Goal: Task Accomplishment & Management: Manage account settings

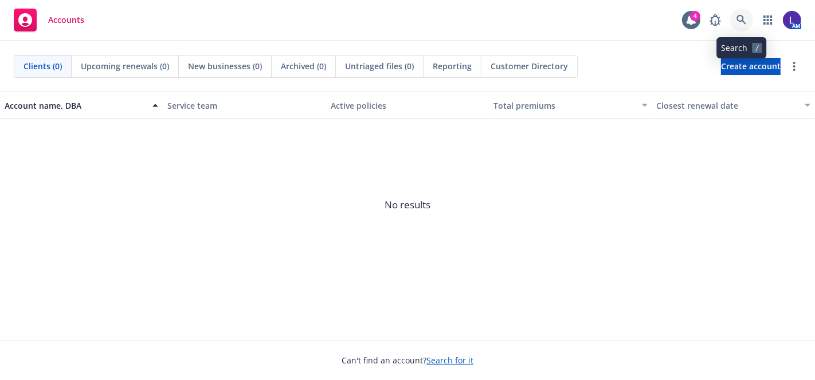
click at [741, 18] on icon at bounding box center [741, 20] width 10 height 10
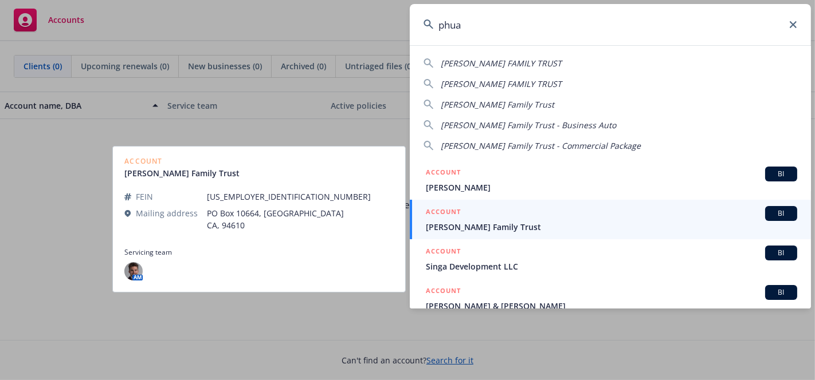
type input "phua"
click at [489, 221] on span "[PERSON_NAME] Family Trust" at bounding box center [611, 227] width 371 height 12
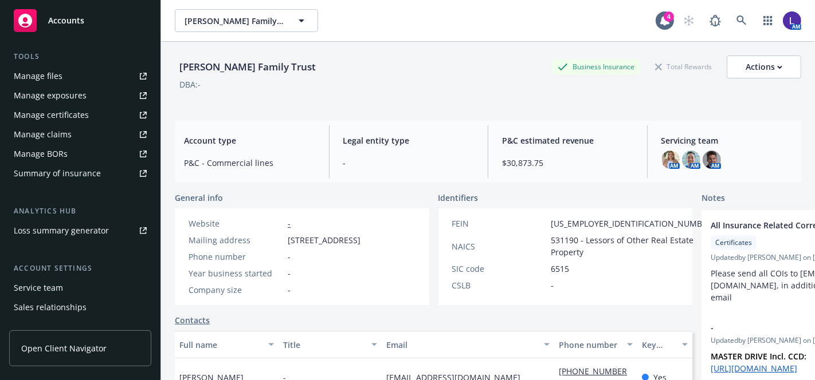
scroll to position [365, 0]
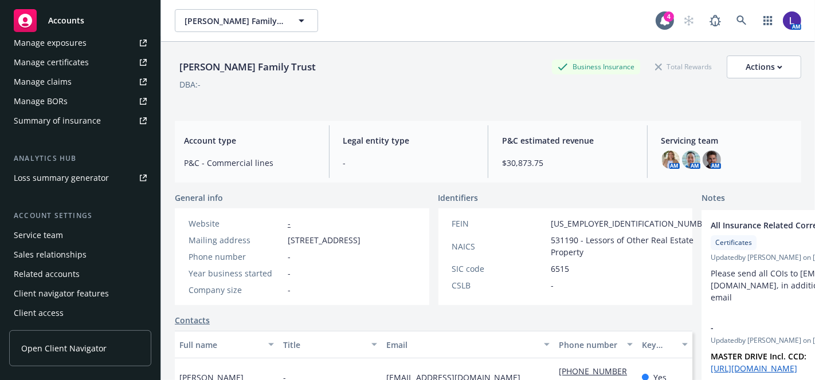
click at [60, 230] on div "Service team" at bounding box center [38, 235] width 49 height 18
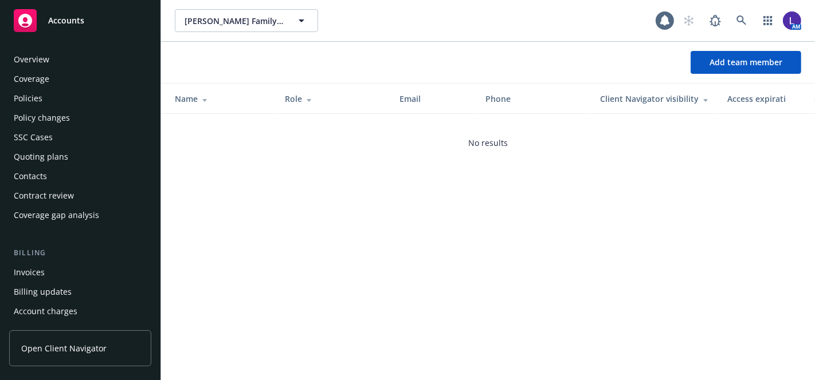
scroll to position [365, 0]
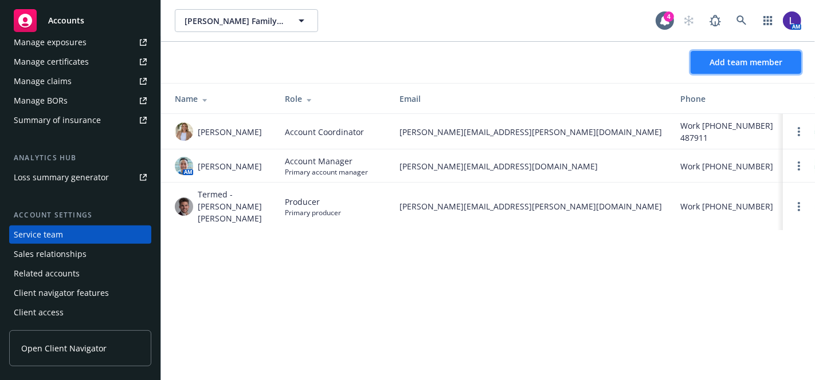
click at [741, 54] on button "Add team member" at bounding box center [745, 62] width 111 height 23
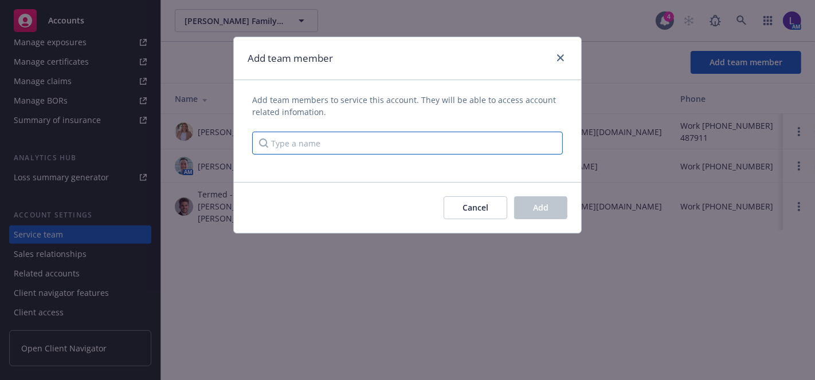
click at [345, 146] on input "Type a name" at bounding box center [407, 143] width 310 height 23
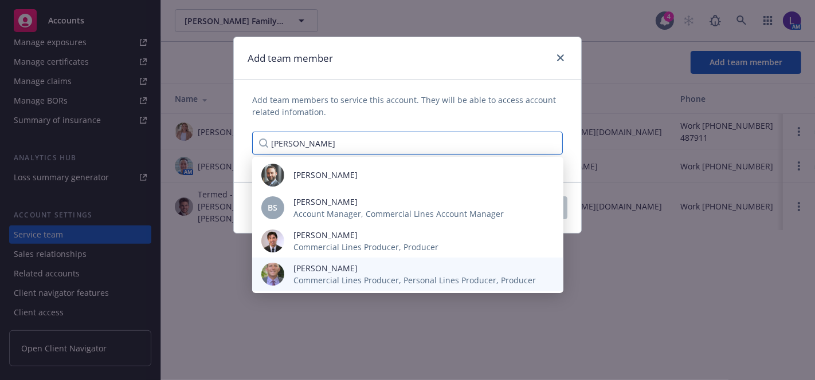
type input "[PERSON_NAME]"
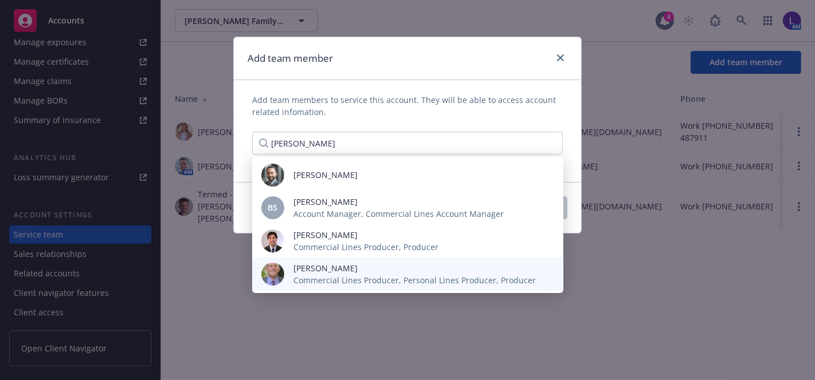
click at [327, 269] on span "[PERSON_NAME]" at bounding box center [414, 268] width 242 height 12
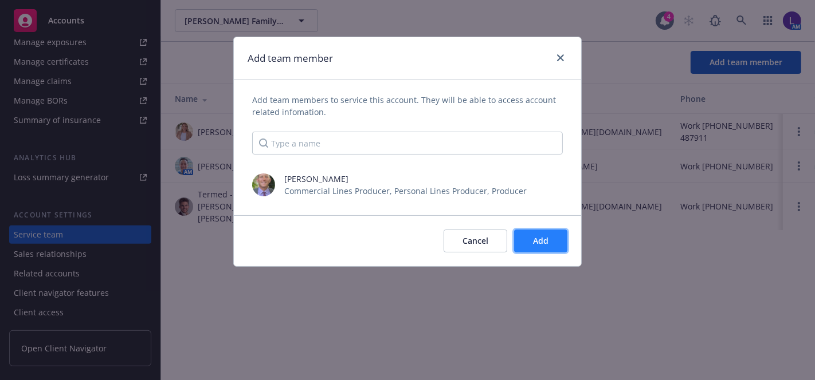
click at [542, 234] on button "Add" at bounding box center [540, 241] width 53 height 23
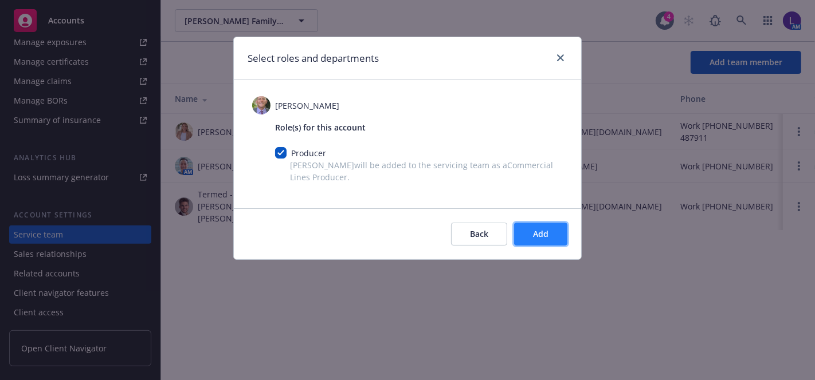
click at [543, 230] on span "Add" at bounding box center [540, 234] width 15 height 11
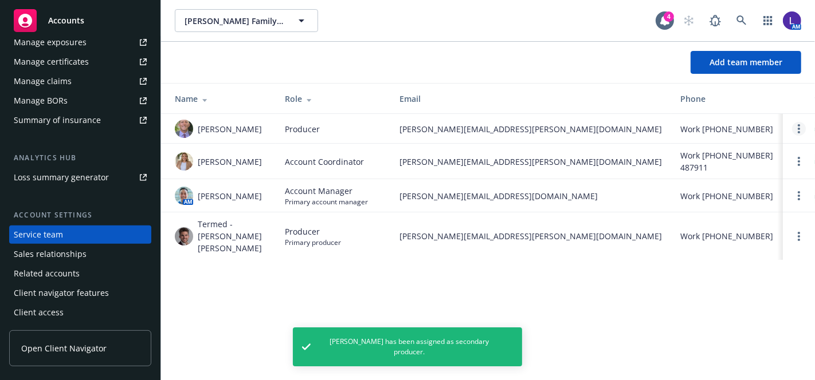
click at [795, 133] on link "Open options" at bounding box center [799, 129] width 14 height 14
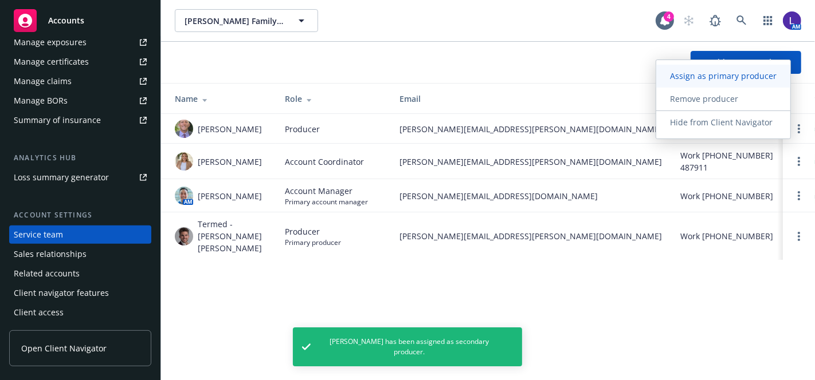
click at [701, 74] on span "Assign as primary producer" at bounding box center [723, 75] width 134 height 11
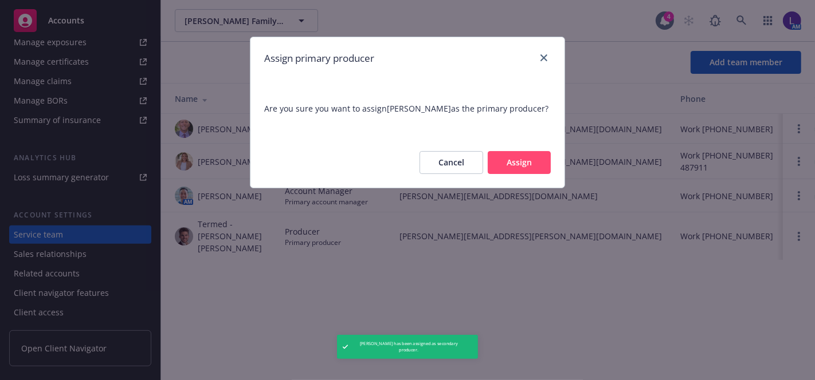
click at [517, 163] on button "Assign" at bounding box center [518, 162] width 63 height 23
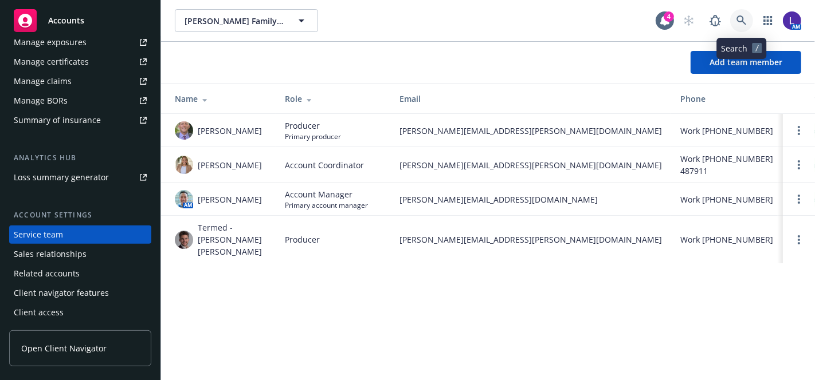
click at [738, 15] on icon at bounding box center [741, 20] width 10 height 10
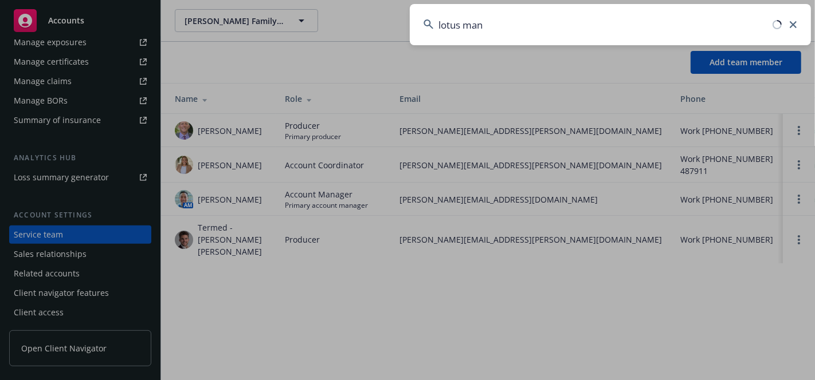
type input "lotus mana"
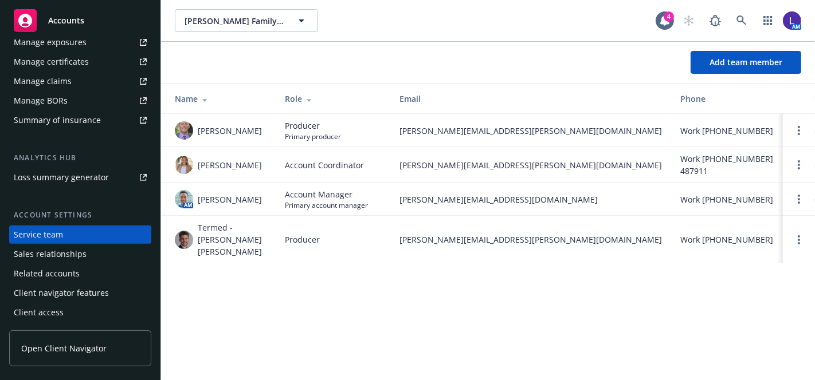
drag, startPoint x: 154, startPoint y: 227, endPoint x: 175, endPoint y: 98, distance: 130.5
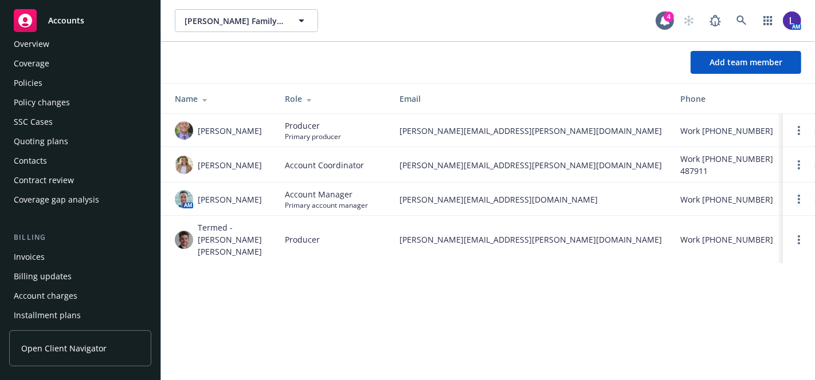
scroll to position [0, 0]
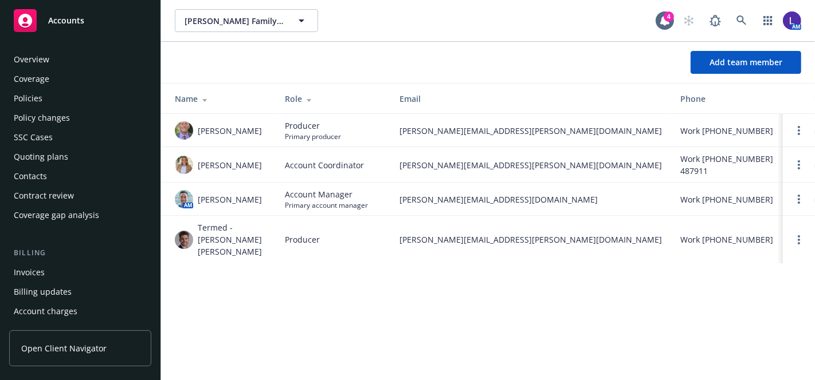
click at [67, 100] on div "Policies" at bounding box center [80, 98] width 133 height 18
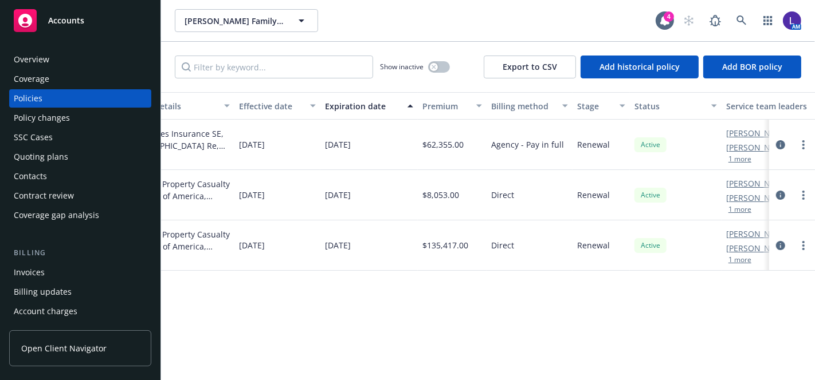
scroll to position [0, 461]
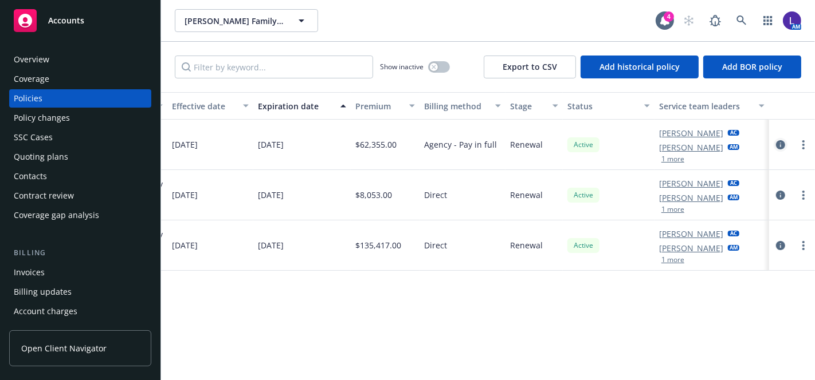
click at [776, 142] on icon "circleInformation" at bounding box center [780, 144] width 9 height 9
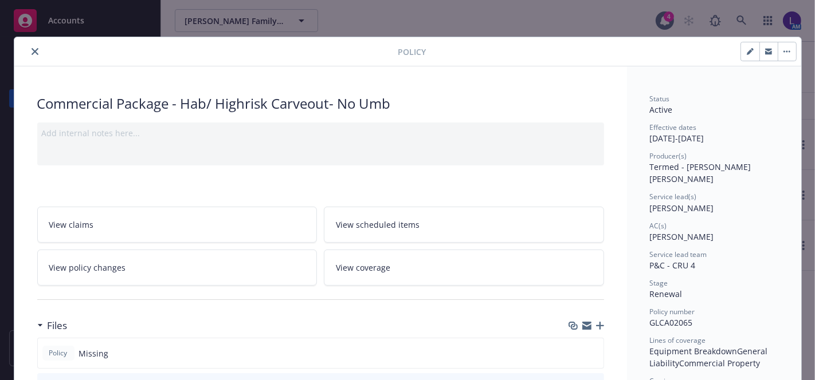
click at [746, 50] on icon "button" at bounding box center [749, 51] width 7 height 7
select select "RENEWAL"
select select "12"
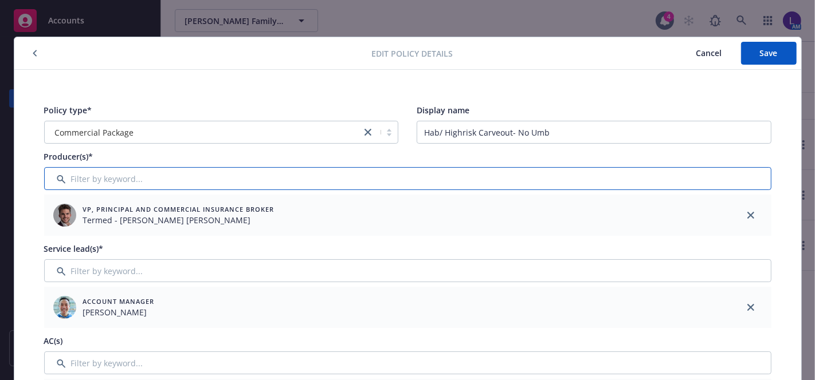
click at [238, 184] on input "Filter by keyword..." at bounding box center [407, 178] width 727 height 23
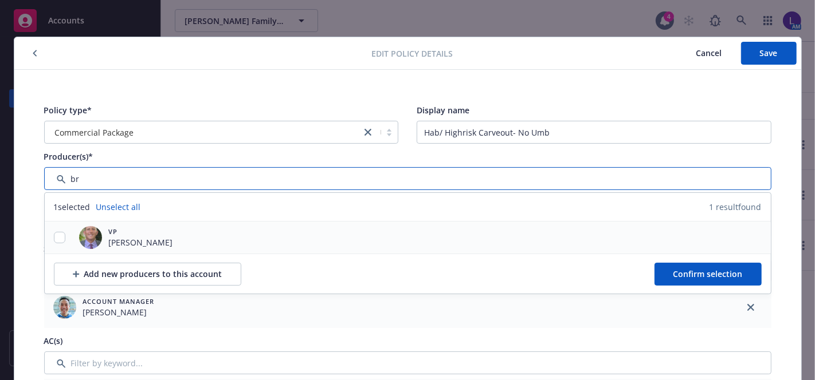
type input "br"
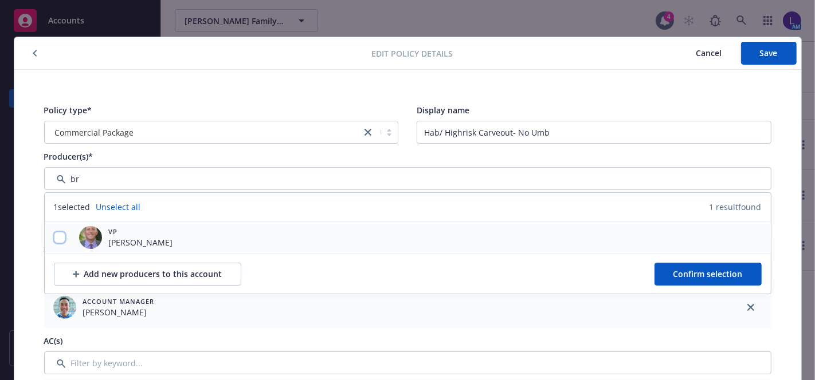
click at [54, 233] on input "checkbox" at bounding box center [59, 237] width 11 height 11
checkbox input "true"
click at [723, 271] on span "Confirm selection" at bounding box center [707, 274] width 69 height 11
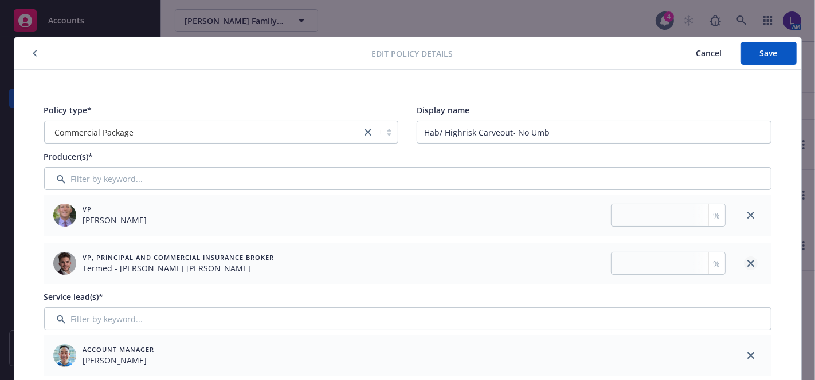
click at [746, 258] on link "close" at bounding box center [751, 264] width 14 height 14
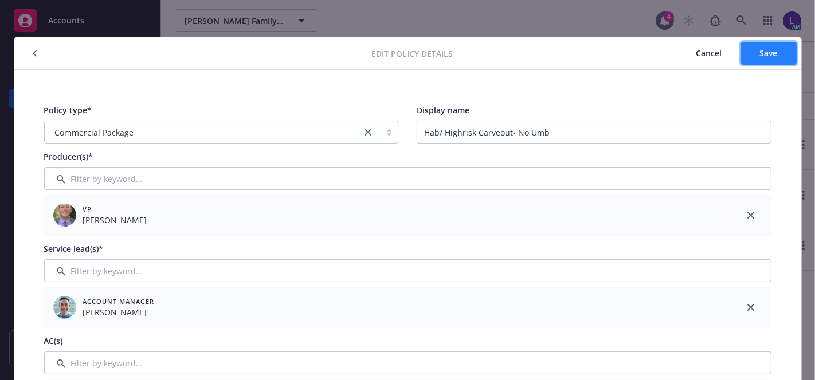
click at [753, 56] on button "Save" at bounding box center [769, 53] width 56 height 23
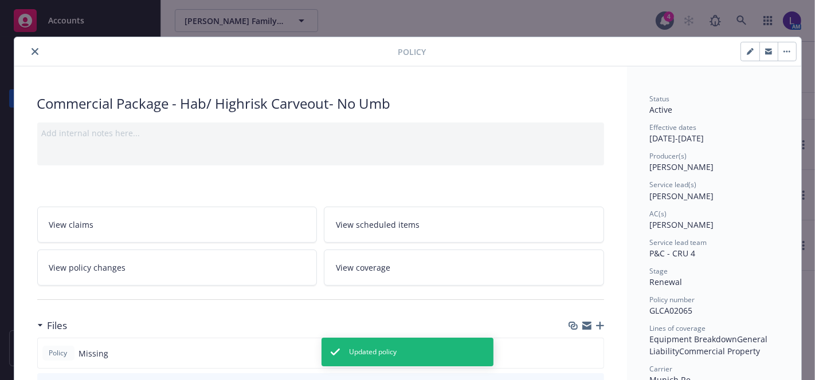
click at [32, 54] on icon "close" at bounding box center [35, 51] width 7 height 7
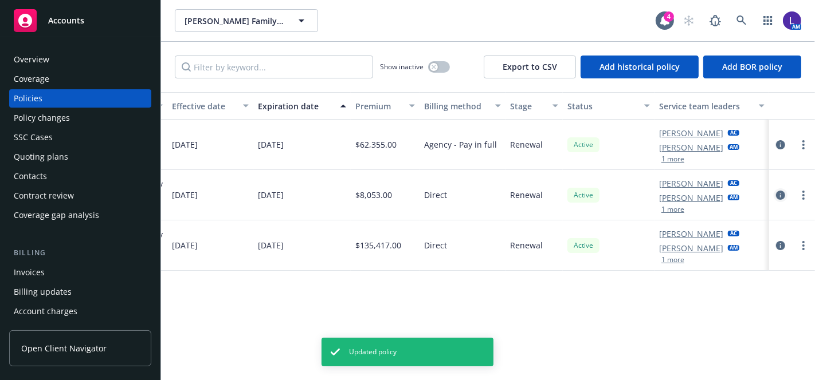
click at [773, 188] on link "circleInformation" at bounding box center [780, 195] width 14 height 14
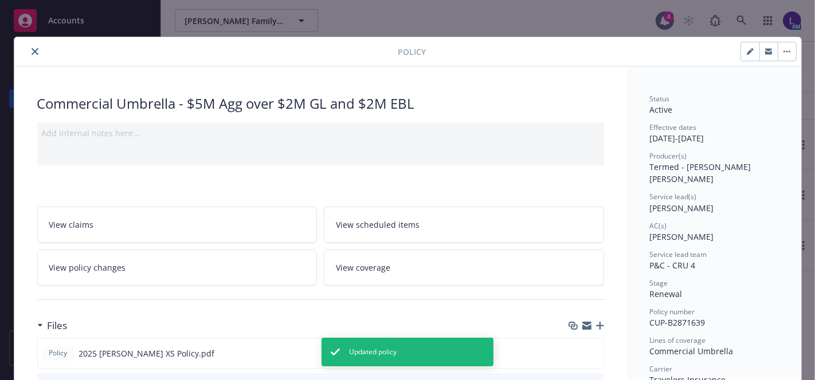
click at [746, 53] on icon "button" at bounding box center [749, 52] width 6 height 6
select select "RENEWAL"
select select "12"
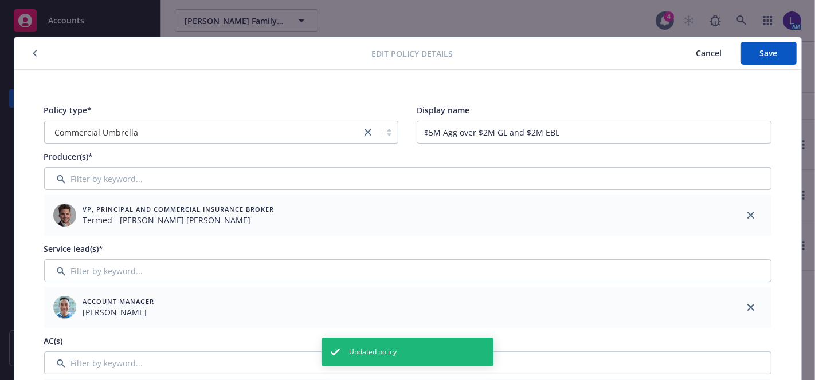
click at [747, 216] on icon "close" at bounding box center [750, 215] width 7 height 7
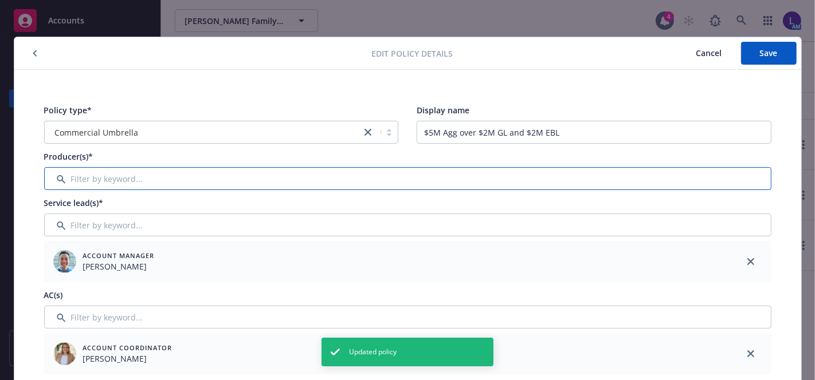
click at [647, 174] on input "Filter by keyword..." at bounding box center [407, 178] width 727 height 23
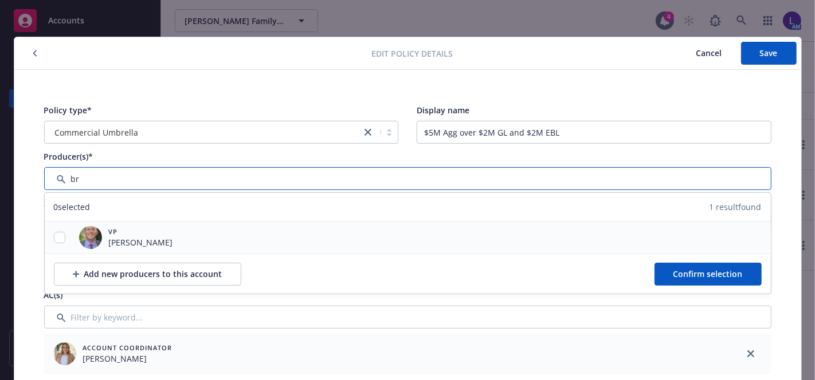
type input "br"
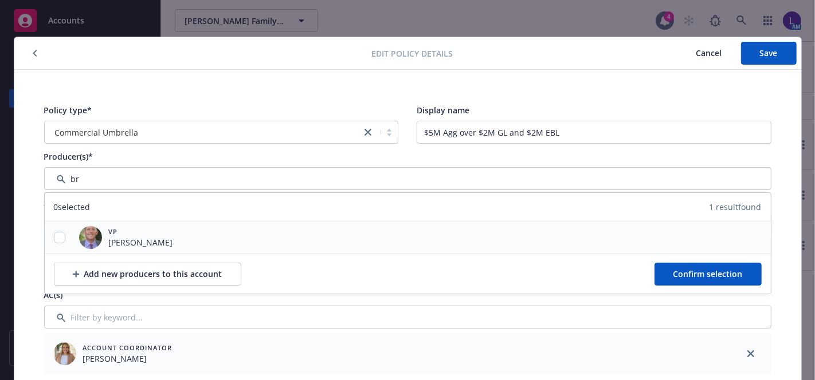
click at [79, 227] on div "VP [PERSON_NAME]" at bounding box center [126, 237] width 94 height 23
click at [58, 233] on input "checkbox" at bounding box center [59, 237] width 11 height 11
checkbox input "true"
click at [726, 264] on button "Confirm selection" at bounding box center [707, 274] width 107 height 23
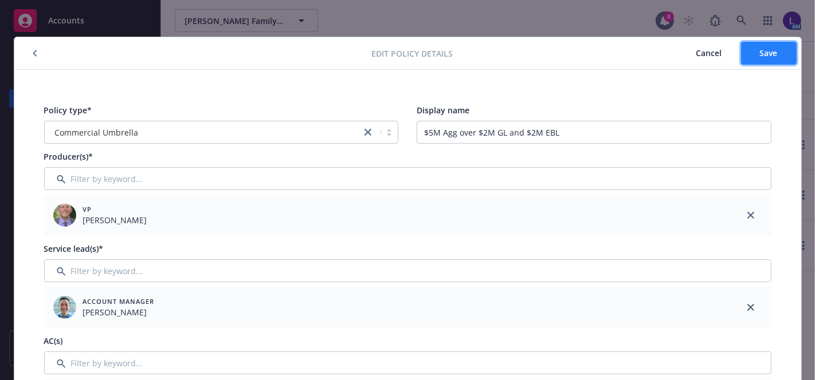
click at [766, 44] on button "Save" at bounding box center [769, 53] width 56 height 23
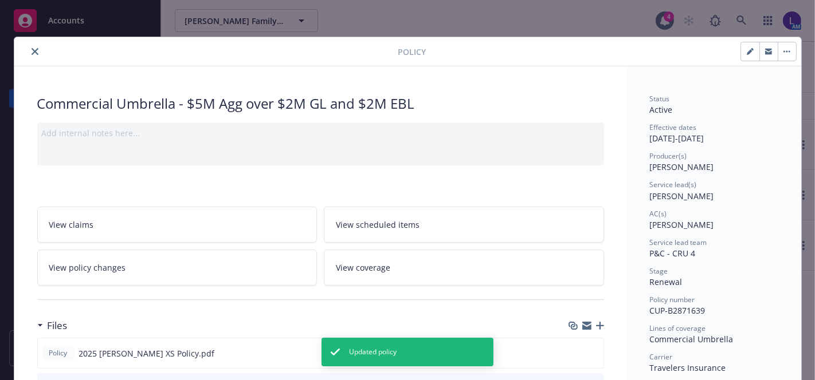
click at [32, 49] on icon "close" at bounding box center [35, 51] width 7 height 7
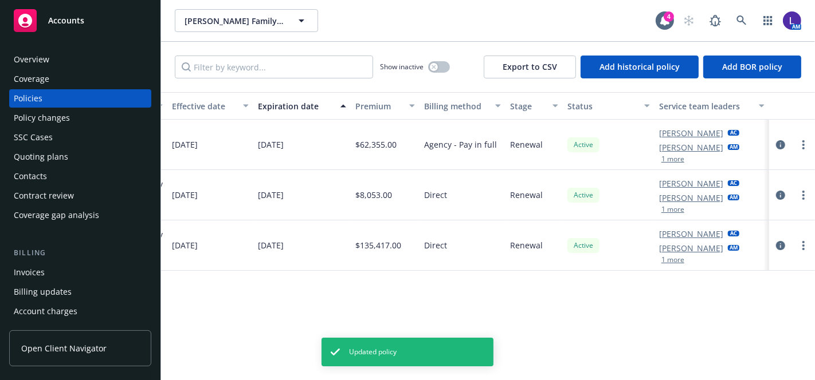
click at [670, 157] on button "1 more" at bounding box center [672, 159] width 23 height 7
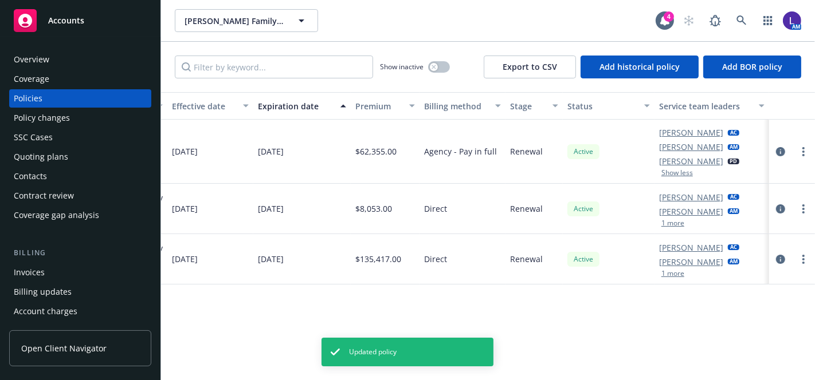
click at [670, 226] on button "1 more" at bounding box center [672, 223] width 23 height 7
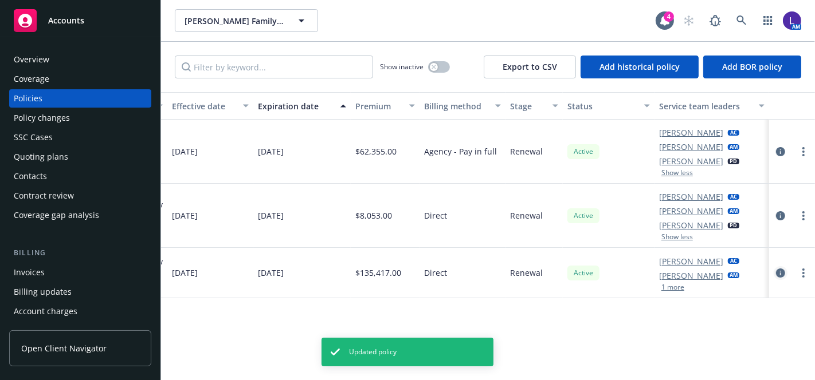
click at [776, 274] on icon "circleInformation" at bounding box center [780, 273] width 9 height 9
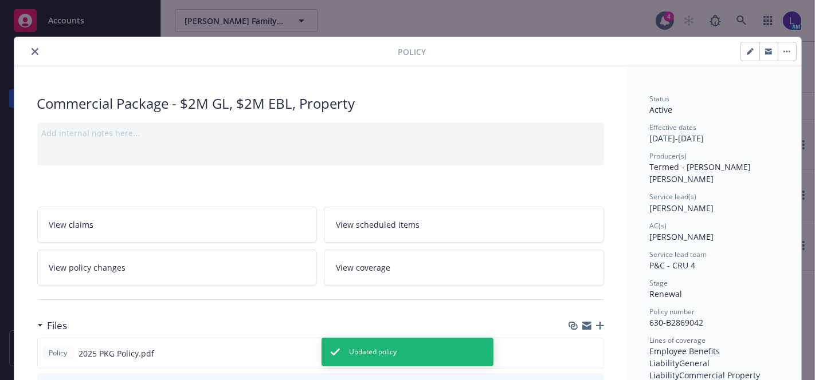
click at [752, 52] on button "button" at bounding box center [750, 51] width 18 height 18
select select "RENEWAL"
select select "12"
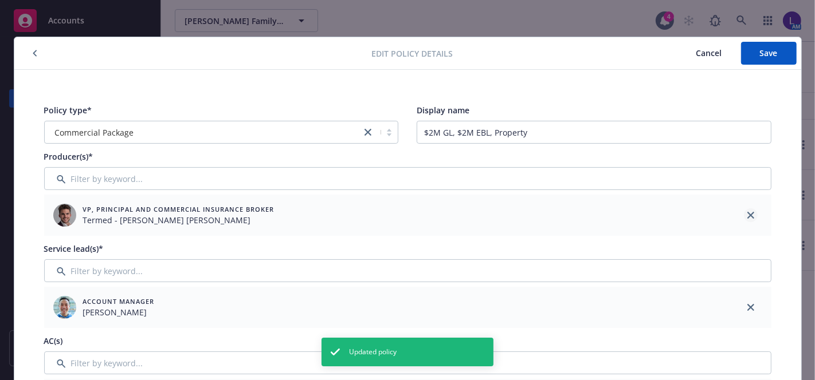
click at [744, 217] on link "close" at bounding box center [751, 216] width 14 height 14
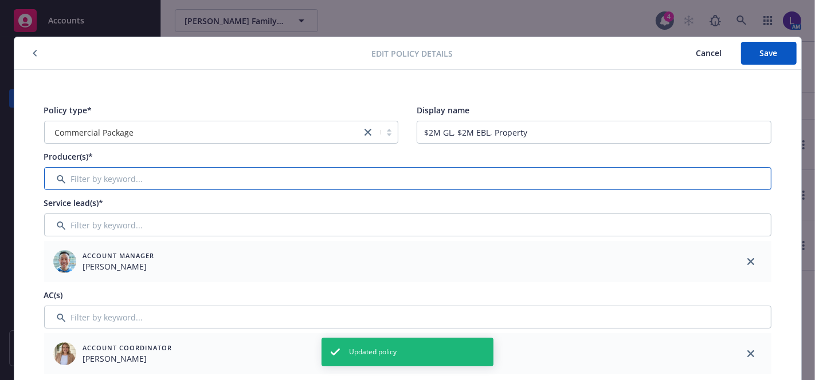
click at [619, 184] on input "Filter by keyword..." at bounding box center [407, 178] width 727 height 23
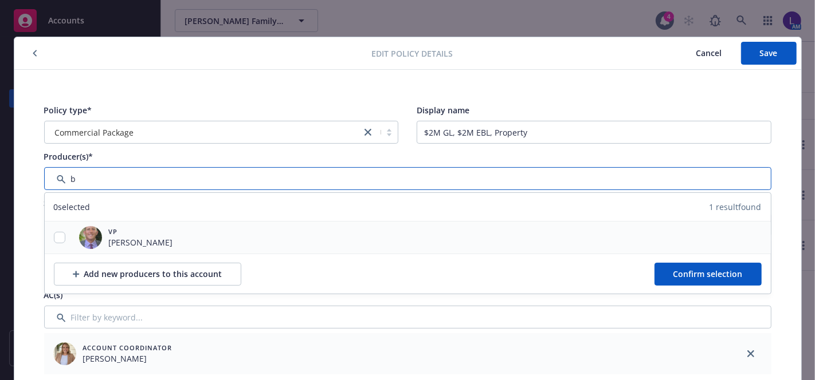
type input "b"
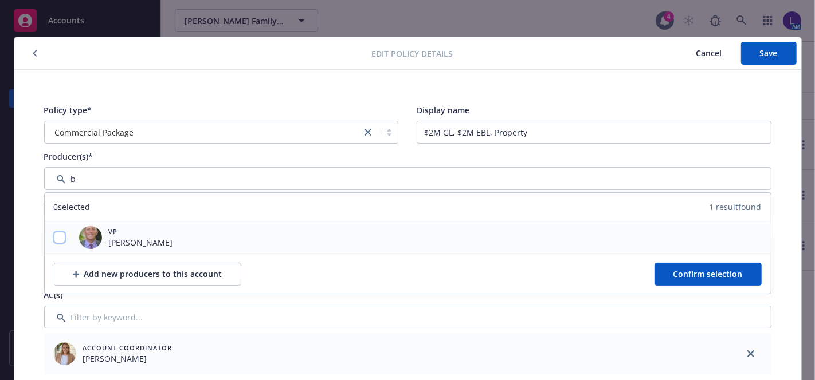
click at [54, 233] on input "checkbox" at bounding box center [59, 237] width 11 height 11
checkbox input "true"
click at [674, 277] on span "Confirm selection" at bounding box center [707, 274] width 69 height 11
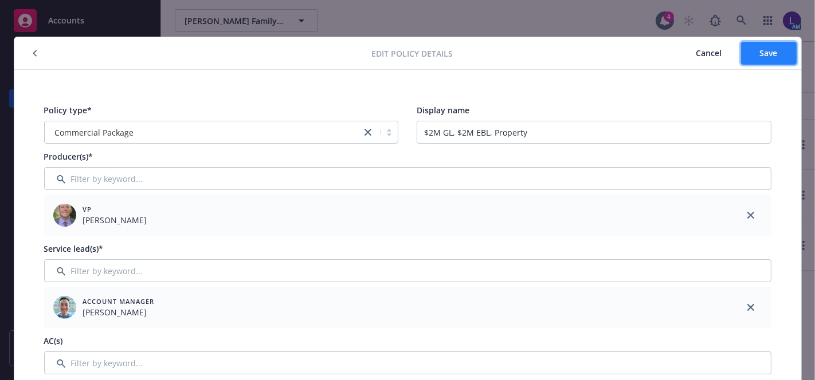
click at [759, 46] on button "Save" at bounding box center [769, 53] width 56 height 23
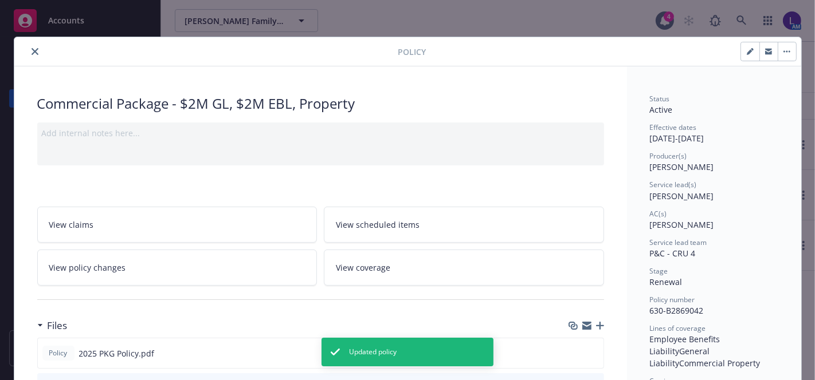
click at [32, 52] on icon "close" at bounding box center [35, 51] width 7 height 7
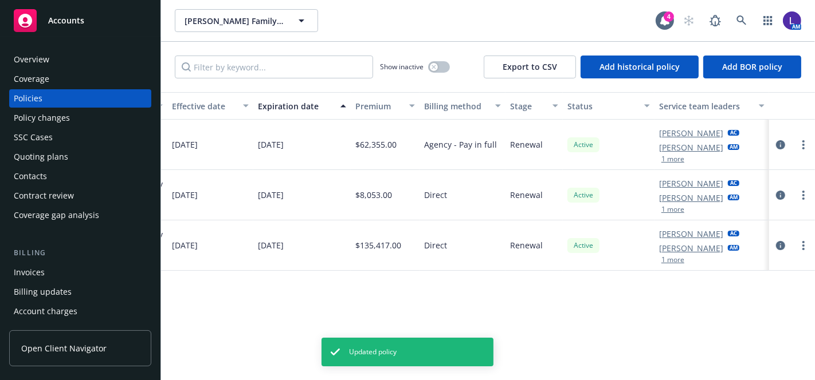
click at [661, 257] on button "1 more" at bounding box center [672, 260] width 23 height 7
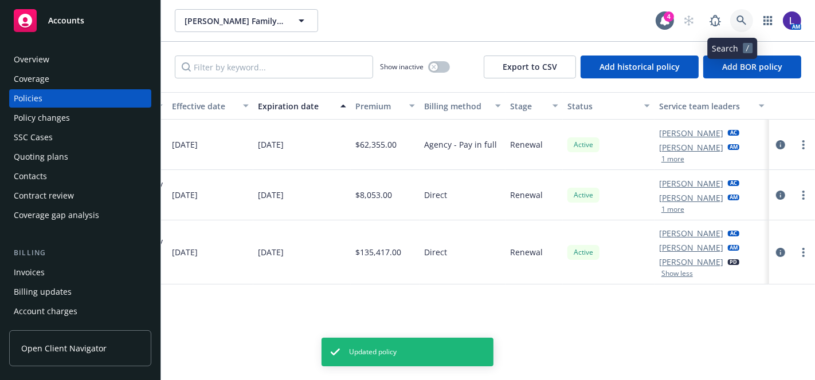
click at [730, 14] on link at bounding box center [741, 20] width 23 height 23
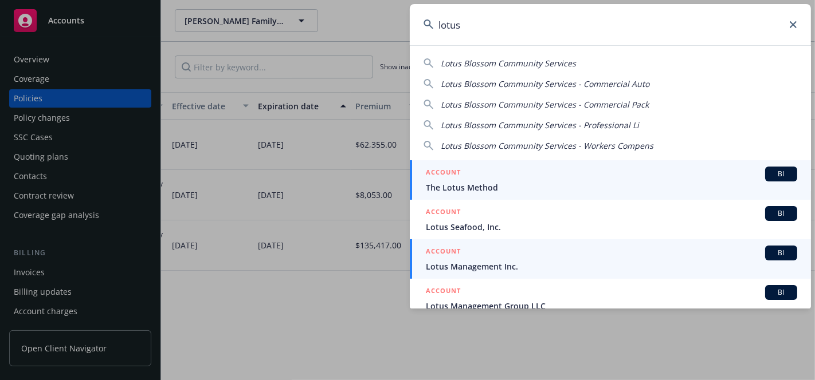
type input "lotus"
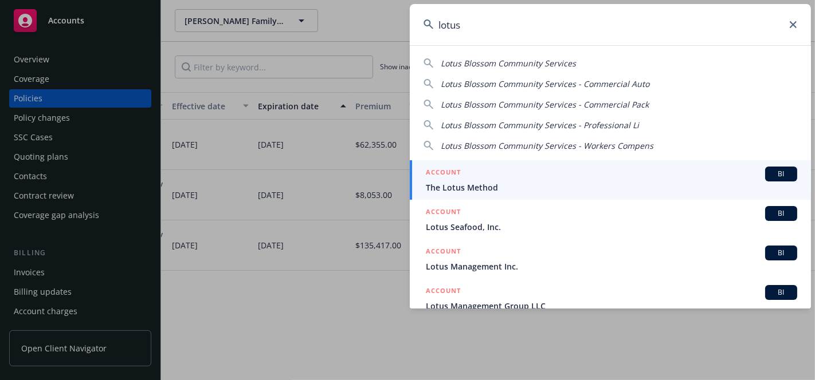
click at [491, 270] on span "Lotus Management Inc." at bounding box center [611, 267] width 371 height 12
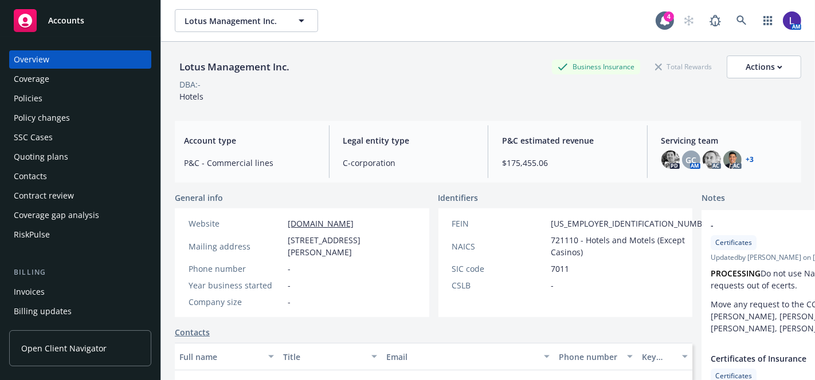
click at [36, 98] on div "Policies" at bounding box center [28, 98] width 29 height 18
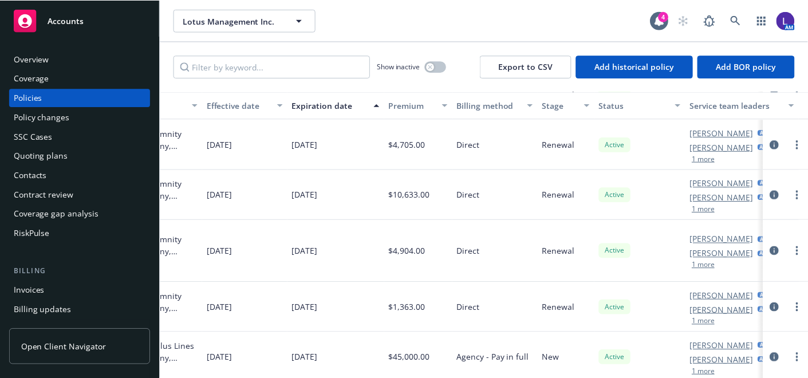
scroll to position [829, 470]
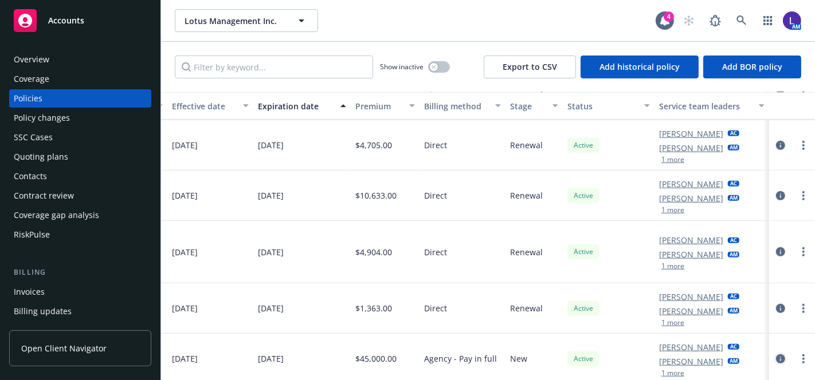
click at [776, 355] on icon "circleInformation" at bounding box center [780, 359] width 9 height 9
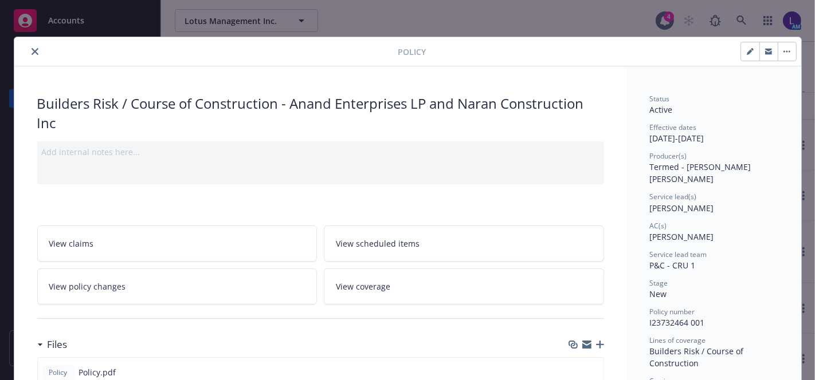
click at [751, 50] on button "button" at bounding box center [750, 51] width 18 height 18
select select "NEW"
select select "other"
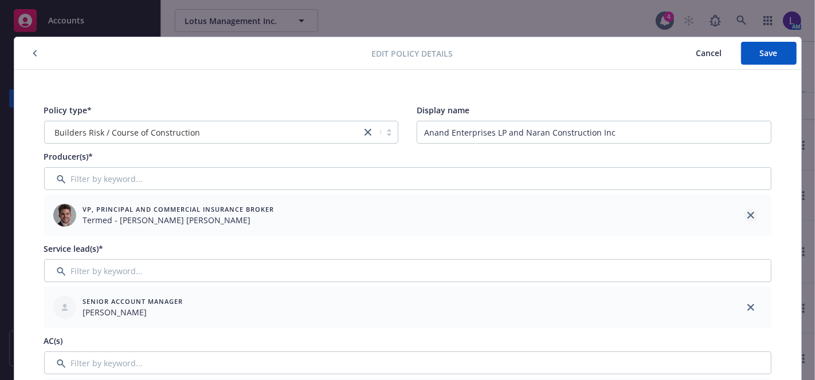
click at [744, 213] on link "close" at bounding box center [751, 216] width 14 height 14
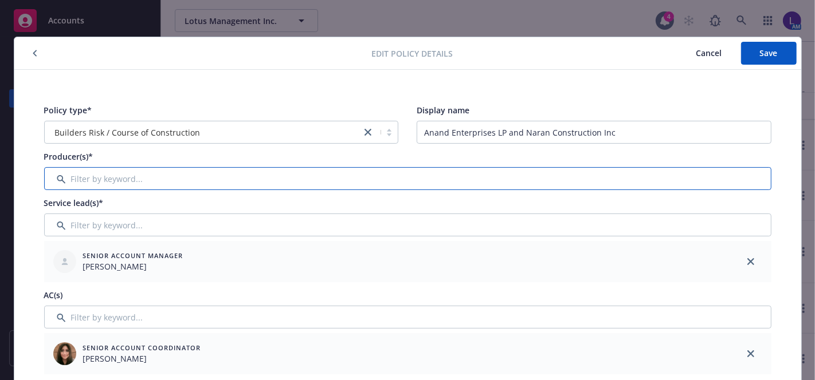
click at [187, 175] on input "Filter by keyword..." at bounding box center [407, 178] width 727 height 23
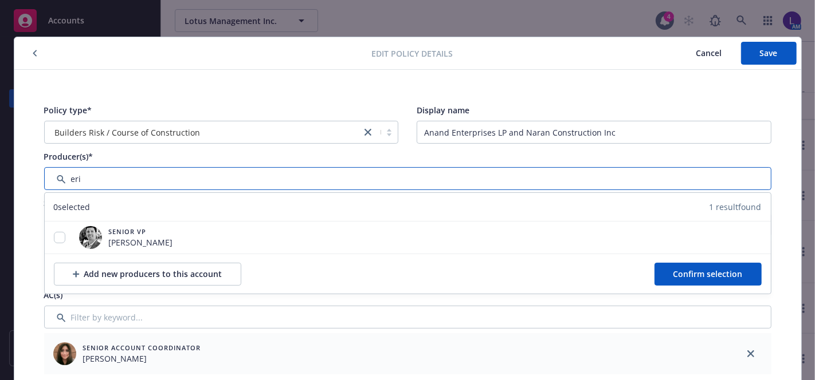
type input "eri"
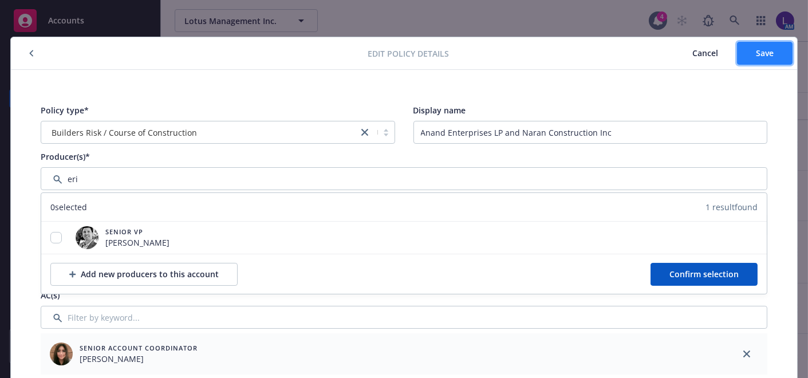
click at [747, 45] on button "Save" at bounding box center [765, 53] width 56 height 23
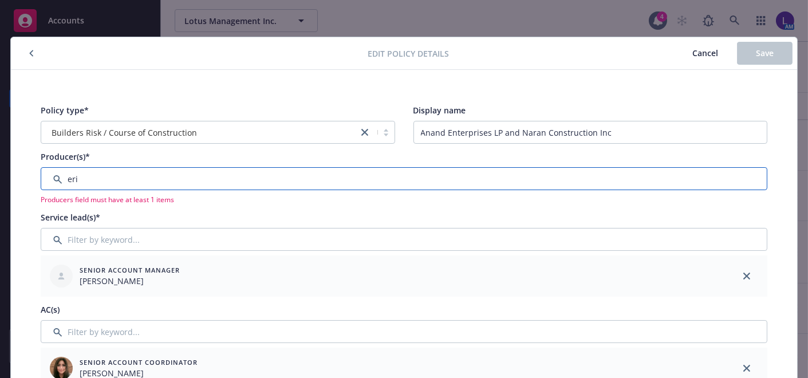
click at [103, 170] on input "Filter by keyword..." at bounding box center [404, 178] width 727 height 23
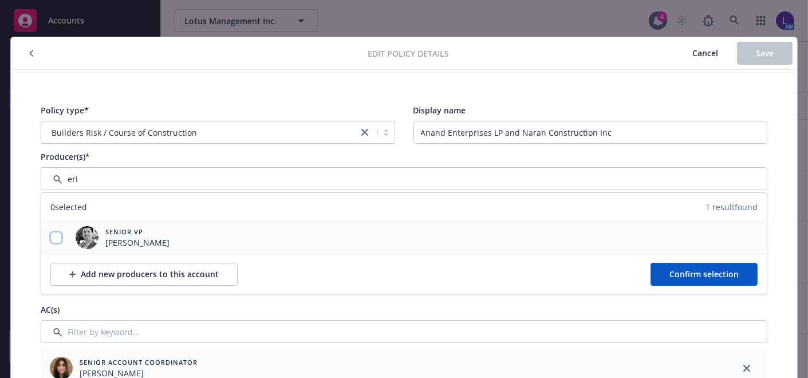
click at [51, 236] on input "checkbox" at bounding box center [55, 237] width 11 height 11
checkbox input "true"
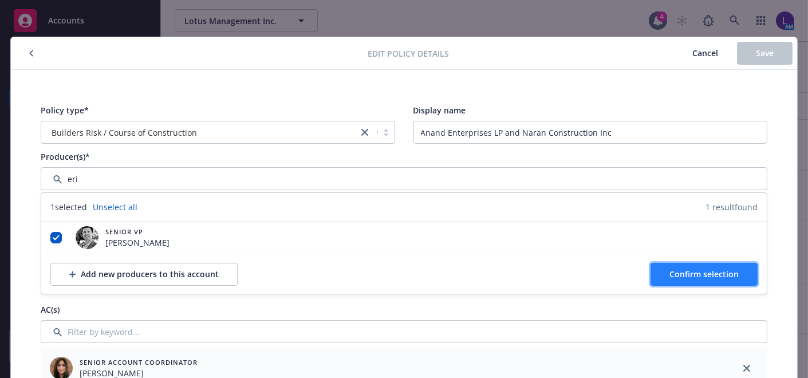
click at [670, 273] on span "Confirm selection" at bounding box center [704, 274] width 69 height 11
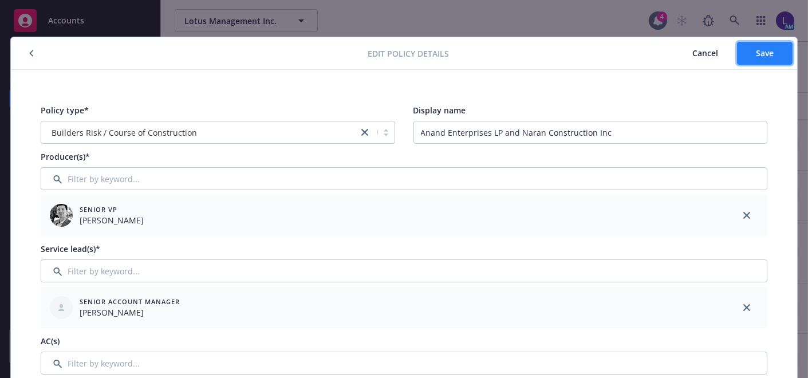
click at [756, 48] on span "Save" at bounding box center [765, 53] width 18 height 11
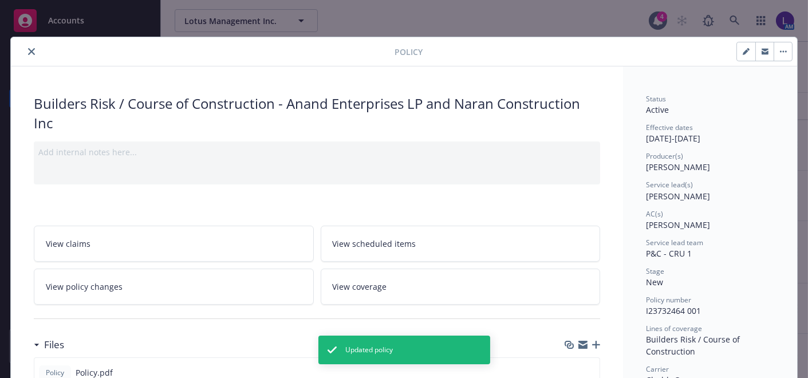
click at [27, 56] on button "close" at bounding box center [32, 52] width 14 height 14
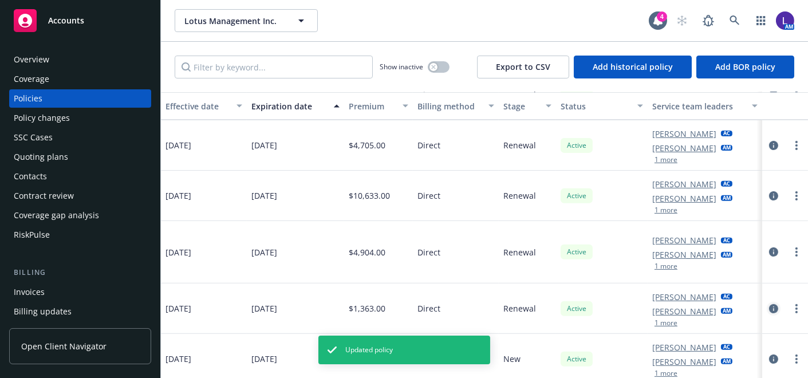
click at [769, 304] on icon "circleInformation" at bounding box center [773, 308] width 9 height 9
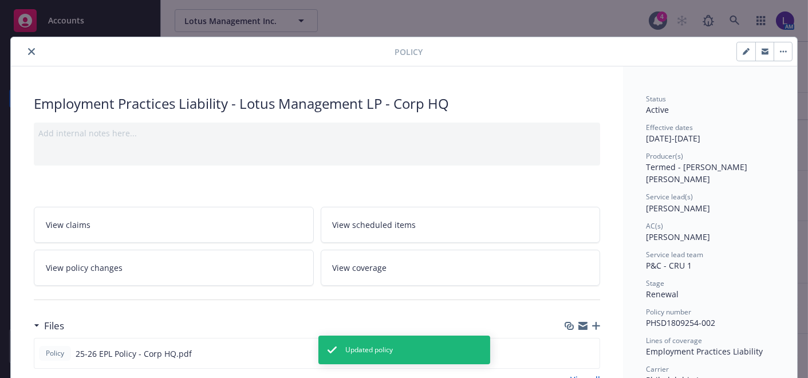
click at [743, 49] on icon "button" at bounding box center [746, 51] width 7 height 7
select select "RENEWAL"
select select "12"
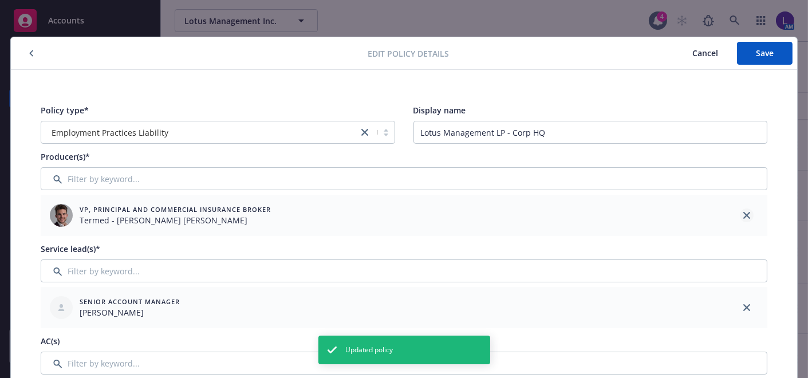
click at [744, 214] on icon "close" at bounding box center [747, 215] width 7 height 7
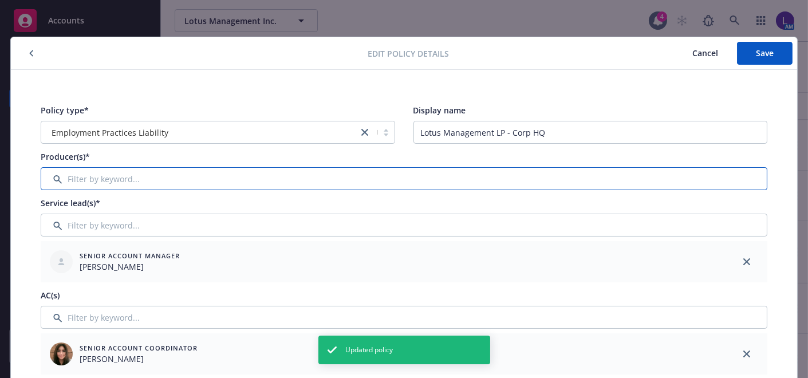
click at [396, 180] on input "Filter by keyword..." at bounding box center [404, 178] width 727 height 23
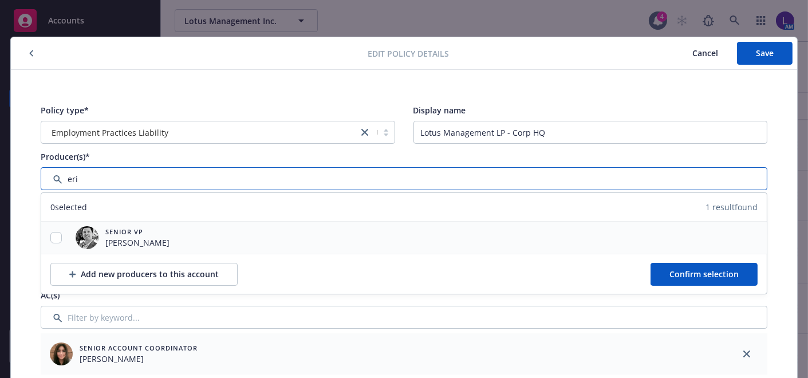
type input "eri"
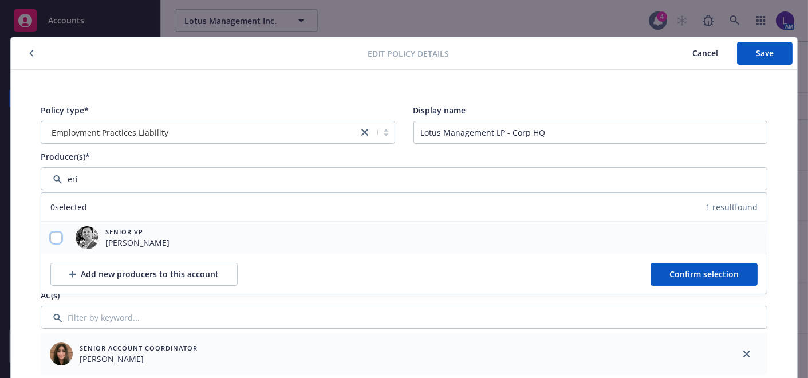
click at [50, 236] on input "checkbox" at bounding box center [55, 237] width 11 height 11
checkbox input "true"
click at [689, 276] on span "Confirm selection" at bounding box center [704, 274] width 69 height 11
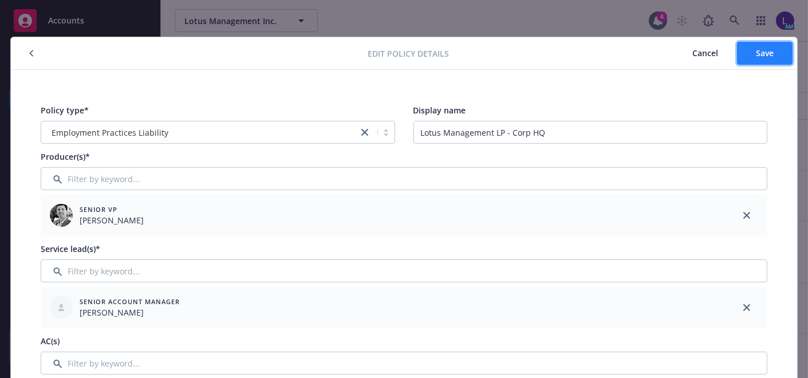
click at [758, 44] on button "Save" at bounding box center [765, 53] width 56 height 23
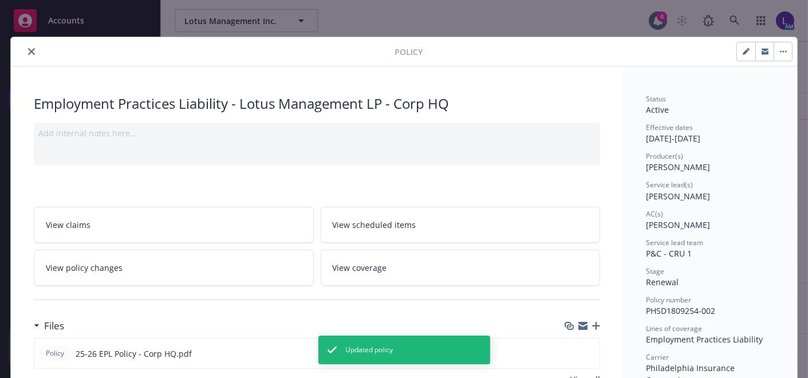
click at [34, 51] on div at bounding box center [204, 52] width 379 height 14
click at [30, 51] on icon "close" at bounding box center [31, 51] width 7 height 7
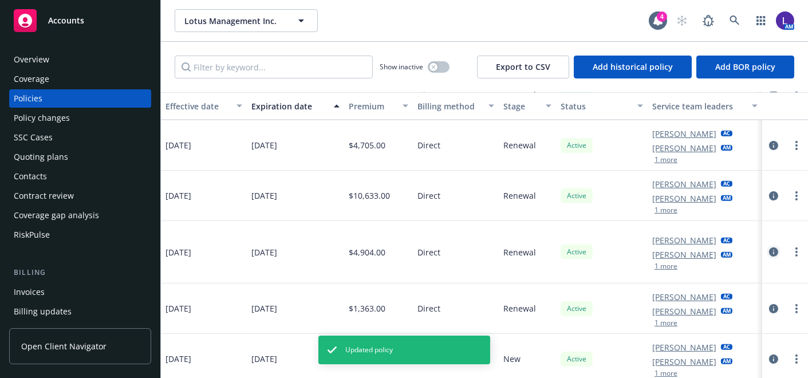
click at [769, 247] on icon "circleInformation" at bounding box center [773, 251] width 9 height 9
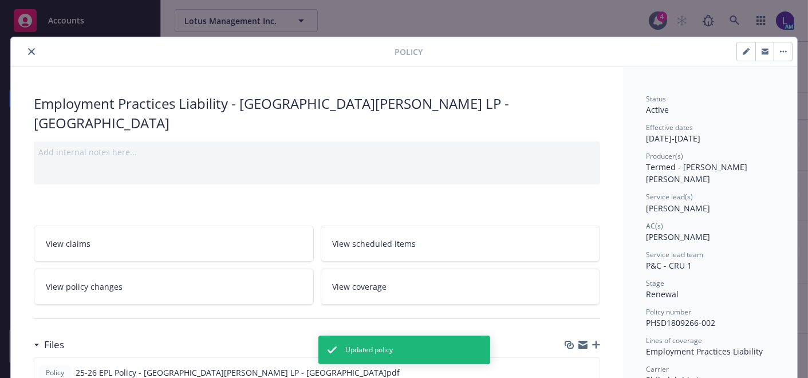
click at [743, 52] on icon "button" at bounding box center [746, 52] width 6 height 6
select select "RENEWAL"
select select "12"
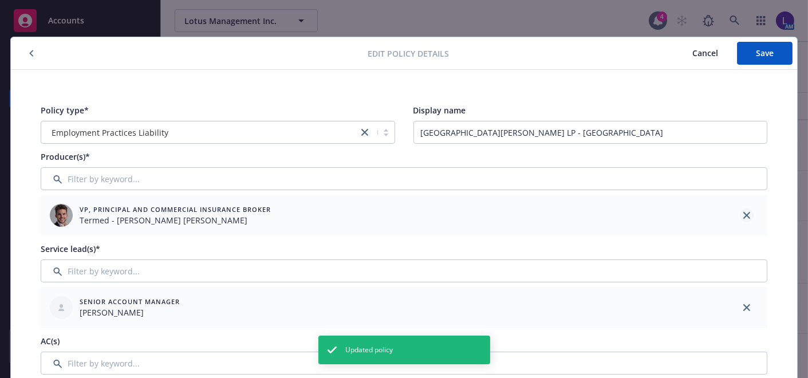
click at [744, 214] on icon "close" at bounding box center [747, 215] width 7 height 7
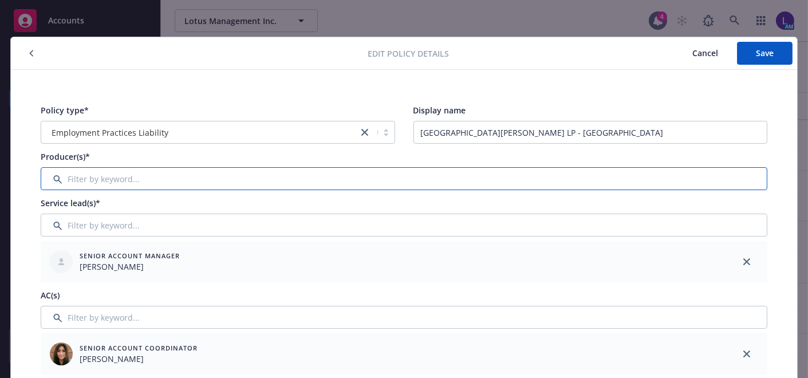
drag, startPoint x: 497, startPoint y: 168, endPoint x: 496, endPoint y: 174, distance: 6.0
click at [497, 171] on input "Filter by keyword..." at bounding box center [404, 178] width 727 height 23
click at [493, 176] on input "Filter by keyword..." at bounding box center [404, 178] width 727 height 23
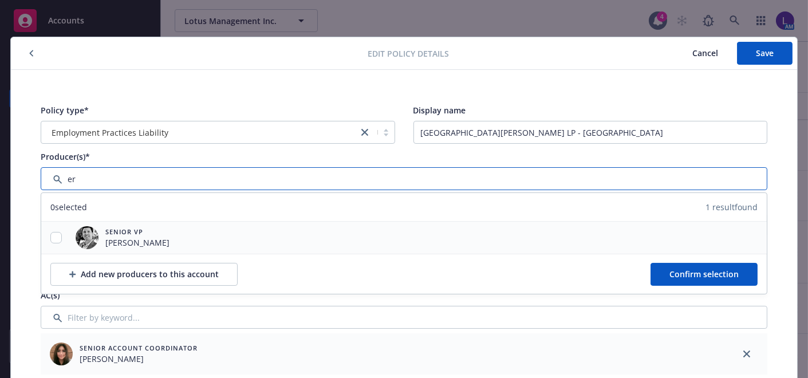
type input "er"
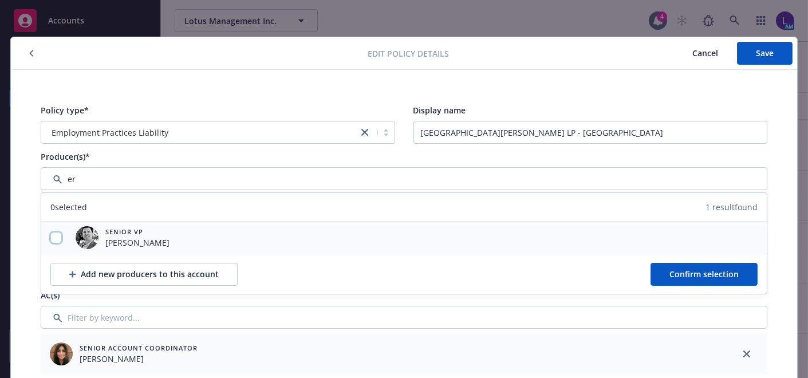
click at [54, 235] on input "checkbox" at bounding box center [55, 237] width 11 height 11
checkbox input "true"
click at [680, 266] on button "Confirm selection" at bounding box center [704, 274] width 107 height 23
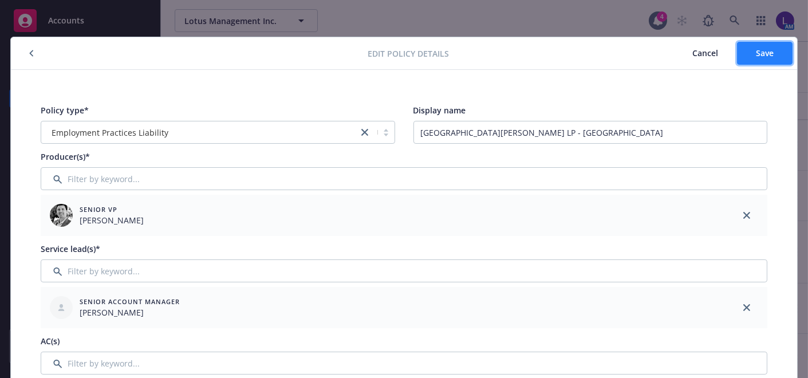
click at [756, 52] on span "Save" at bounding box center [765, 53] width 18 height 11
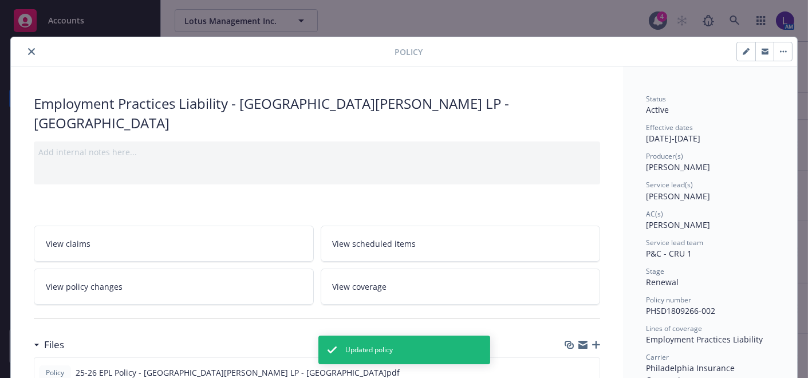
click at [28, 49] on icon "close" at bounding box center [31, 51] width 7 height 7
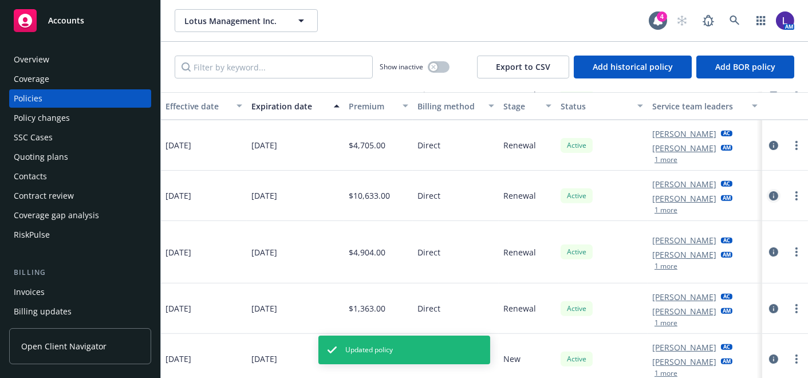
click at [769, 191] on icon "circleInformation" at bounding box center [773, 195] width 9 height 9
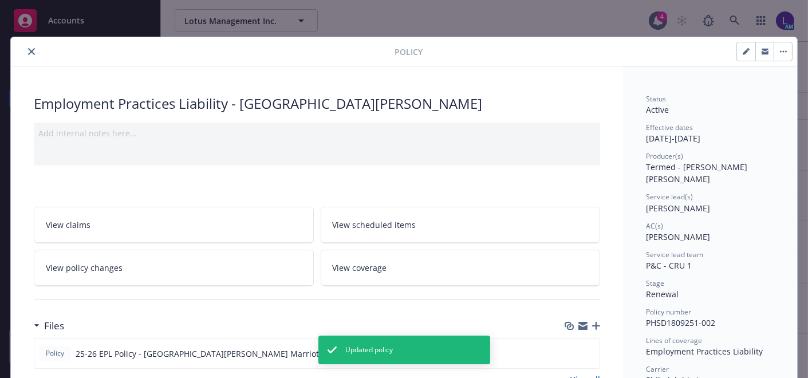
click at [742, 58] on button "button" at bounding box center [746, 51] width 18 height 18
select select "RENEWAL"
select select "12"
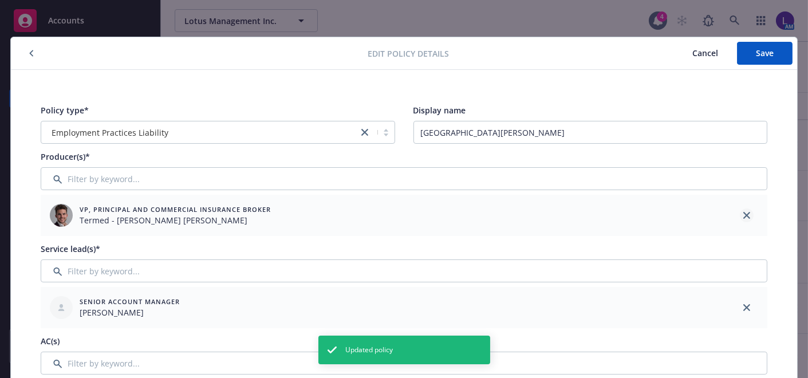
click at [744, 213] on icon "close" at bounding box center [747, 215] width 7 height 7
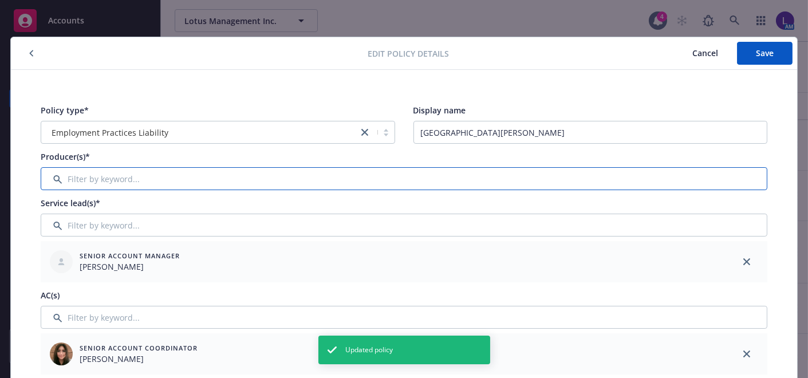
click at [710, 178] on input "Filter by keyword..." at bounding box center [404, 178] width 727 height 23
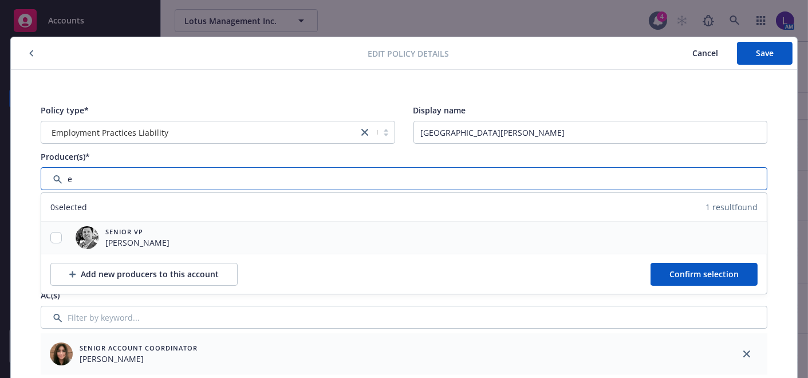
type input "e"
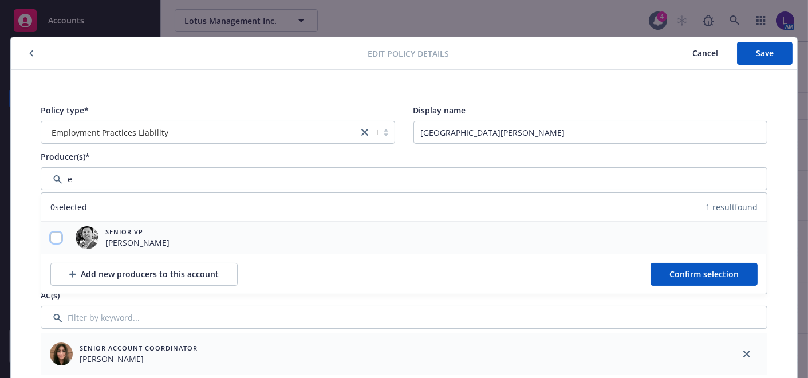
click at [54, 237] on input "checkbox" at bounding box center [55, 237] width 11 height 11
checkbox input "true"
click at [711, 269] on span "Confirm selection" at bounding box center [704, 274] width 69 height 11
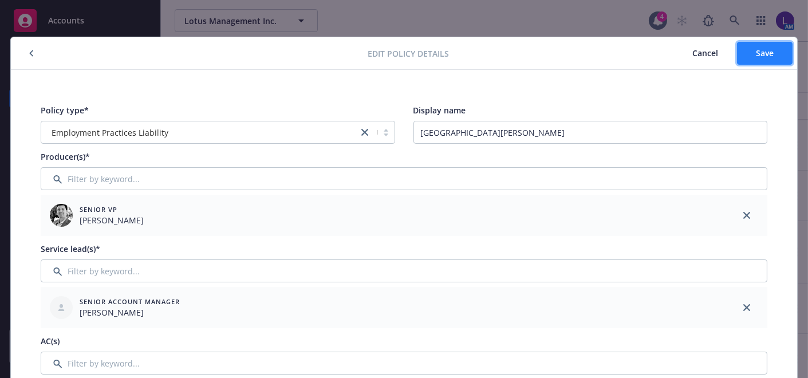
click at [756, 48] on span "Save" at bounding box center [765, 53] width 18 height 11
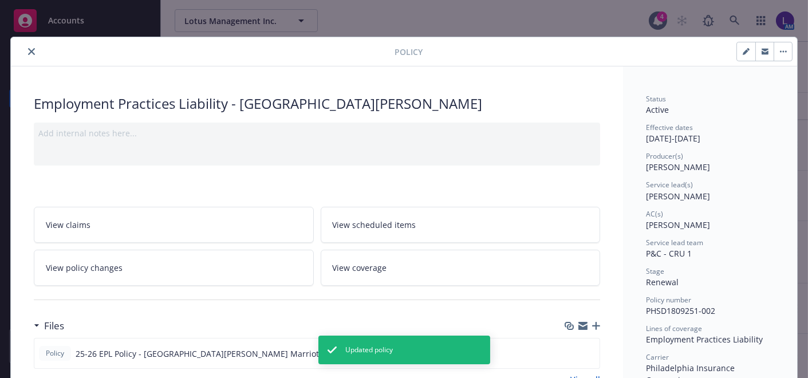
click at [28, 52] on icon "close" at bounding box center [31, 51] width 7 height 7
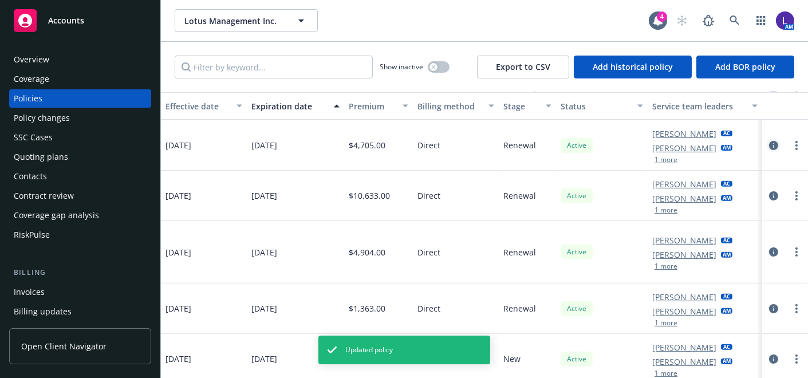
click at [769, 142] on icon "circleInformation" at bounding box center [773, 145] width 9 height 9
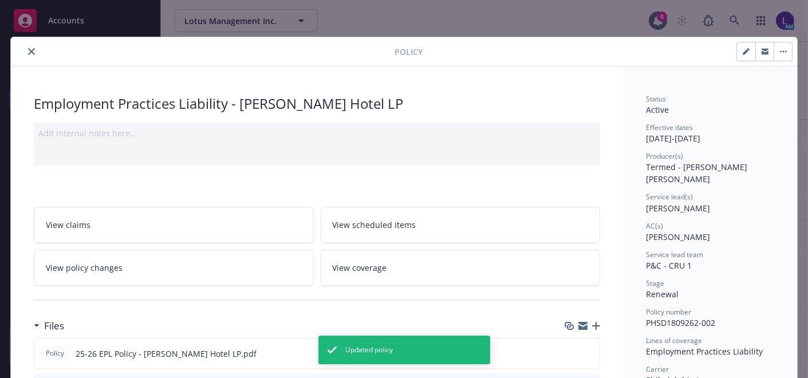
click at [744, 45] on button "button" at bounding box center [746, 51] width 18 height 18
select select "RENEWAL"
select select "12"
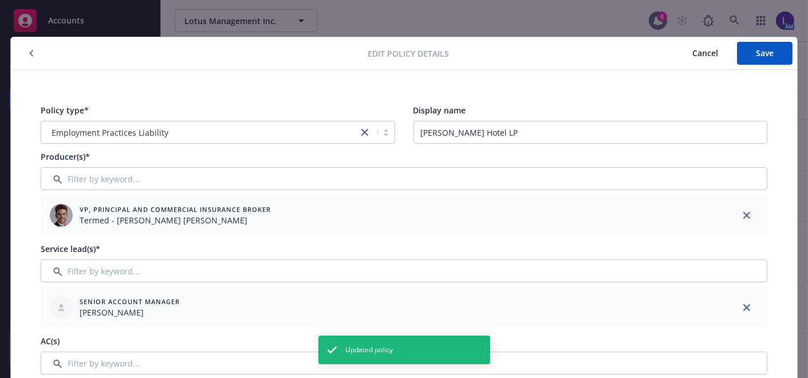
click at [744, 214] on icon "close" at bounding box center [747, 215] width 7 height 7
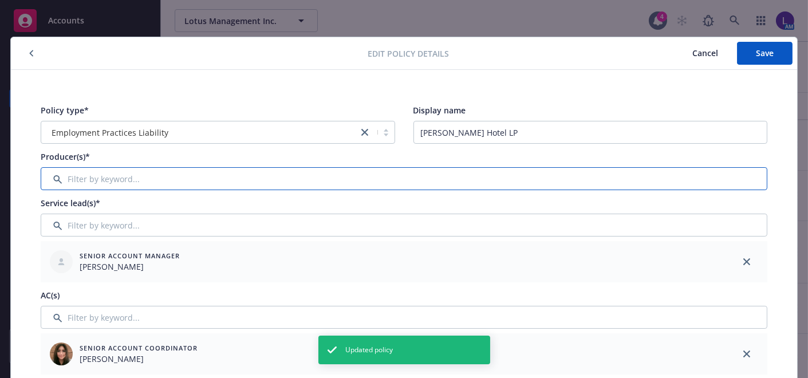
click at [660, 183] on input "Filter by keyword..." at bounding box center [404, 178] width 727 height 23
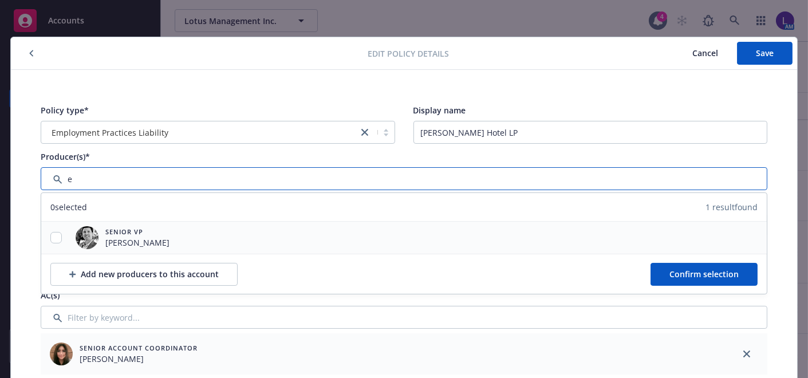
type input "e"
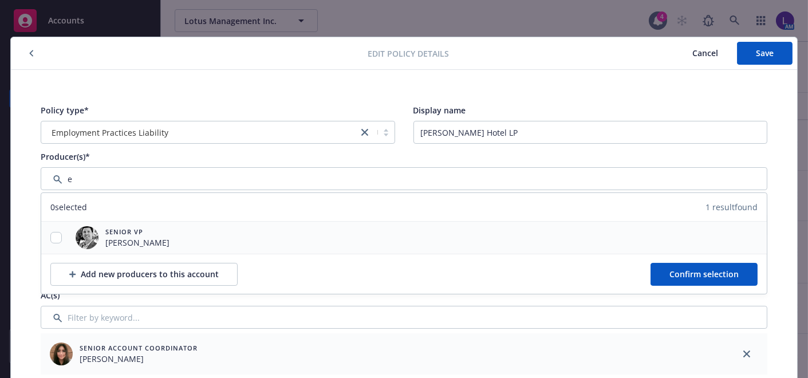
drag, startPoint x: 45, startPoint y: 231, endPoint x: 52, endPoint y: 233, distance: 7.2
click at [45, 232] on div at bounding box center [56, 238] width 30 height 12
click at [56, 237] on input "checkbox" at bounding box center [55, 237] width 11 height 11
checkbox input "true"
click at [662, 272] on button "Confirm selection" at bounding box center [704, 274] width 107 height 23
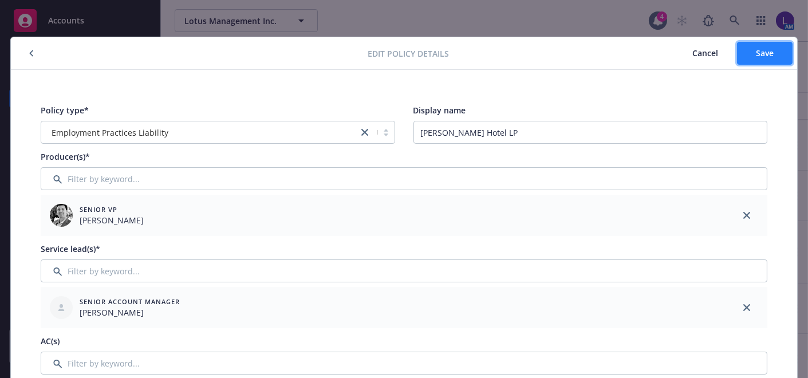
click at [758, 56] on span "Save" at bounding box center [765, 53] width 18 height 11
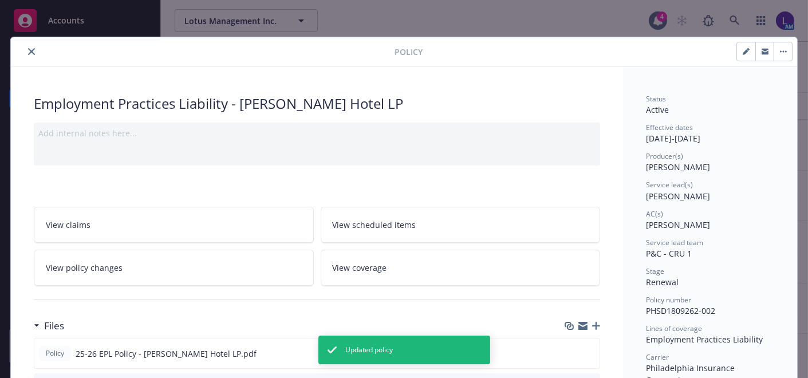
click at [30, 53] on icon "close" at bounding box center [31, 51] width 7 height 7
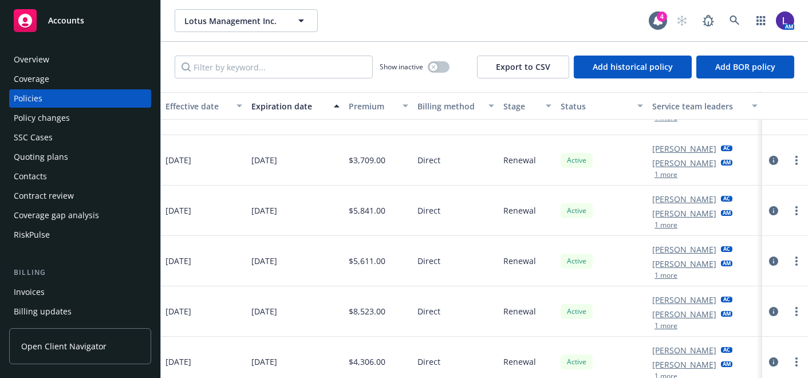
scroll to position [596, 470]
click at [769, 359] on icon "circleInformation" at bounding box center [773, 363] width 9 height 9
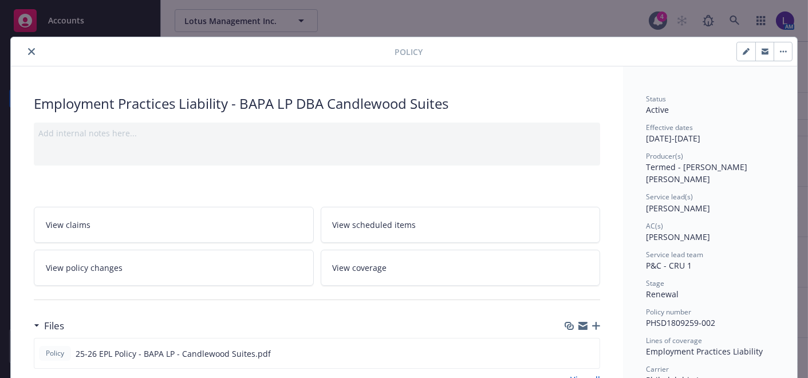
click at [740, 56] on button "button" at bounding box center [746, 51] width 18 height 18
select select "RENEWAL"
select select "12"
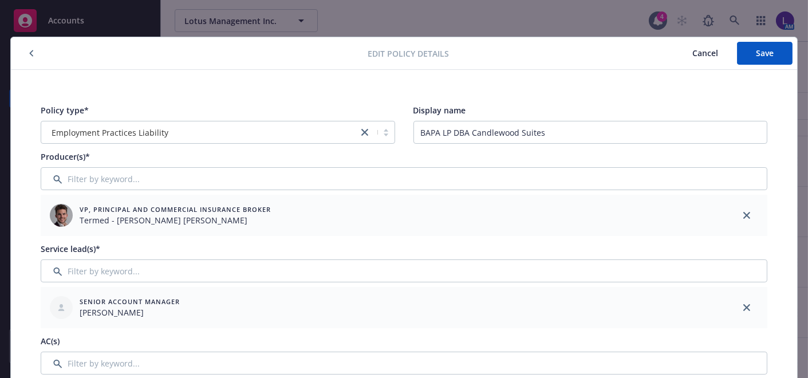
click at [740, 212] on link "close" at bounding box center [747, 216] width 14 height 14
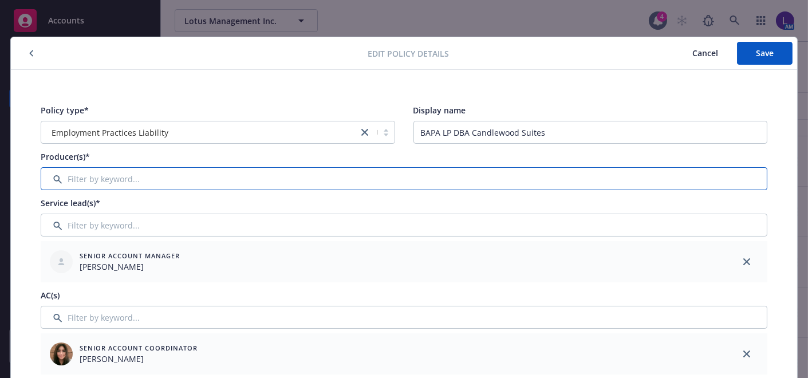
click at [294, 177] on input "Filter by keyword..." at bounding box center [404, 178] width 727 height 23
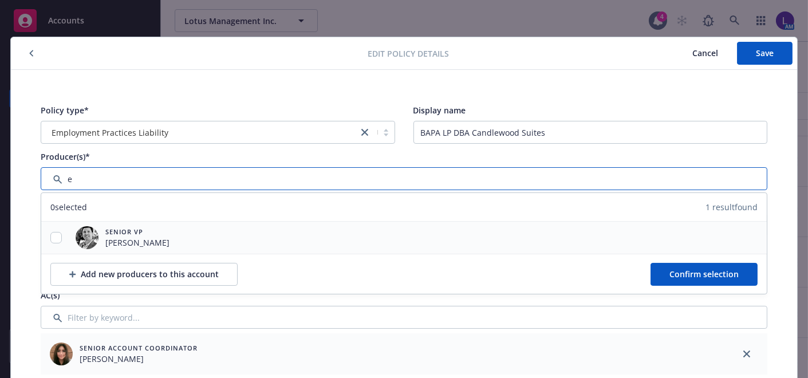
type input "e"
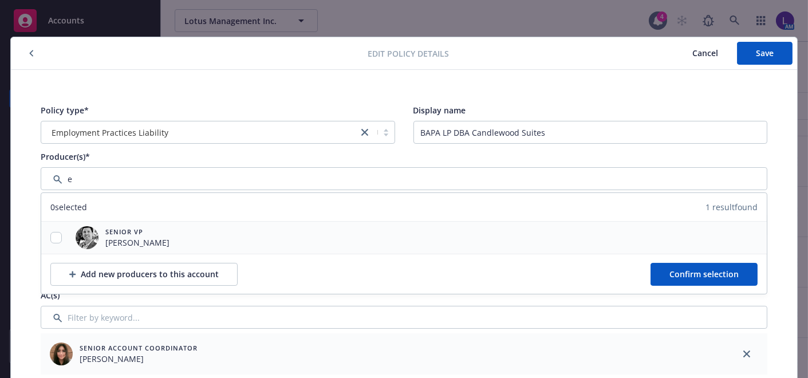
click at [57, 238] on div at bounding box center [56, 238] width 30 height 12
click at [45, 226] on div at bounding box center [56, 238] width 30 height 32
click at [50, 233] on input "checkbox" at bounding box center [55, 237] width 11 height 11
checkbox input "true"
click at [670, 272] on span "Confirm selection" at bounding box center [704, 274] width 69 height 11
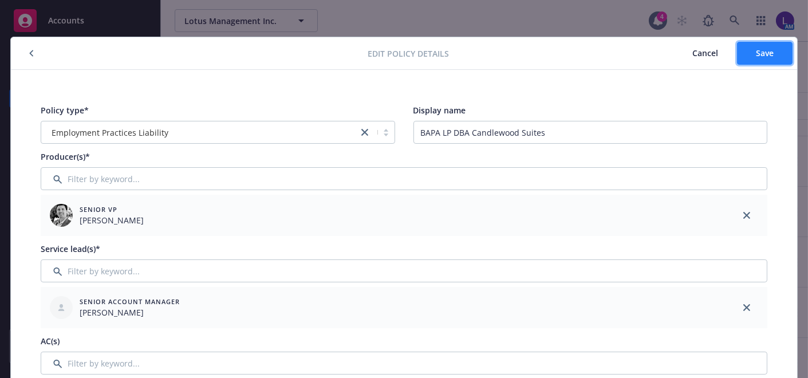
click at [758, 54] on span "Save" at bounding box center [765, 53] width 18 height 11
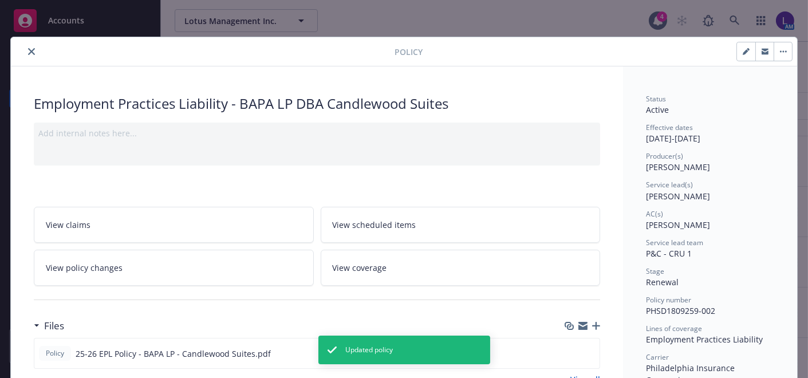
click at [28, 50] on icon "close" at bounding box center [31, 51] width 7 height 7
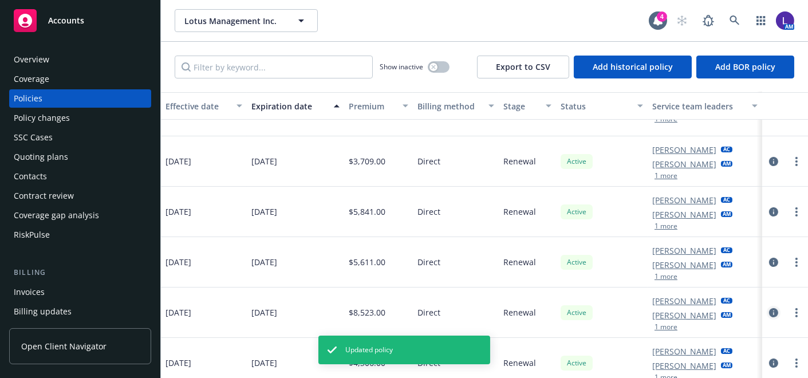
click at [767, 306] on link "circleInformation" at bounding box center [774, 313] width 14 height 14
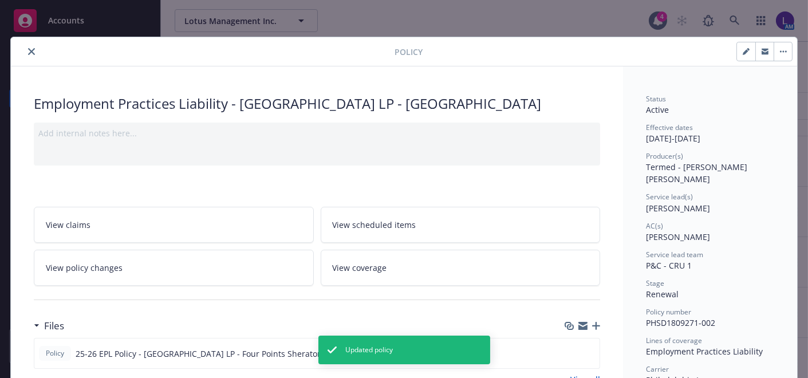
click at [743, 52] on icon "button" at bounding box center [746, 52] width 6 height 6
select select "RENEWAL"
select select "12"
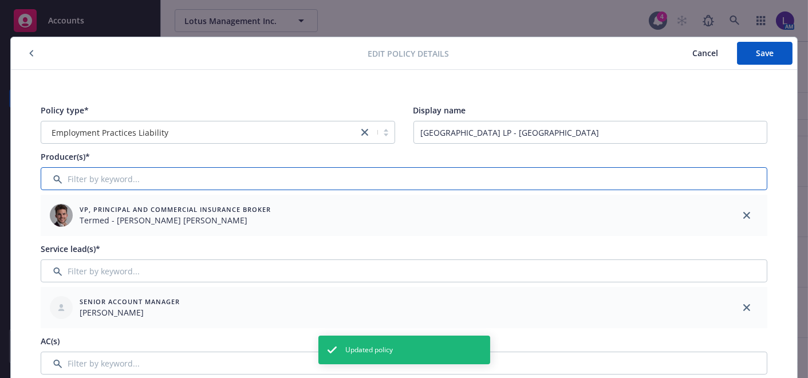
click at [450, 184] on input "Filter by keyword..." at bounding box center [404, 178] width 727 height 23
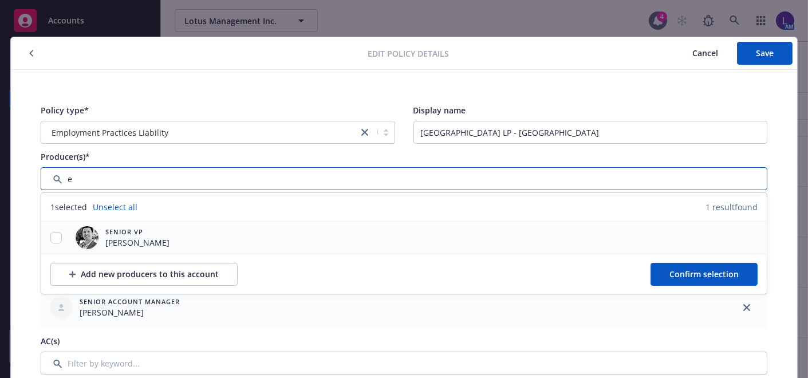
type input "e"
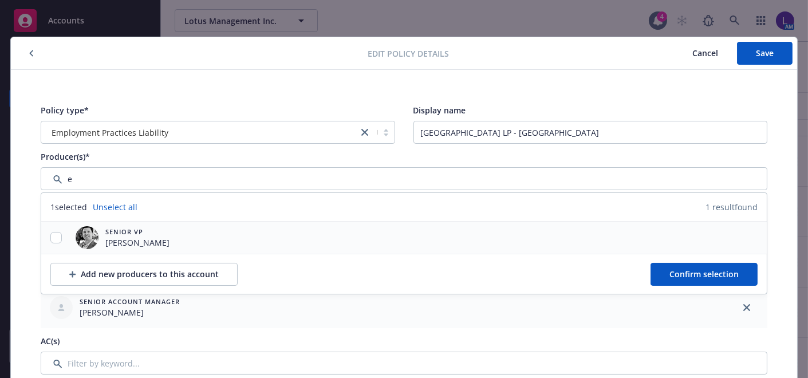
click at [59, 229] on div at bounding box center [56, 238] width 30 height 32
click at [53, 238] on input "checkbox" at bounding box center [55, 237] width 11 height 11
checkbox input "true"
click at [694, 272] on span "Confirm selection" at bounding box center [704, 274] width 69 height 11
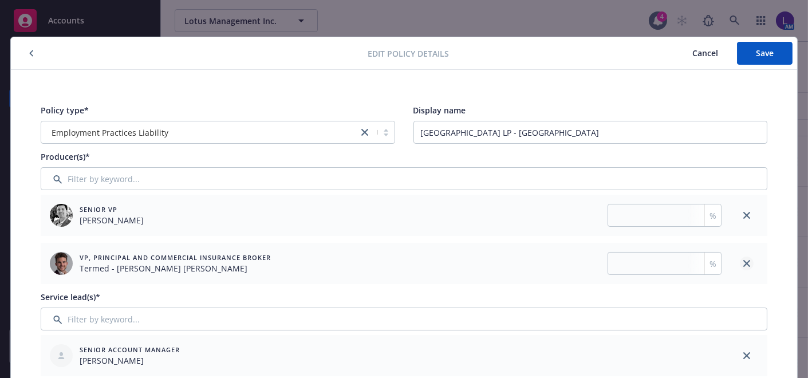
click at [744, 261] on icon "close" at bounding box center [747, 263] width 7 height 7
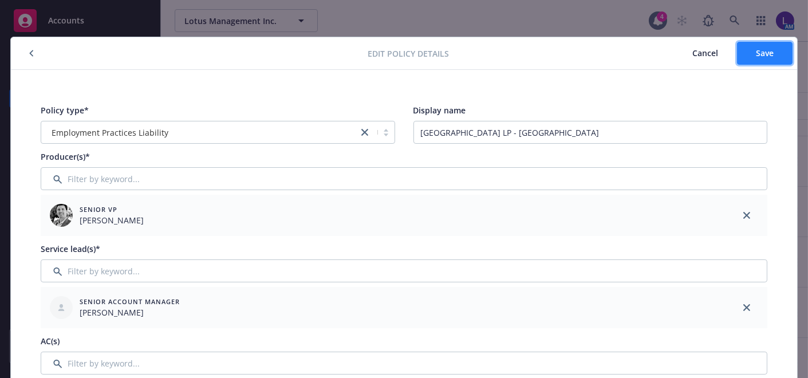
click at [751, 59] on button "Save" at bounding box center [765, 53] width 56 height 23
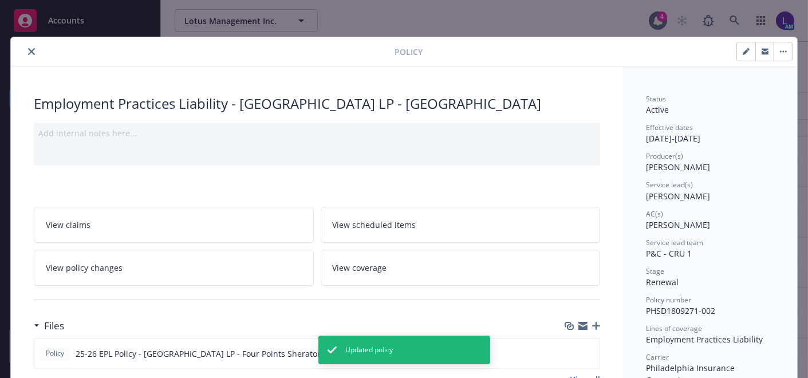
click at [28, 49] on icon "close" at bounding box center [31, 51] width 7 height 7
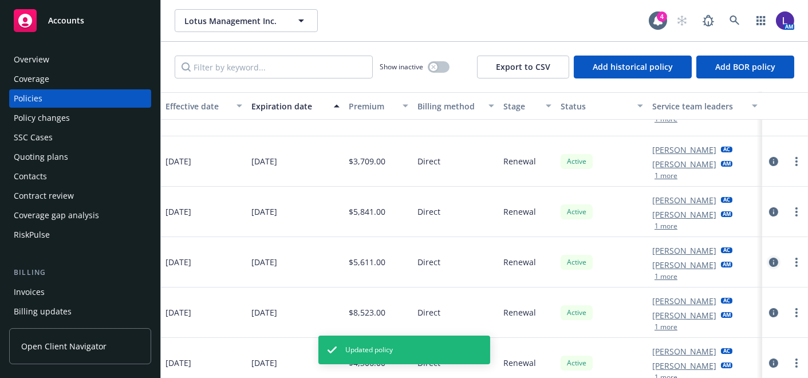
click at [769, 258] on icon "circleInformation" at bounding box center [773, 262] width 9 height 9
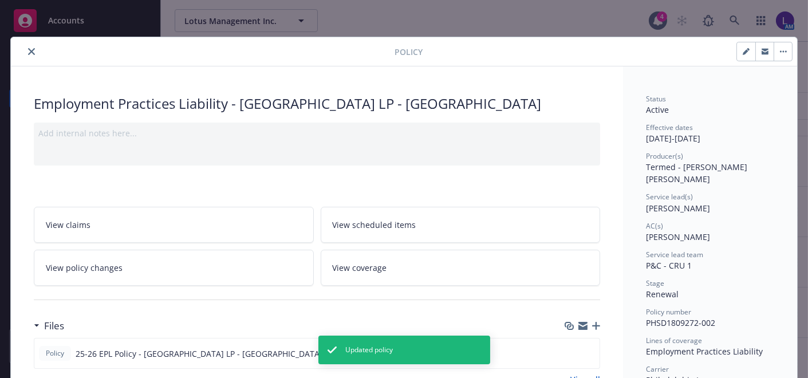
click at [740, 47] on button "button" at bounding box center [746, 51] width 18 height 18
select select "RENEWAL"
select select "12"
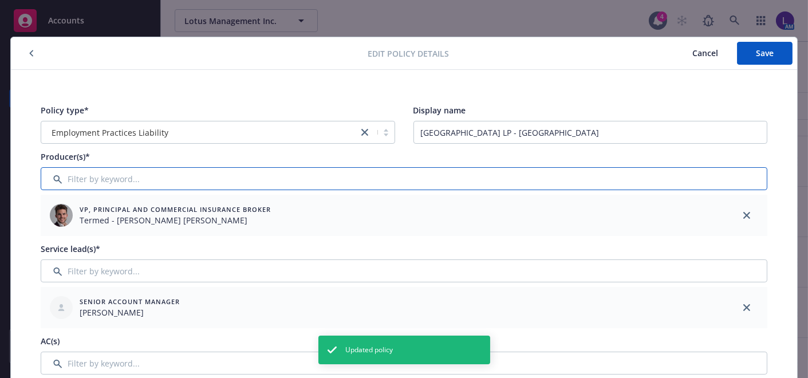
click at [210, 170] on input "Filter by keyword..." at bounding box center [404, 178] width 727 height 23
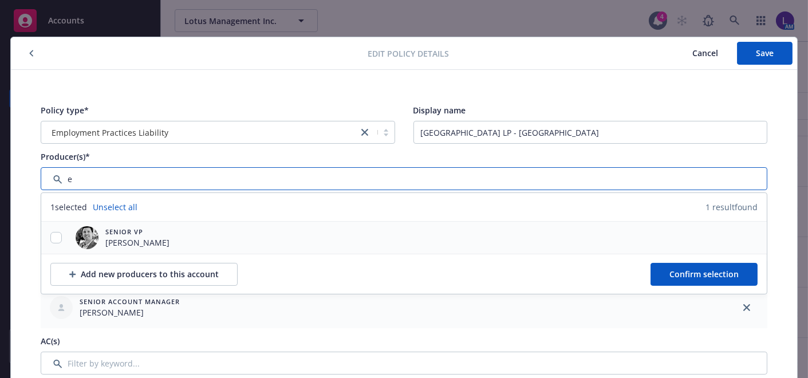
type input "e"
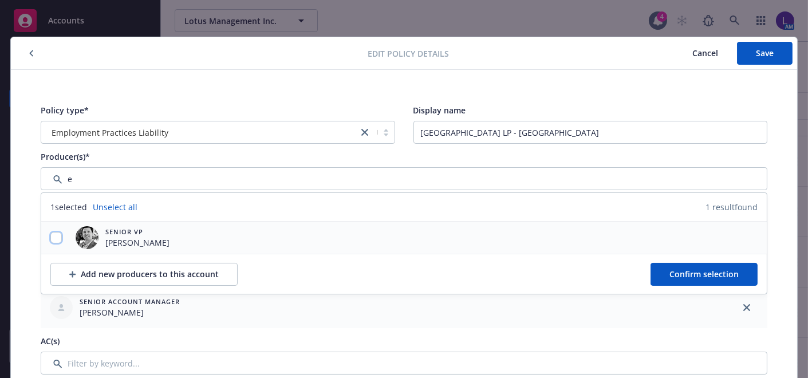
click at [52, 232] on input "checkbox" at bounding box center [55, 237] width 11 height 11
checkbox input "true"
click at [677, 270] on span "Confirm selection" at bounding box center [704, 274] width 69 height 11
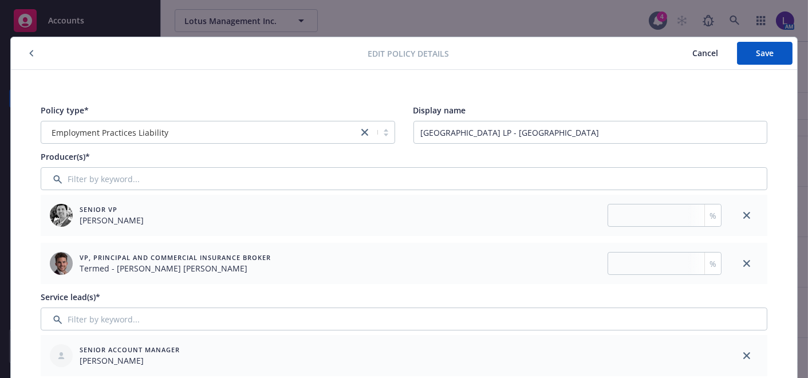
click at [750, 266] on div at bounding box center [746, 263] width 41 height 41
click at [744, 261] on icon "close" at bounding box center [747, 263] width 7 height 7
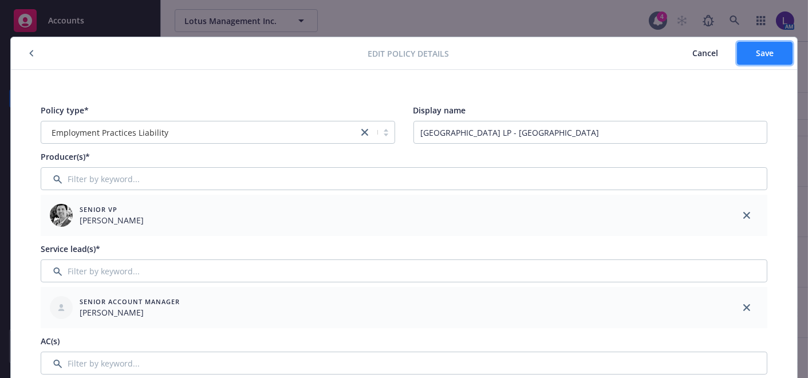
click at [746, 44] on button "Save" at bounding box center [765, 53] width 56 height 23
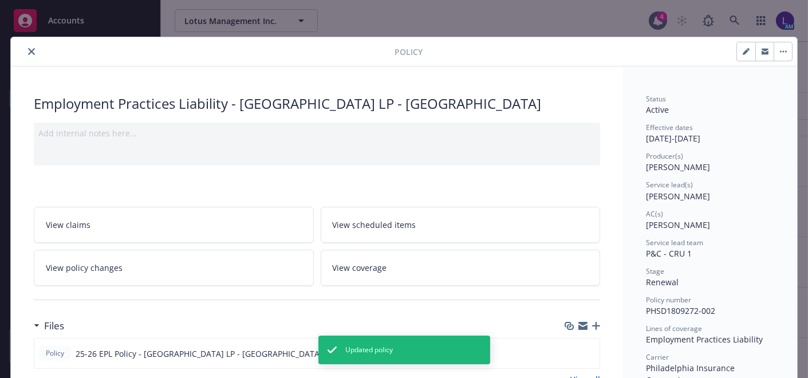
click at [28, 49] on icon "close" at bounding box center [31, 51] width 7 height 7
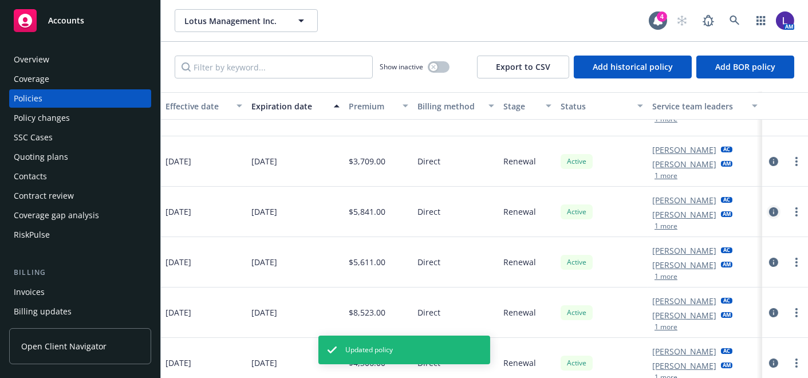
click at [769, 207] on icon "circleInformation" at bounding box center [773, 211] width 9 height 9
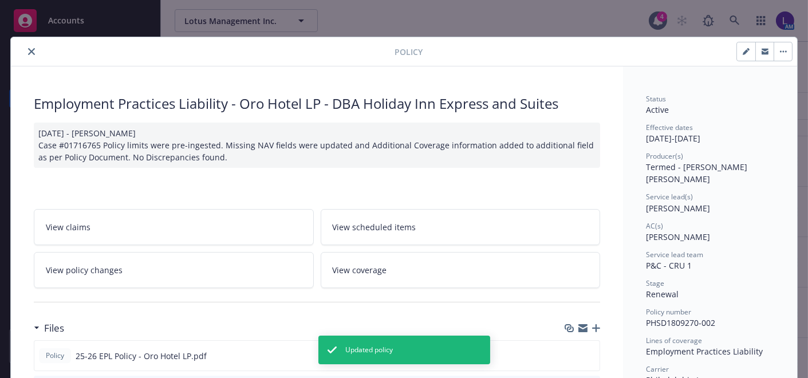
click at [738, 55] on button "button" at bounding box center [746, 51] width 18 height 18
select select "RENEWAL"
select select "12"
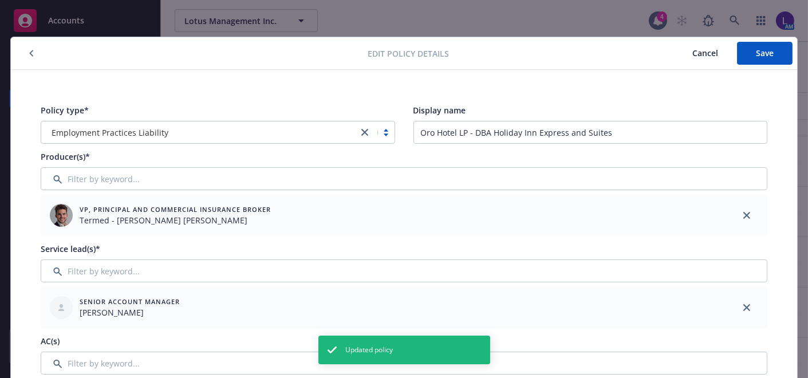
click at [172, 170] on div "Producer(s)* VP, Principal and Commercial Insurance [GEOGRAPHIC_DATA] - [PERSON…" at bounding box center [404, 193] width 727 height 85
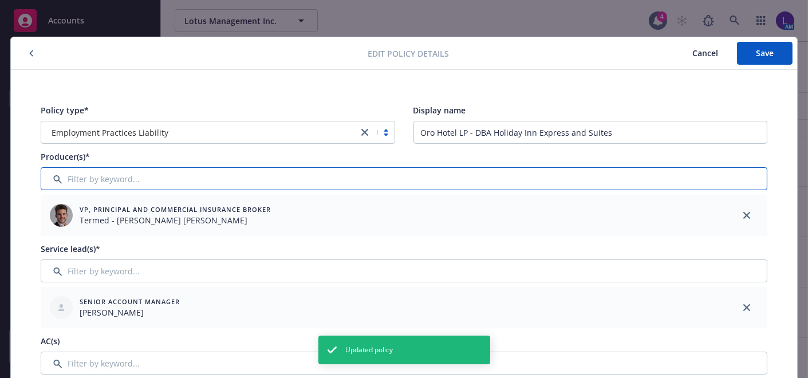
click at [166, 175] on input "Filter by keyword..." at bounding box center [404, 178] width 727 height 23
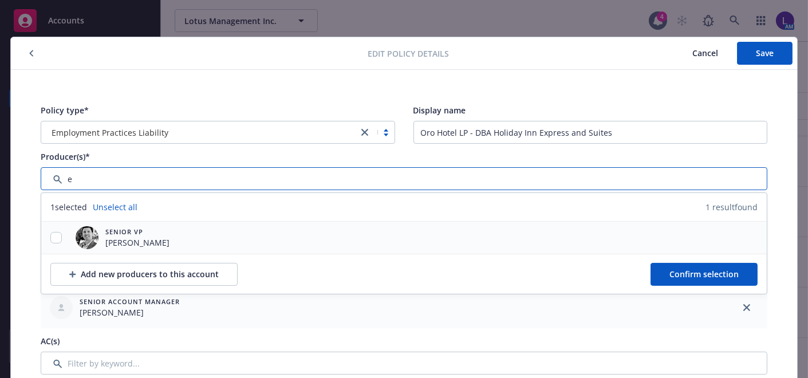
type input "e"
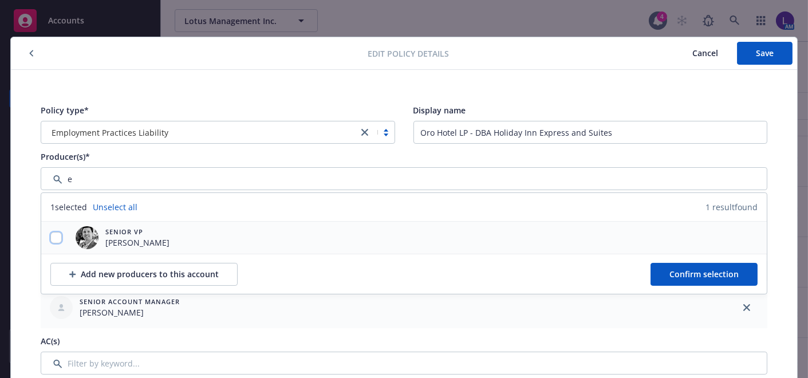
click at [52, 233] on input "checkbox" at bounding box center [55, 237] width 11 height 11
checkbox input "true"
click at [709, 270] on span "Confirm selection" at bounding box center [704, 274] width 69 height 11
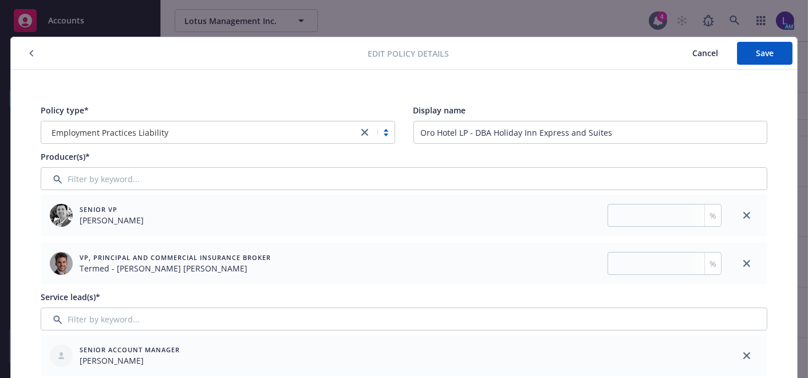
click at [744, 260] on icon "close" at bounding box center [747, 263] width 7 height 7
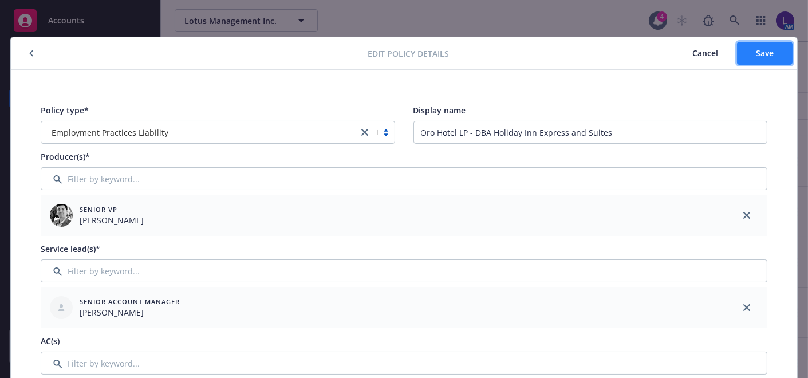
click at [760, 54] on span "Save" at bounding box center [765, 53] width 18 height 11
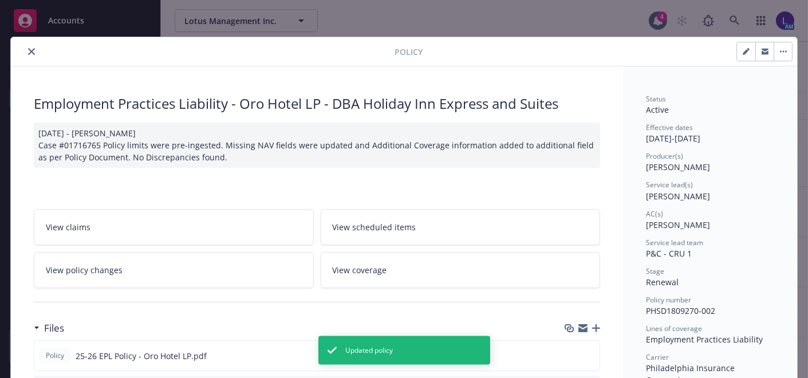
click at [28, 51] on icon "close" at bounding box center [31, 51] width 7 height 7
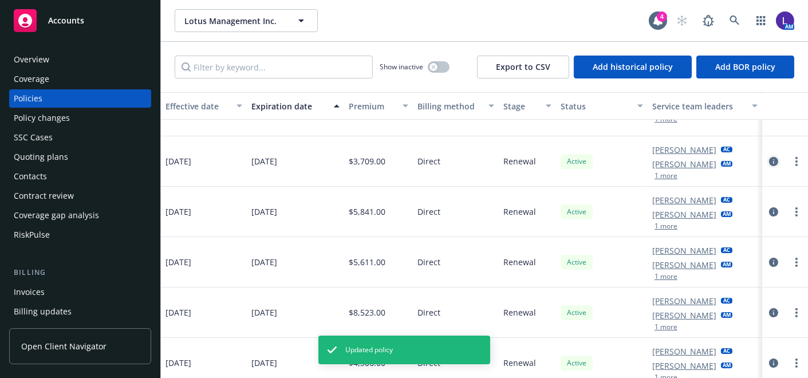
click at [769, 157] on icon "circleInformation" at bounding box center [773, 161] width 9 height 9
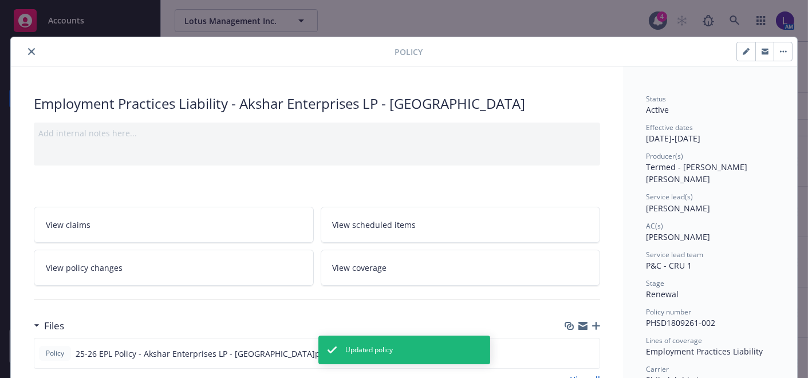
click at [742, 56] on button "button" at bounding box center [746, 51] width 18 height 18
select select "RENEWAL"
select select "12"
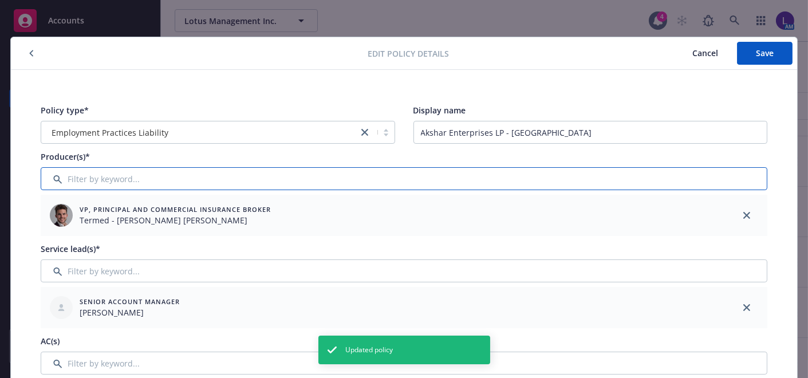
click at [89, 184] on input "Filter by keyword..." at bounding box center [404, 178] width 727 height 23
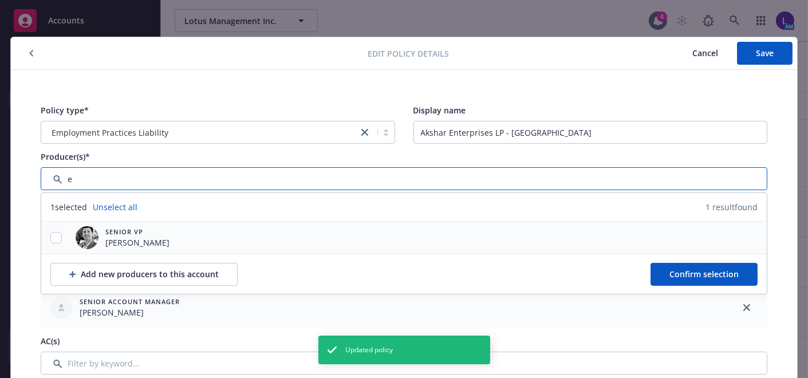
type input "e"
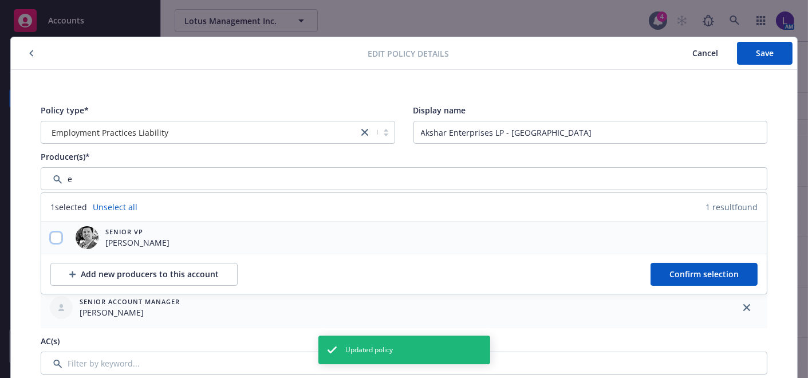
click at [53, 235] on input "checkbox" at bounding box center [55, 237] width 11 height 11
checkbox input "true"
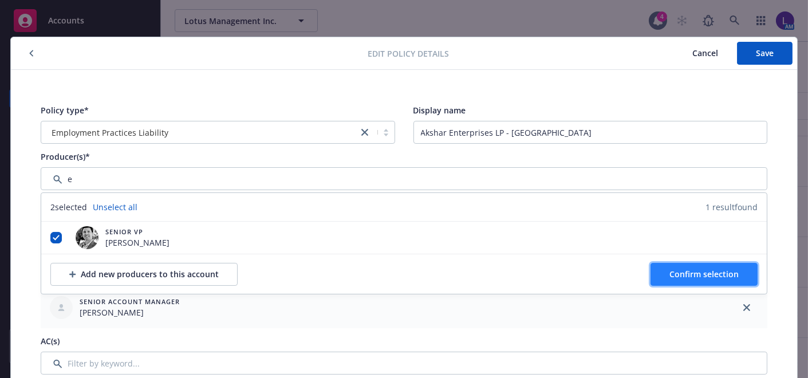
click at [726, 264] on button "Confirm selection" at bounding box center [704, 274] width 107 height 23
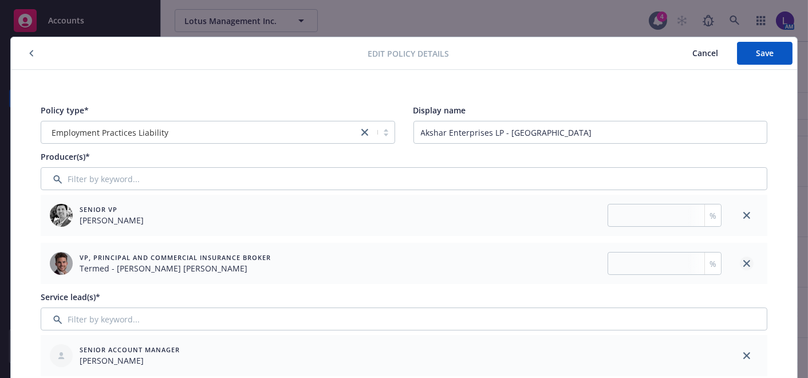
click at [744, 262] on icon "close" at bounding box center [747, 263] width 7 height 7
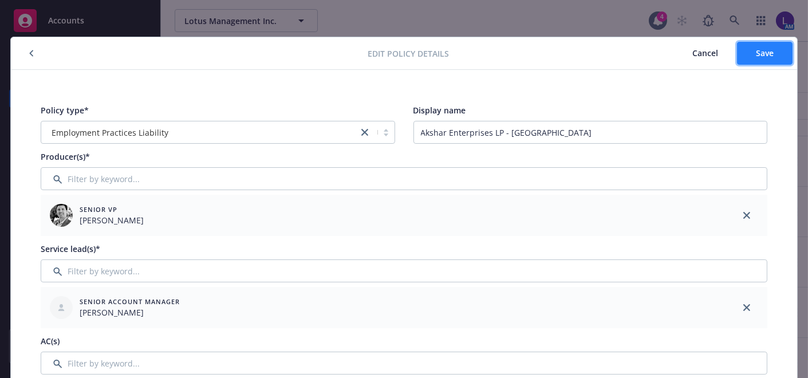
click at [748, 47] on button "Save" at bounding box center [765, 53] width 56 height 23
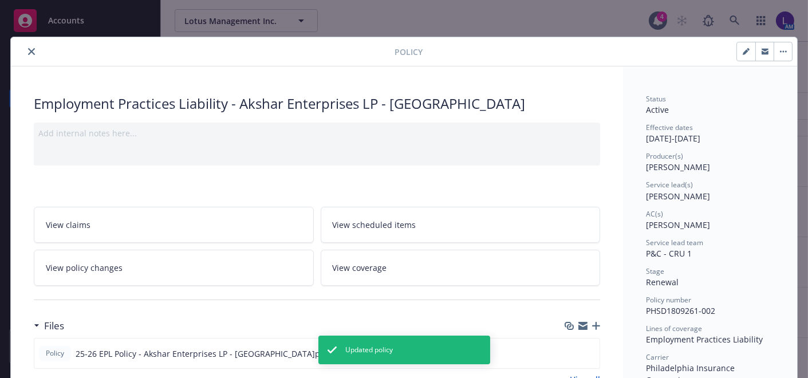
click at [28, 52] on icon "close" at bounding box center [31, 51] width 7 height 7
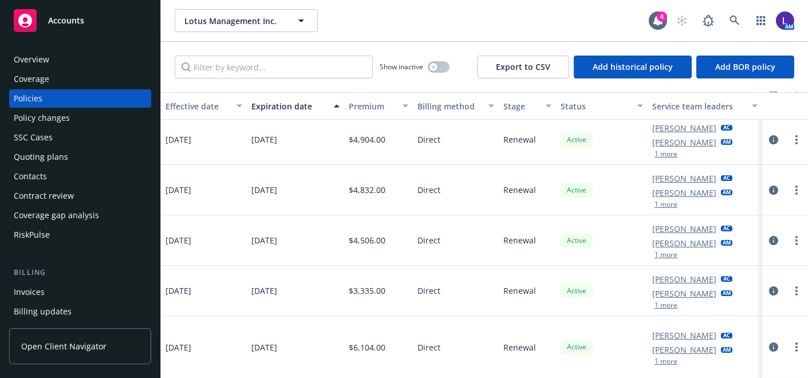
scroll to position [371, 470]
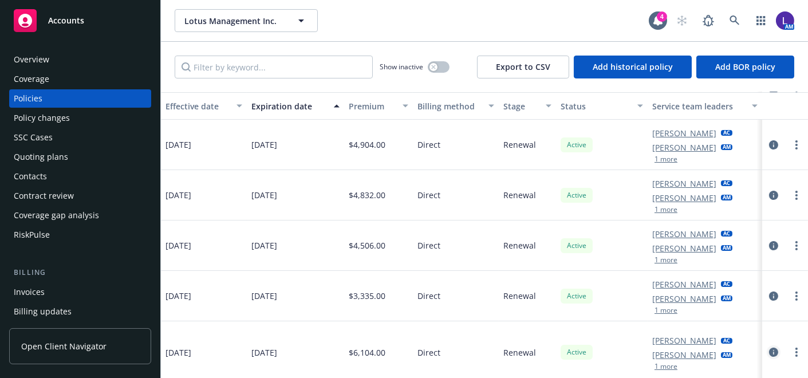
click at [769, 348] on icon "circleInformation" at bounding box center [773, 352] width 9 height 9
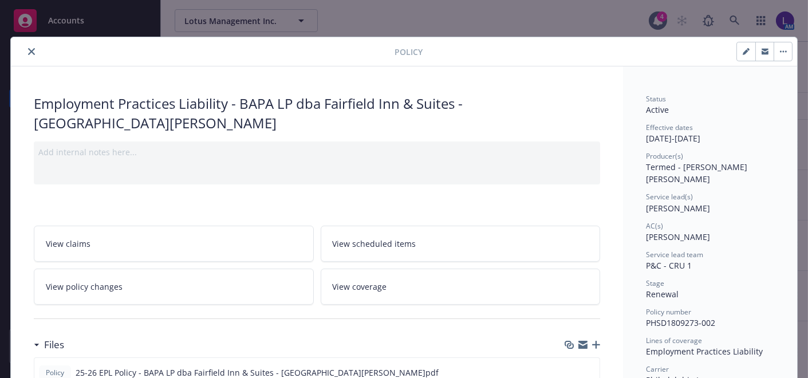
click at [745, 58] on button "button" at bounding box center [746, 51] width 18 height 18
select select "RENEWAL"
select select "12"
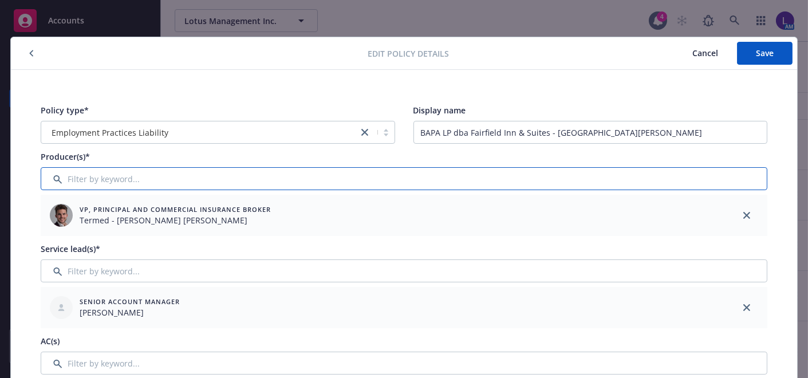
click at [221, 174] on input "Filter by keyword..." at bounding box center [404, 178] width 727 height 23
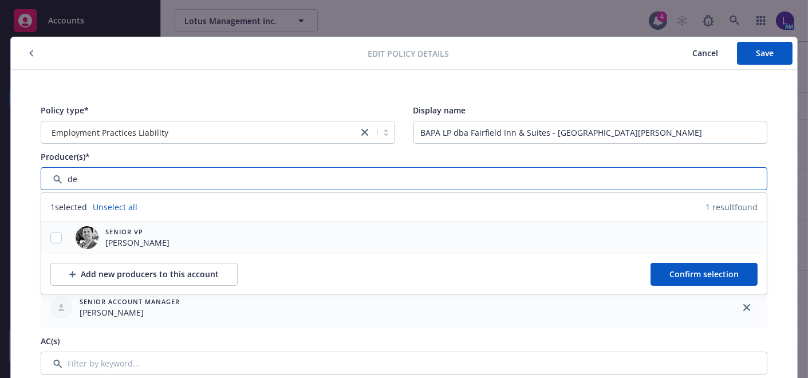
type input "de"
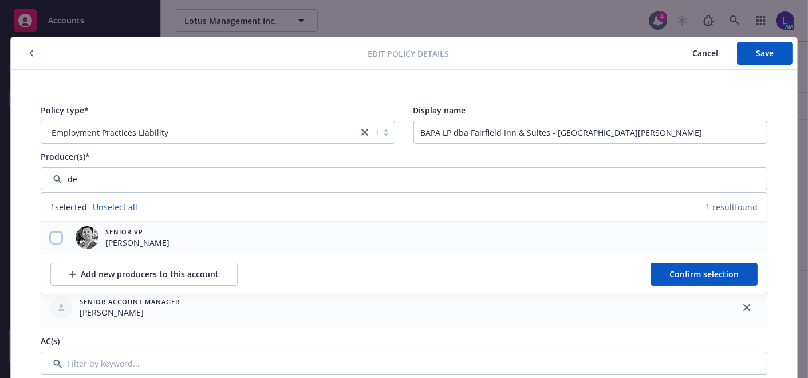
click at [52, 241] on input "checkbox" at bounding box center [55, 237] width 11 height 11
checkbox input "true"
click at [676, 266] on button "Confirm selection" at bounding box center [704, 274] width 107 height 23
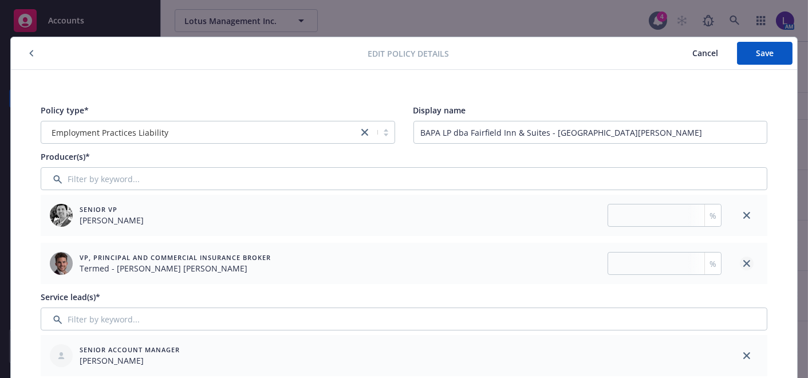
click at [744, 263] on icon "close" at bounding box center [747, 263] width 7 height 7
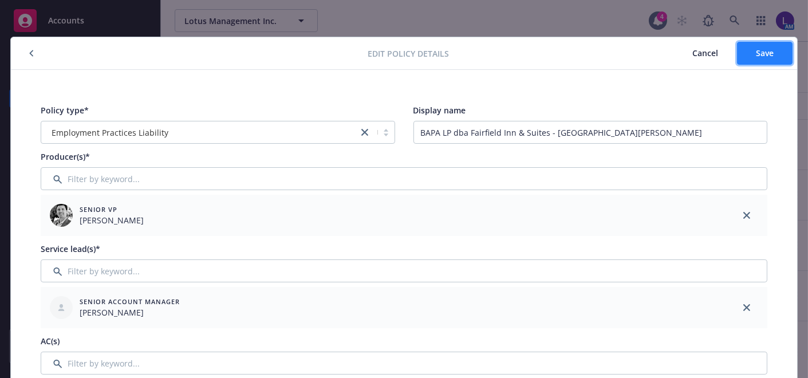
click at [737, 45] on button "Save" at bounding box center [765, 53] width 56 height 23
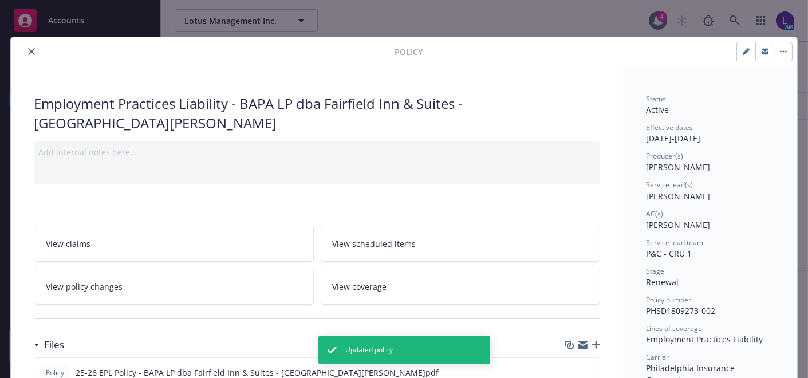
click at [28, 49] on icon "close" at bounding box center [31, 51] width 7 height 7
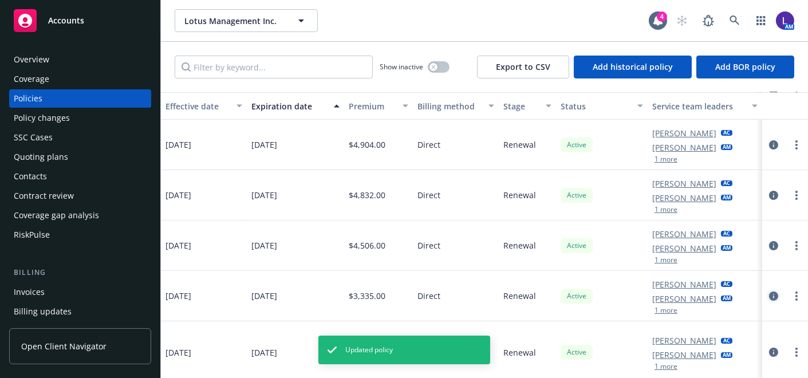
click at [769, 292] on icon "circleInformation" at bounding box center [773, 296] width 9 height 9
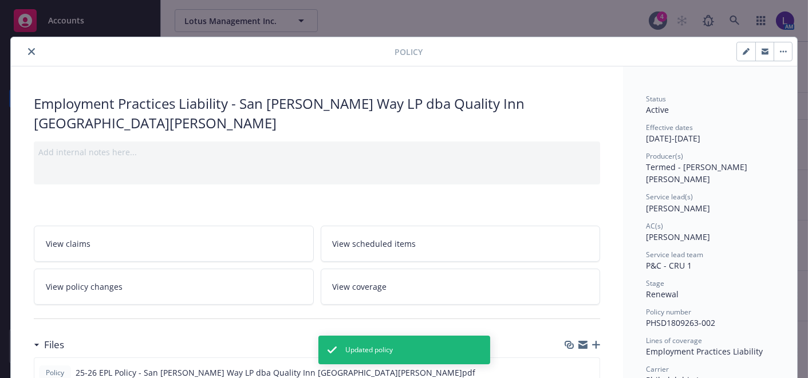
click at [737, 52] on button "button" at bounding box center [746, 51] width 18 height 18
select select "RENEWAL"
select select "12"
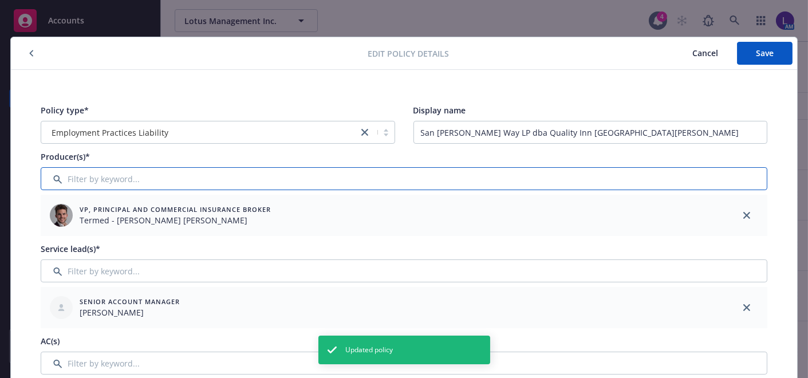
click at [101, 183] on input "Filter by keyword..." at bounding box center [404, 178] width 727 height 23
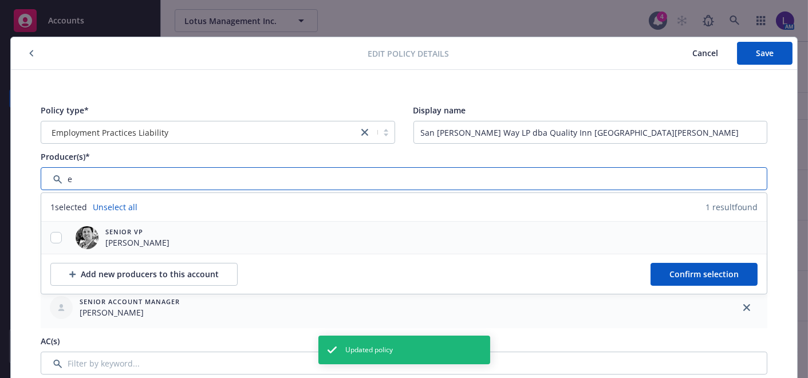
type input "e"
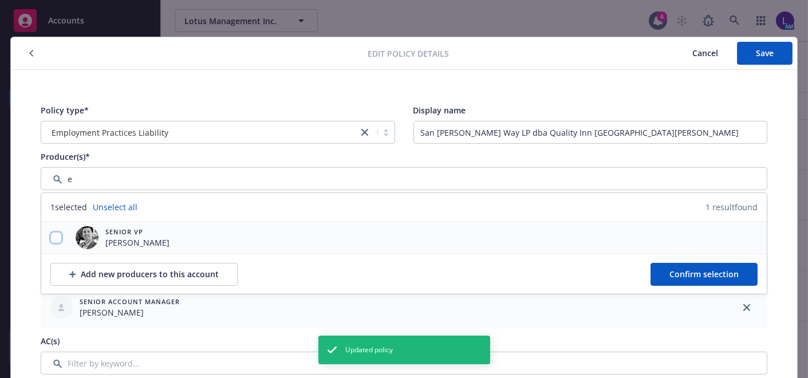
click at [53, 237] on input "checkbox" at bounding box center [55, 237] width 11 height 11
checkbox input "true"
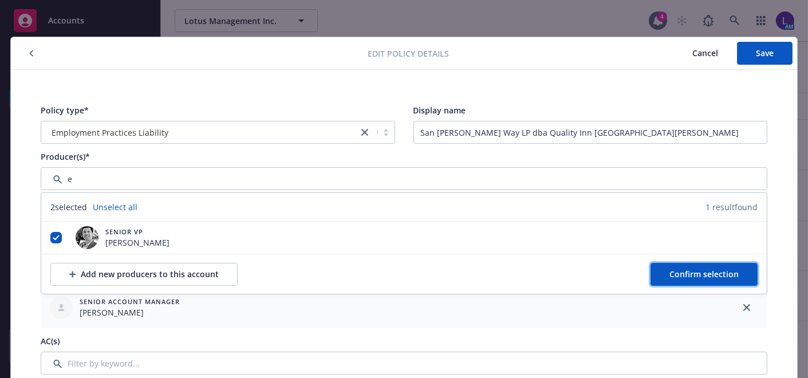
click at [719, 266] on button "Confirm selection" at bounding box center [704, 274] width 107 height 23
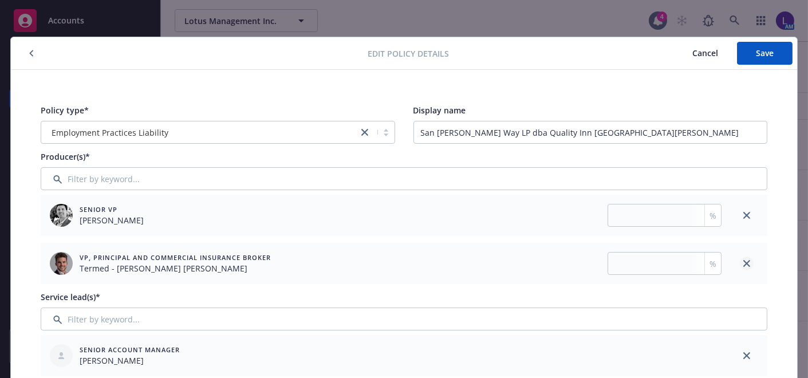
click at [746, 262] on link "close" at bounding box center [747, 264] width 14 height 14
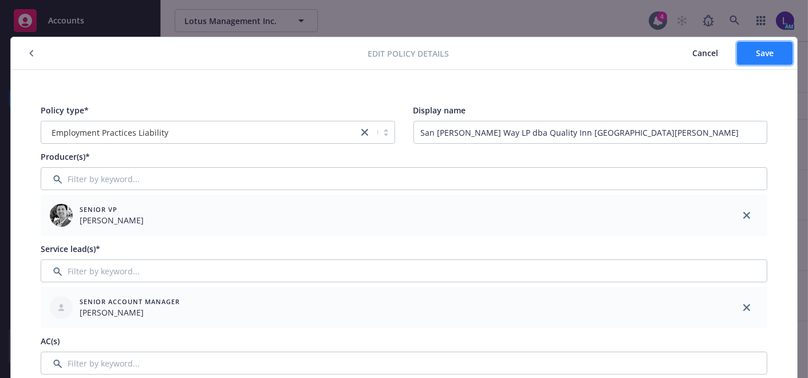
click at [766, 60] on button "Save" at bounding box center [765, 53] width 56 height 23
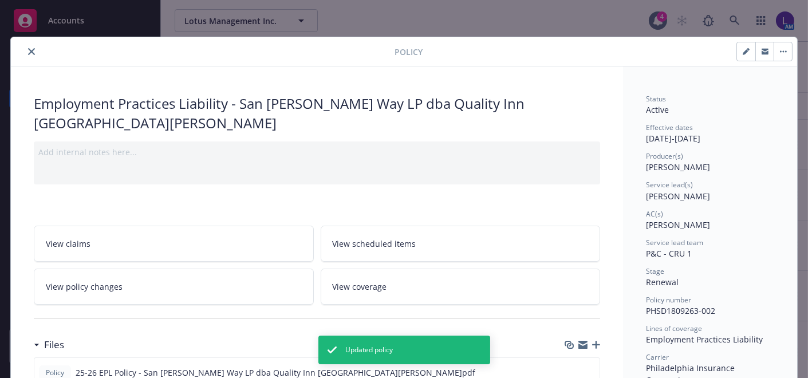
click at [28, 48] on icon "close" at bounding box center [31, 51] width 7 height 7
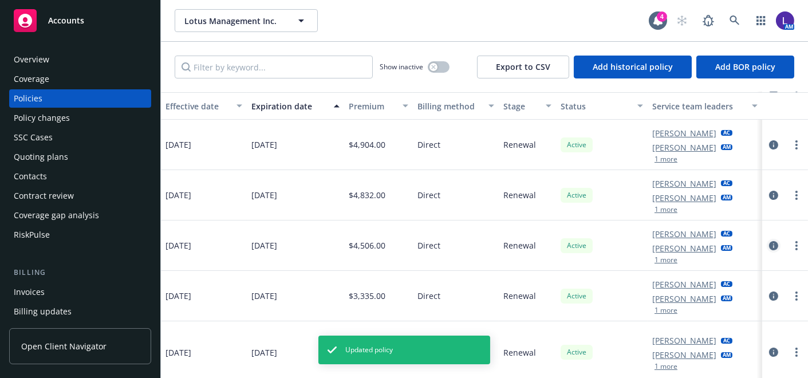
click at [769, 241] on icon "circleInformation" at bounding box center [773, 245] width 9 height 9
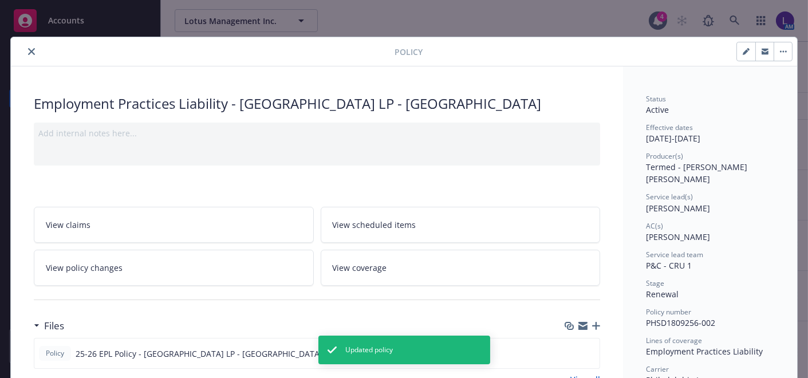
click at [737, 53] on button "button" at bounding box center [746, 51] width 18 height 18
select select "RENEWAL"
select select "12"
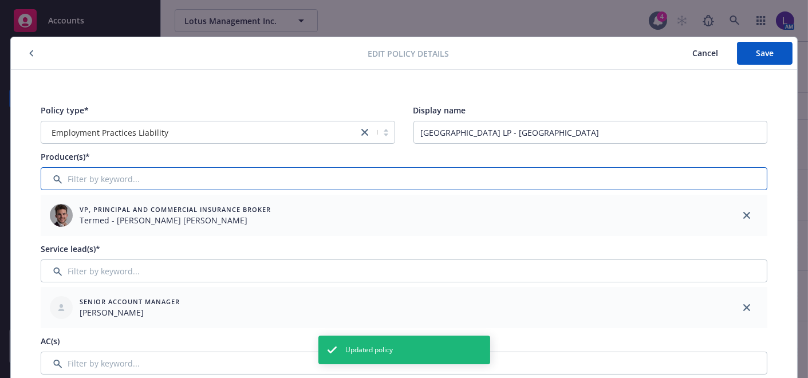
click at [80, 176] on input "Filter by keyword..." at bounding box center [404, 178] width 727 height 23
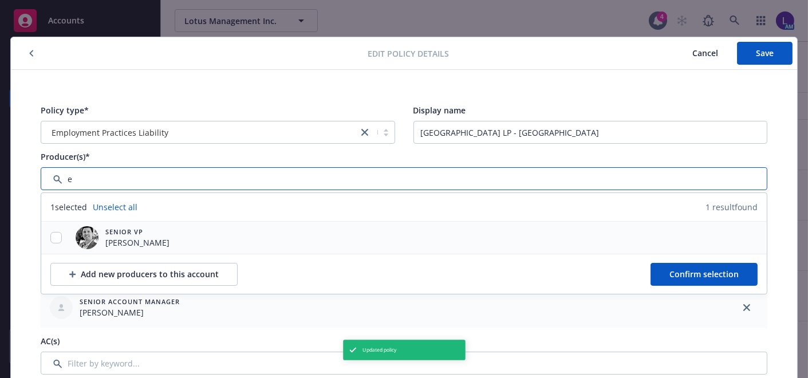
type input "e"
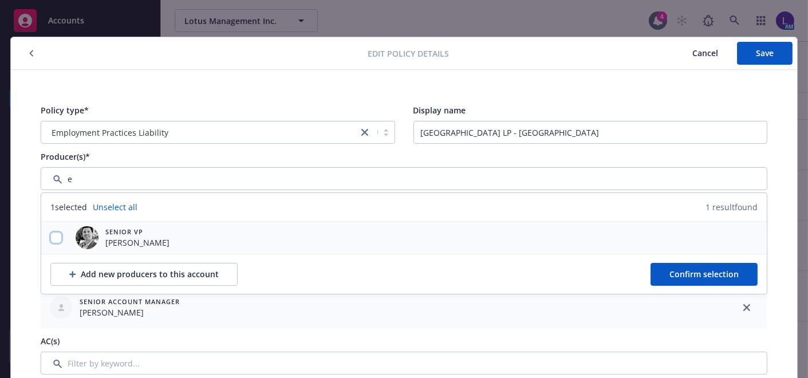
click at [50, 236] on input "checkbox" at bounding box center [55, 237] width 11 height 11
checkbox input "true"
click at [728, 275] on span "Confirm selection" at bounding box center [704, 274] width 69 height 11
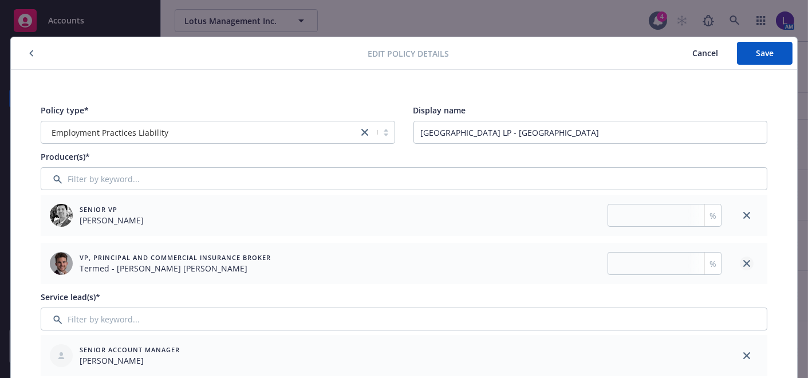
click at [744, 262] on icon "close" at bounding box center [747, 263] width 7 height 7
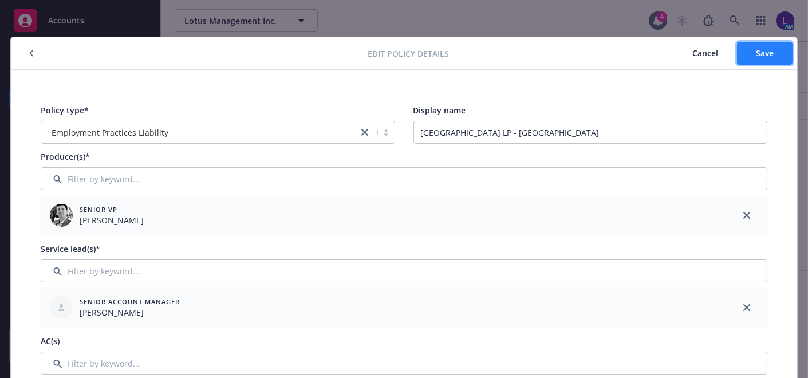
click at [759, 46] on button "Save" at bounding box center [765, 53] width 56 height 23
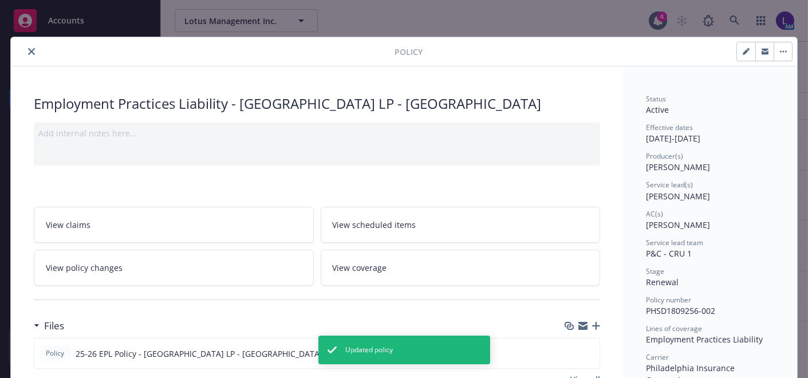
click at [28, 48] on icon "close" at bounding box center [31, 51] width 7 height 7
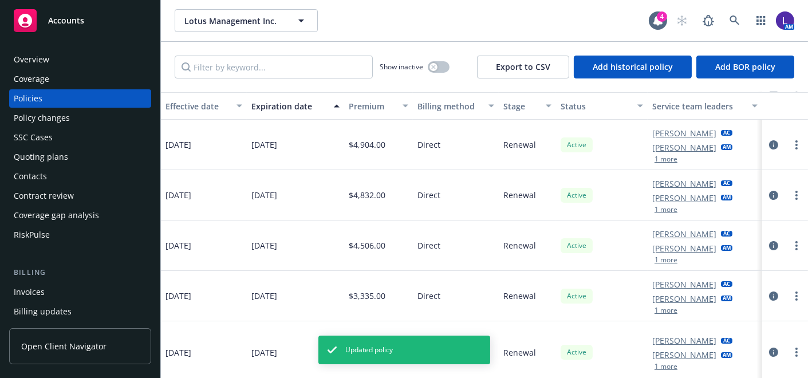
click at [767, 188] on div at bounding box center [785, 195] width 37 height 14
click at [769, 191] on icon "circleInformation" at bounding box center [773, 195] width 9 height 9
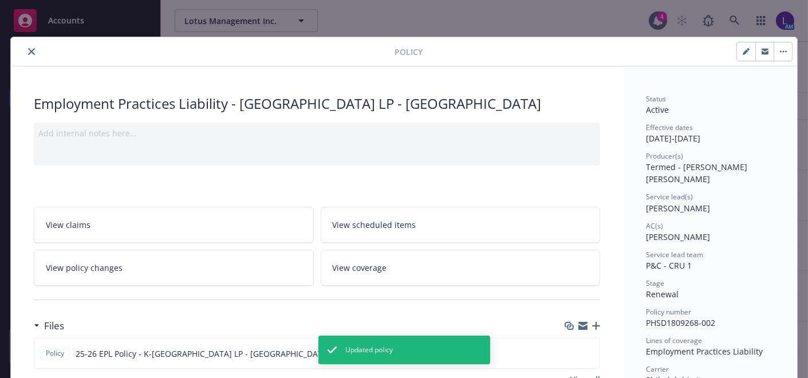
click at [732, 47] on div at bounding box center [608, 51] width 370 height 19
click at [745, 50] on icon "button" at bounding box center [746, 51] width 7 height 7
select select "RENEWAL"
select select "12"
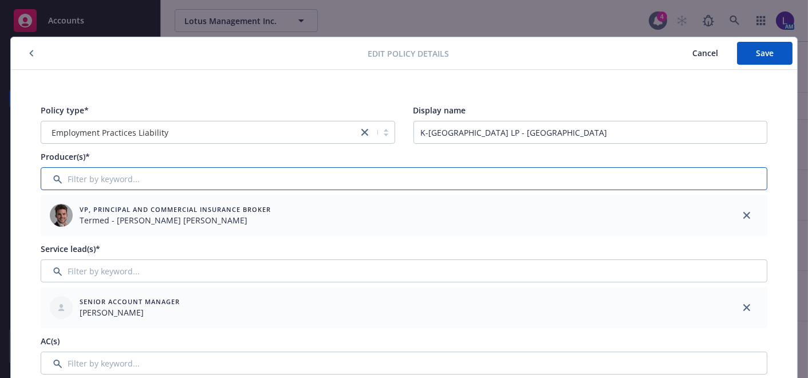
click at [93, 179] on input "Filter by keyword..." at bounding box center [404, 178] width 727 height 23
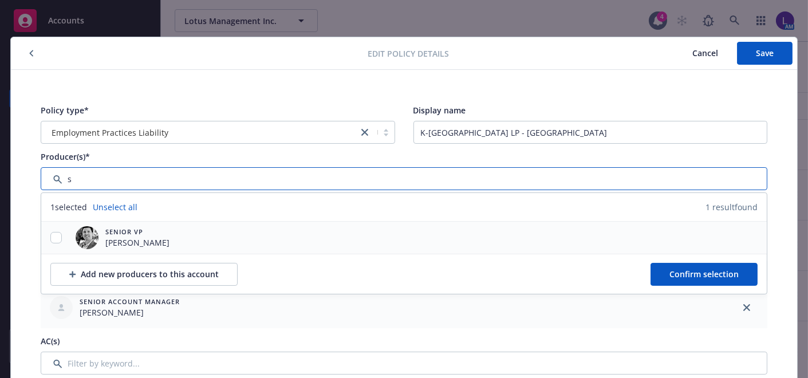
type input "s"
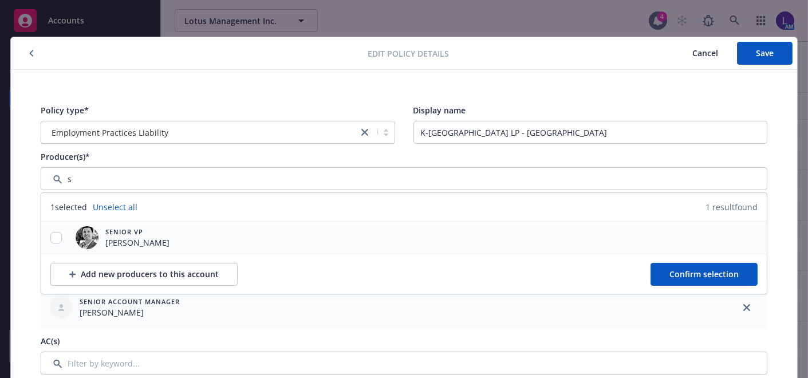
click at [52, 230] on div at bounding box center [56, 238] width 30 height 32
click at [54, 233] on input "checkbox" at bounding box center [55, 237] width 11 height 11
checkbox input "true"
click at [691, 269] on span "Confirm selection" at bounding box center [704, 274] width 69 height 11
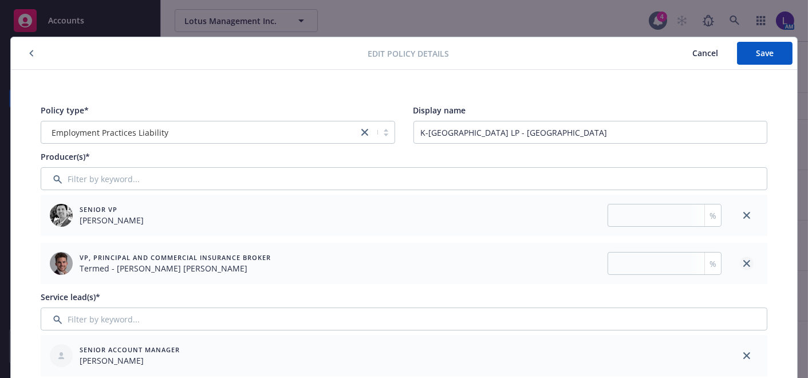
click at [740, 261] on link "close" at bounding box center [747, 264] width 14 height 14
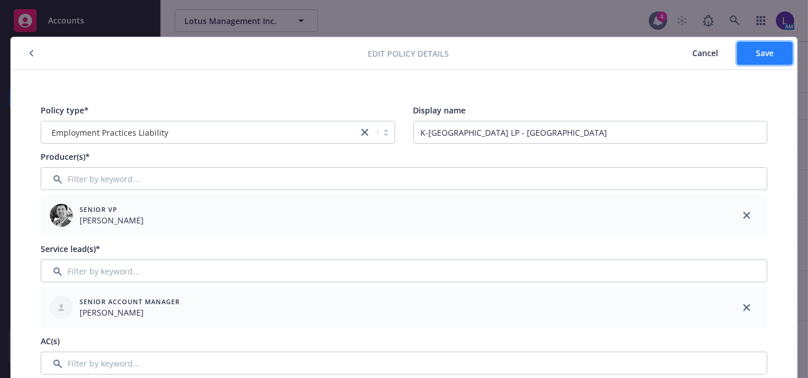
click at [761, 53] on span "Save" at bounding box center [765, 53] width 18 height 11
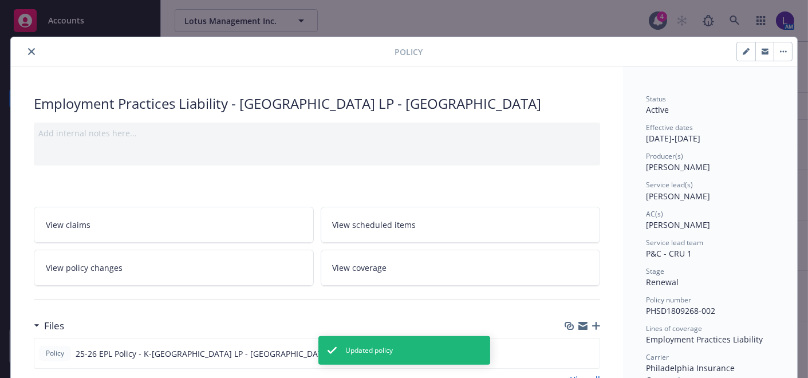
click at [28, 49] on icon "close" at bounding box center [31, 51] width 7 height 7
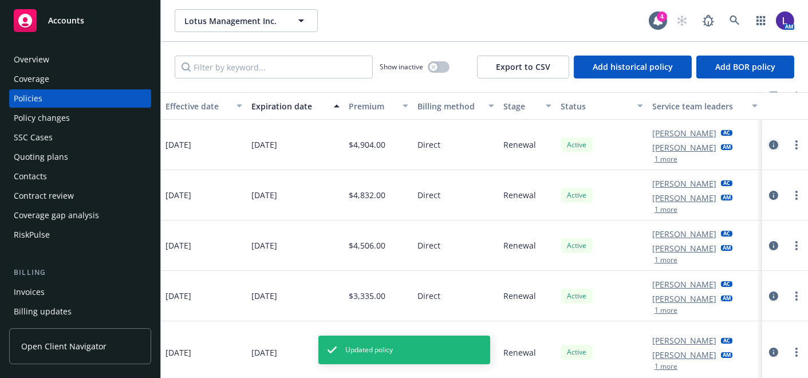
click at [769, 144] on icon "circleInformation" at bounding box center [773, 144] width 9 height 9
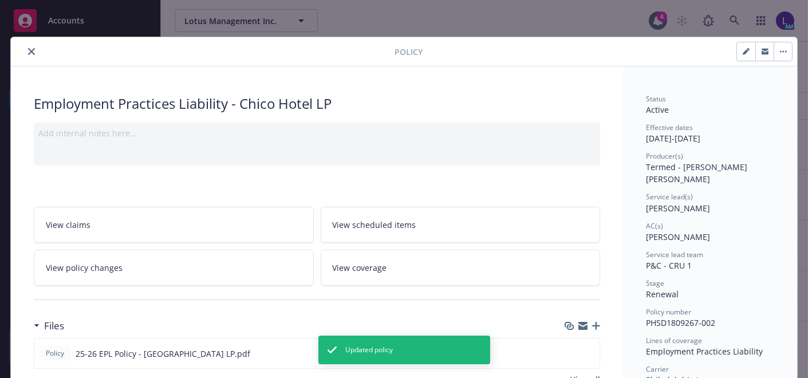
click at [756, 49] on button "button" at bounding box center [765, 51] width 18 height 18
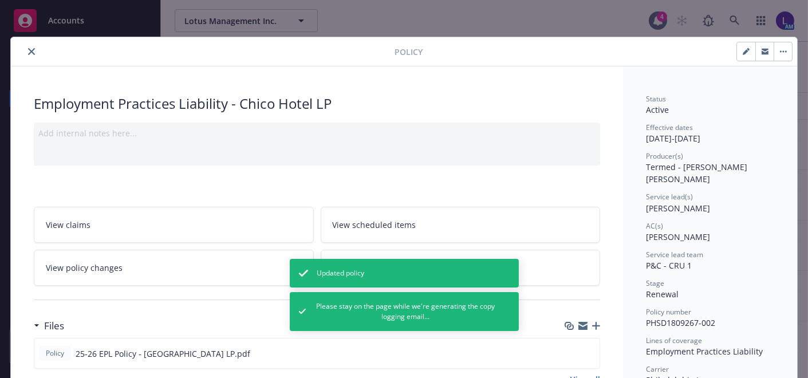
click at [738, 49] on button "button" at bounding box center [746, 51] width 18 height 18
select select "RENEWAL"
select select "12"
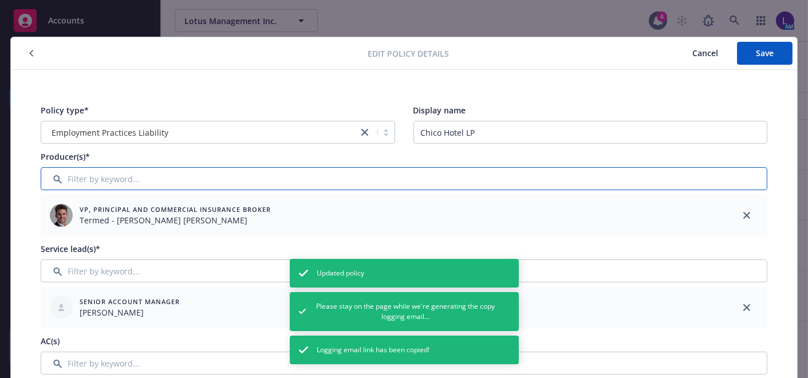
click at [66, 182] on input "Filter by keyword..." at bounding box center [404, 178] width 727 height 23
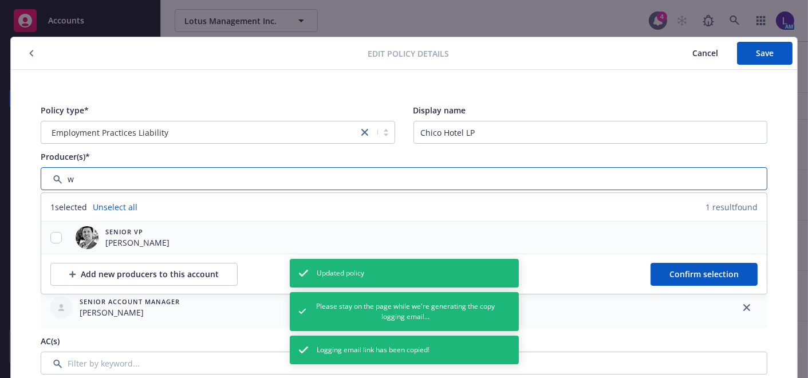
type input "w"
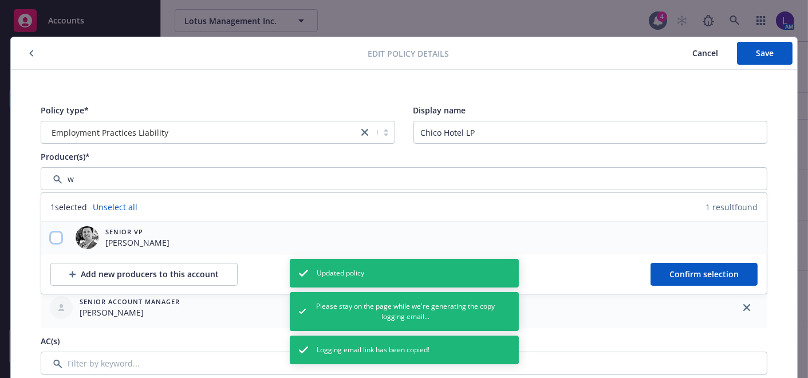
click at [54, 239] on input "checkbox" at bounding box center [55, 237] width 11 height 11
checkbox input "true"
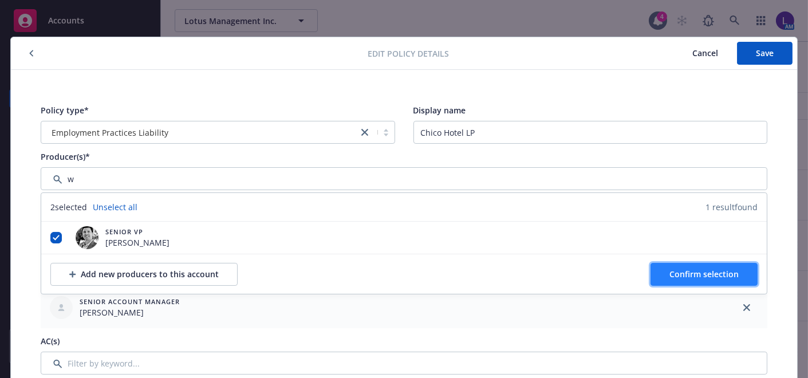
click at [737, 268] on button "Confirm selection" at bounding box center [704, 274] width 107 height 23
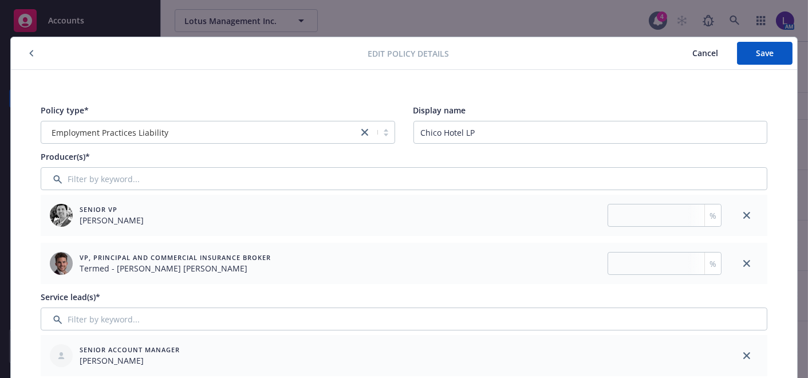
click at [744, 263] on icon "close" at bounding box center [747, 263] width 7 height 7
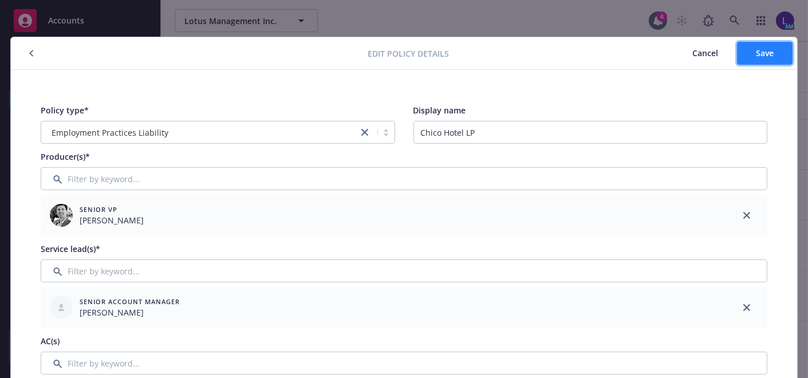
click at [764, 50] on span "Save" at bounding box center [765, 53] width 18 height 11
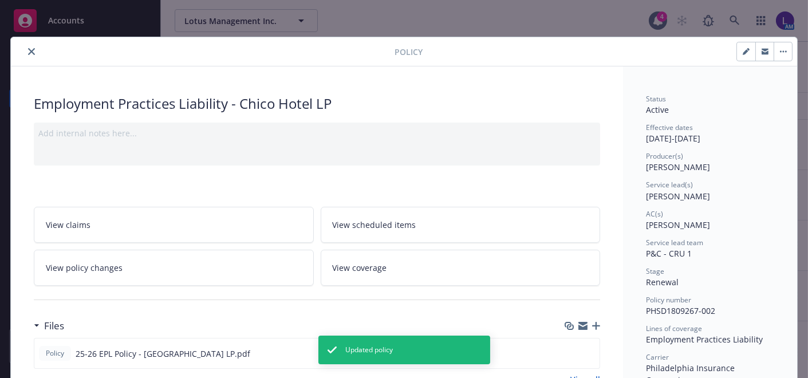
click at [28, 52] on icon "close" at bounding box center [31, 51] width 7 height 7
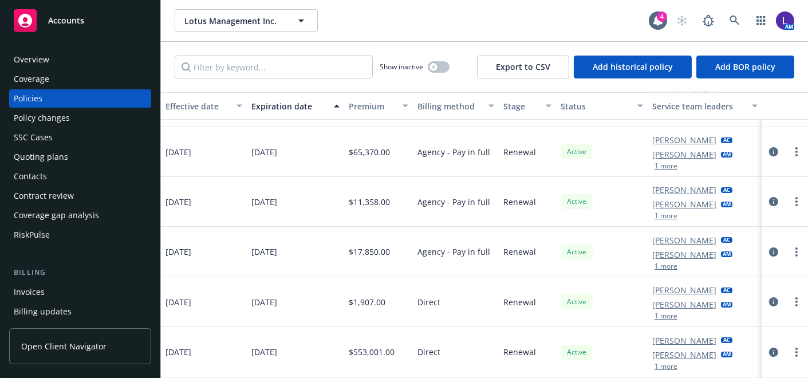
scroll to position [135, 470]
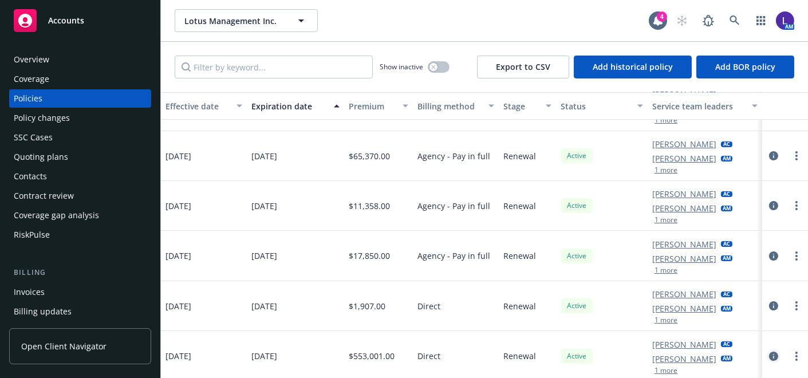
click at [769, 352] on icon "circleInformation" at bounding box center [773, 356] width 9 height 9
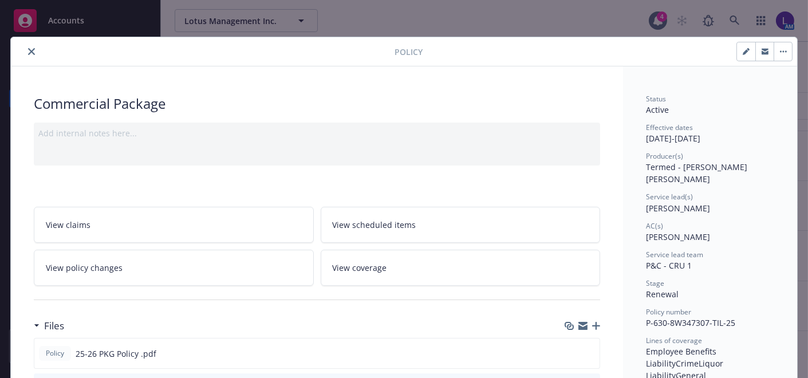
click at [743, 54] on icon "button" at bounding box center [746, 51] width 7 height 7
select select "RENEWAL"
select select "12"
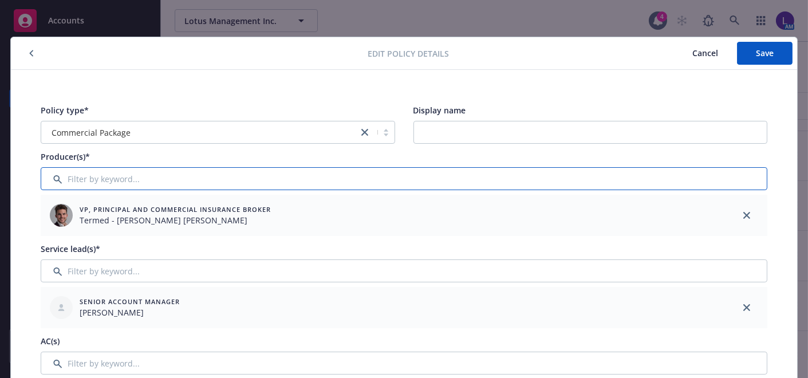
click at [109, 174] on input "Filter by keyword..." at bounding box center [404, 178] width 727 height 23
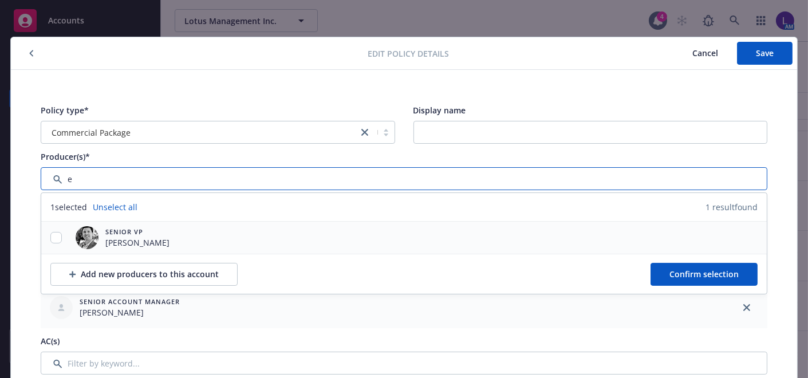
type input "e"
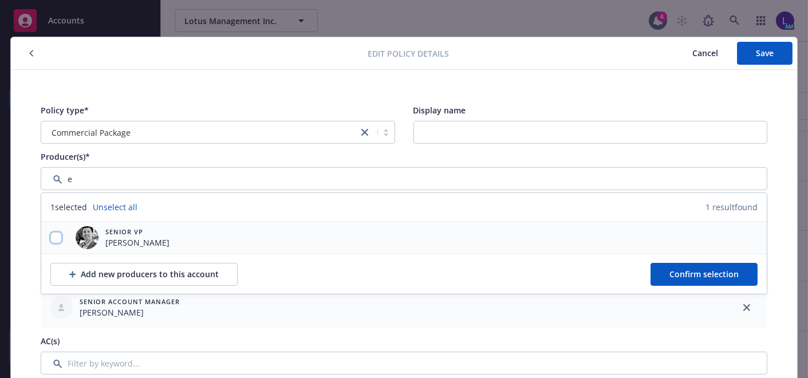
click at [53, 235] on input "checkbox" at bounding box center [55, 237] width 11 height 11
checkbox input "true"
click at [729, 273] on span "Confirm selection" at bounding box center [704, 274] width 69 height 11
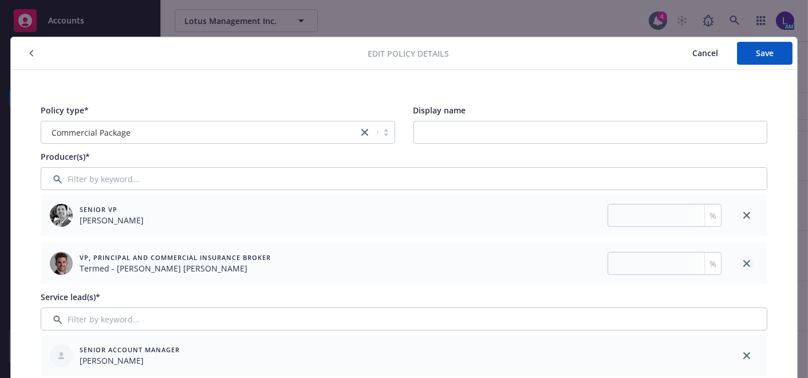
click at [744, 258] on link "close" at bounding box center [747, 264] width 14 height 14
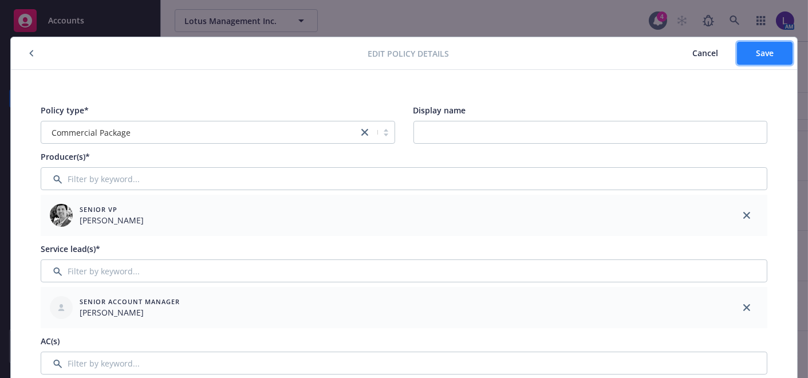
click at [762, 52] on span "Save" at bounding box center [765, 53] width 18 height 11
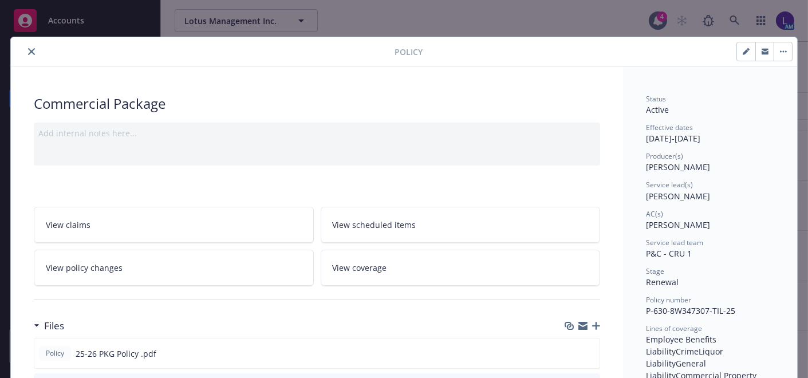
click at [27, 54] on button "close" at bounding box center [32, 52] width 14 height 14
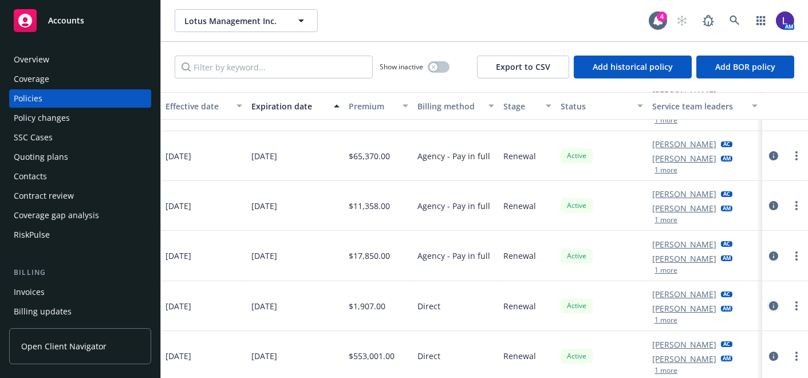
click at [769, 304] on icon "circleInformation" at bounding box center [773, 305] width 9 height 9
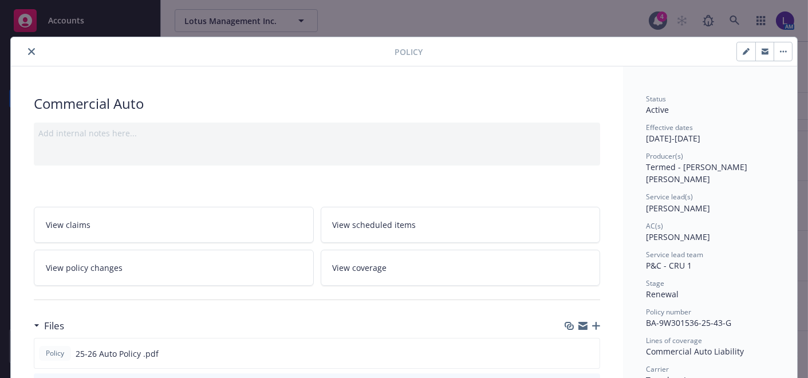
click at [744, 50] on icon "button" at bounding box center [746, 52] width 6 height 6
select select "RENEWAL"
select select "12"
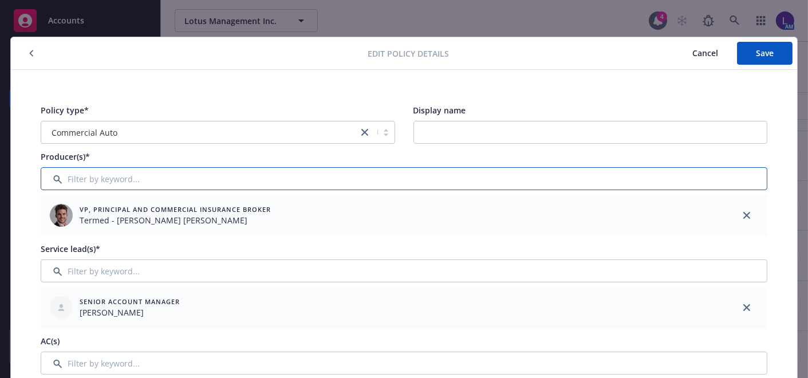
click at [180, 176] on input "Filter by keyword..." at bounding box center [404, 178] width 727 height 23
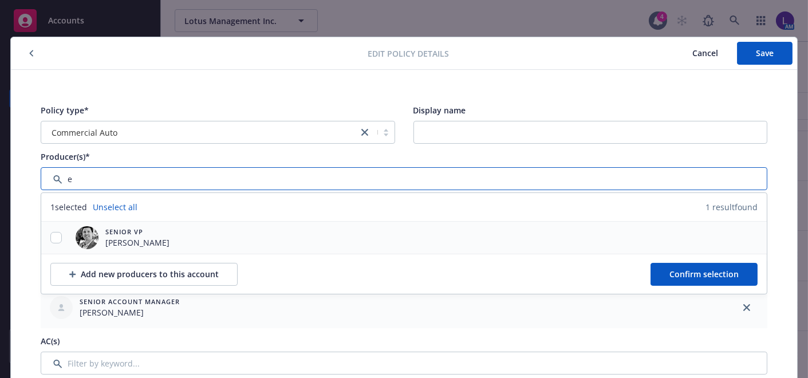
type input "e"
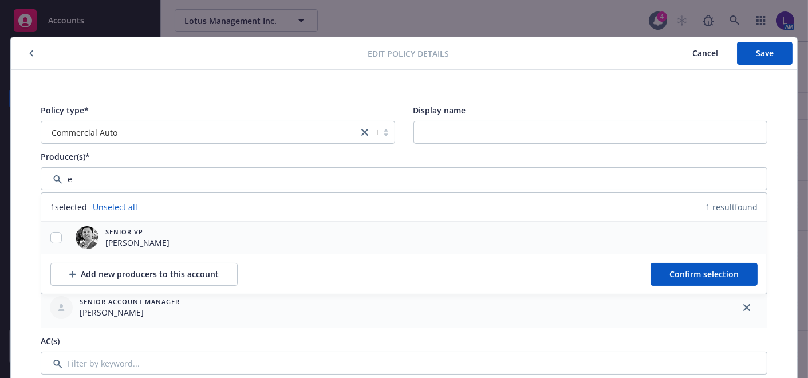
click at [54, 243] on div at bounding box center [56, 238] width 30 height 32
click at [54, 239] on input "checkbox" at bounding box center [55, 237] width 11 height 11
checkbox input "true"
click at [722, 274] on span "Confirm selection" at bounding box center [704, 274] width 69 height 11
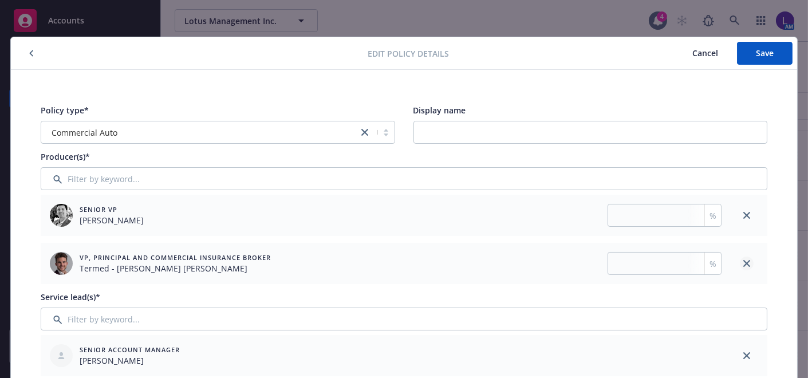
click at [744, 266] on icon "close" at bounding box center [747, 263] width 7 height 7
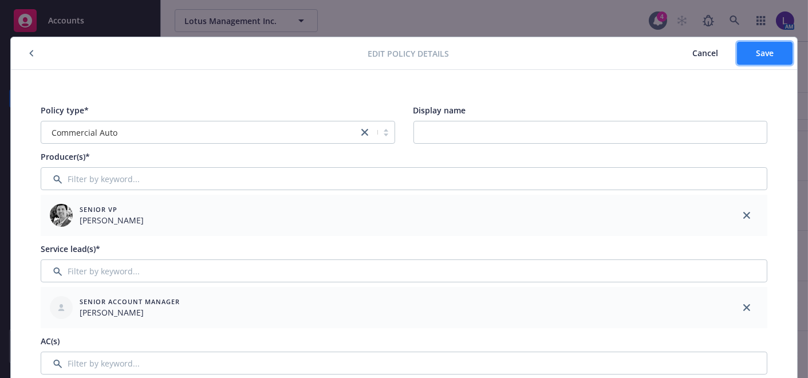
click at [770, 49] on button "Save" at bounding box center [765, 53] width 56 height 23
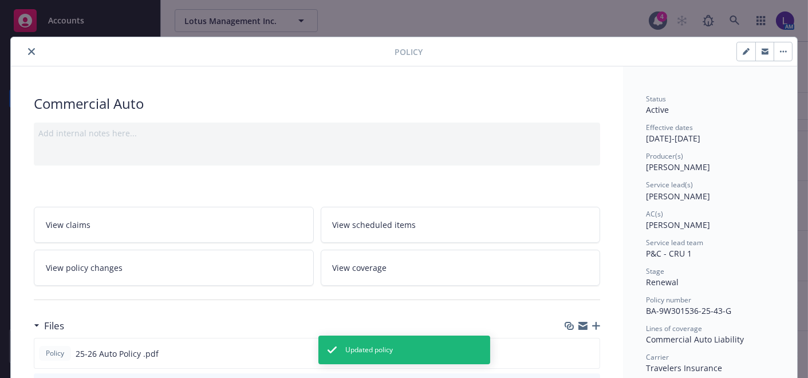
click at [25, 50] on button "close" at bounding box center [32, 52] width 14 height 14
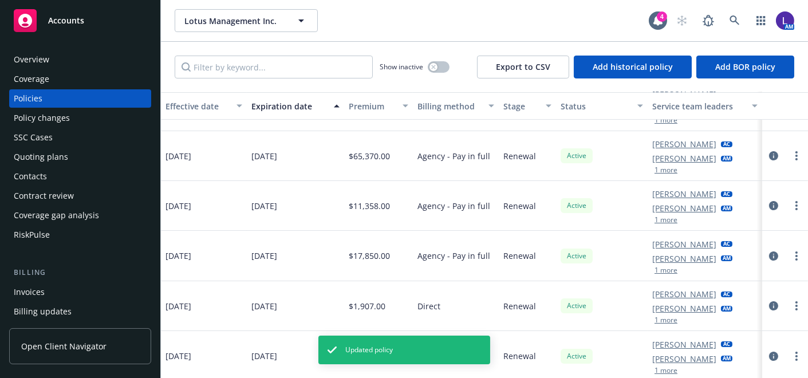
click at [767, 250] on div at bounding box center [785, 256] width 37 height 14
click at [769, 253] on icon "circleInformation" at bounding box center [773, 255] width 9 height 9
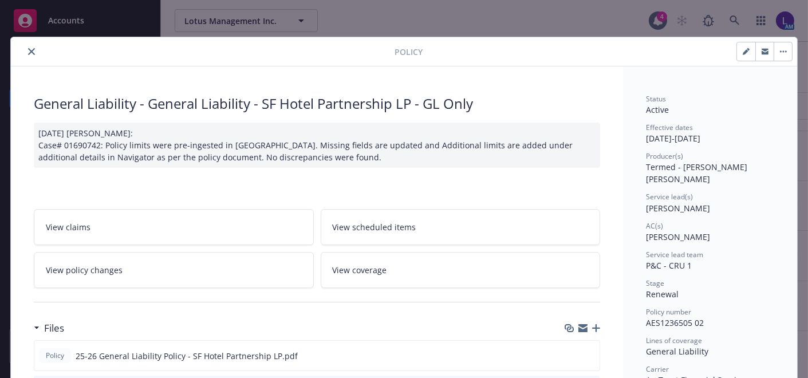
click at [743, 50] on icon "button" at bounding box center [746, 52] width 6 height 6
select select "RENEWAL"
select select "12"
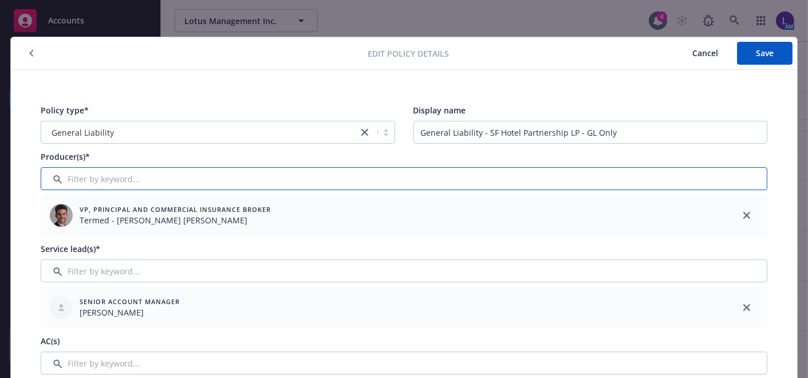
click at [104, 180] on input "Filter by keyword..." at bounding box center [404, 178] width 727 height 23
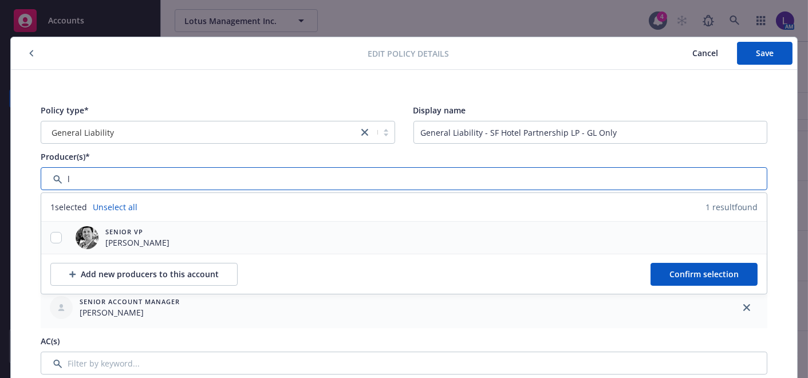
type input "l"
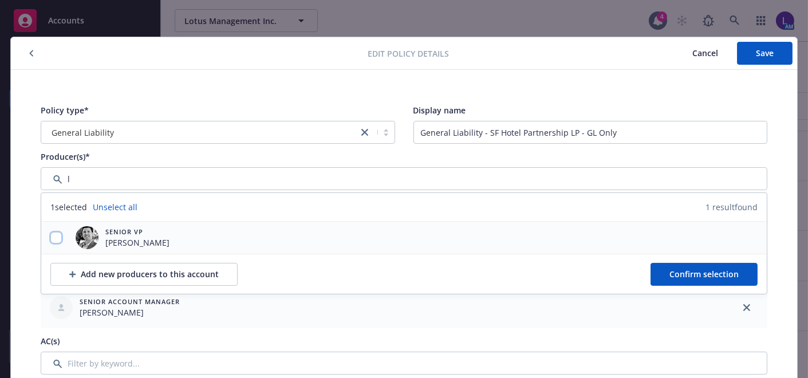
click at [55, 236] on input "checkbox" at bounding box center [55, 237] width 11 height 11
checkbox input "true"
click at [698, 277] on span "Confirm selection" at bounding box center [704, 274] width 69 height 11
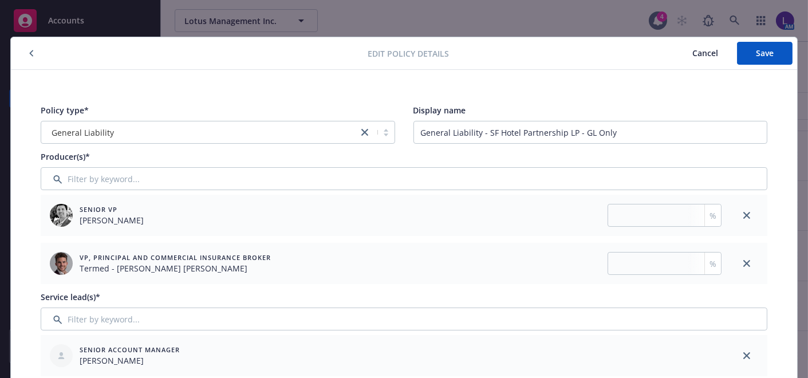
click at [745, 263] on icon "close" at bounding box center [747, 263] width 7 height 7
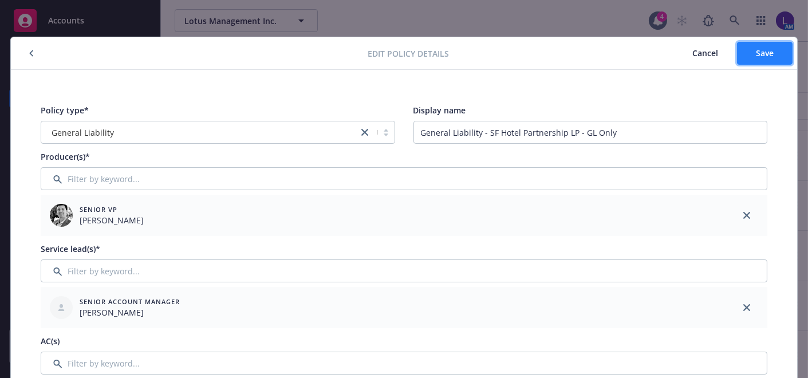
click at [770, 48] on button "Save" at bounding box center [765, 53] width 56 height 23
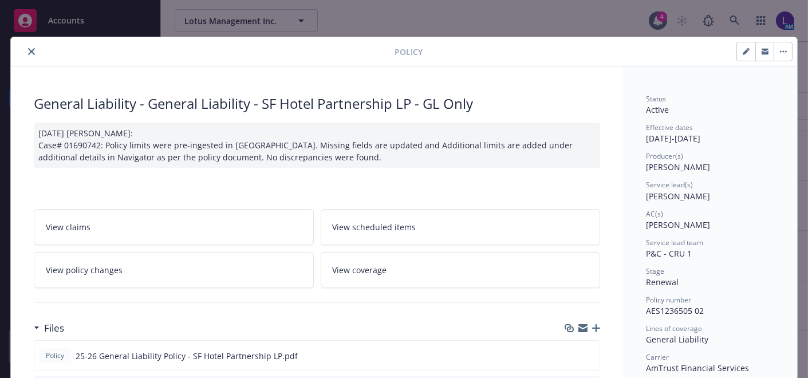
click at [28, 53] on icon "close" at bounding box center [31, 51] width 7 height 7
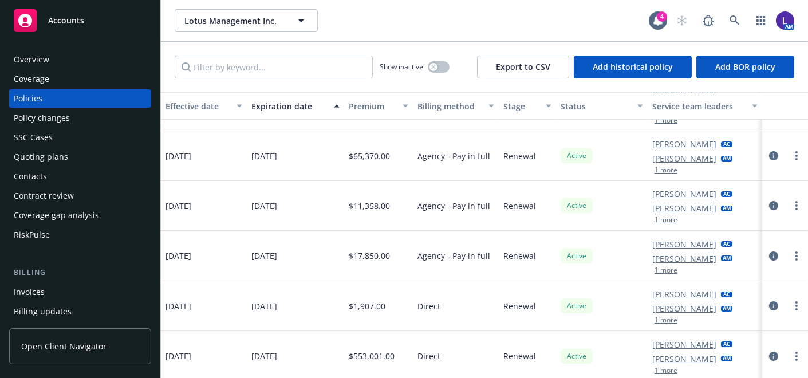
click at [655, 219] on button "1 more" at bounding box center [666, 220] width 23 height 7
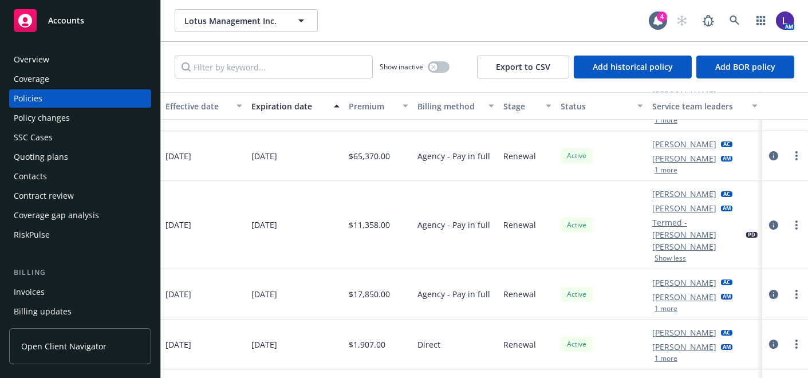
click at [655, 305] on button "1 more" at bounding box center [666, 308] width 23 height 7
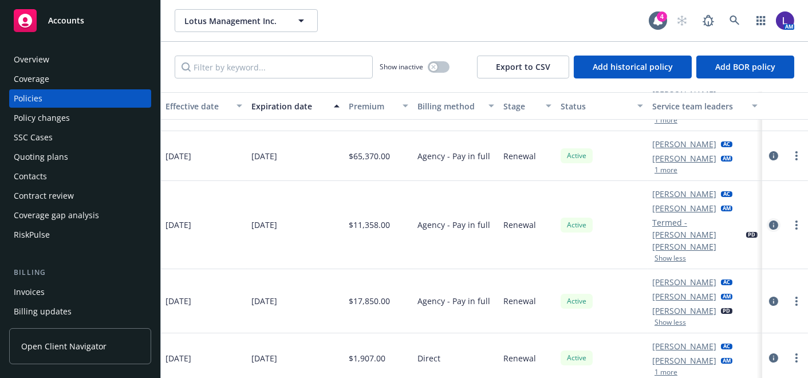
click at [769, 221] on icon "circleInformation" at bounding box center [773, 225] width 9 height 9
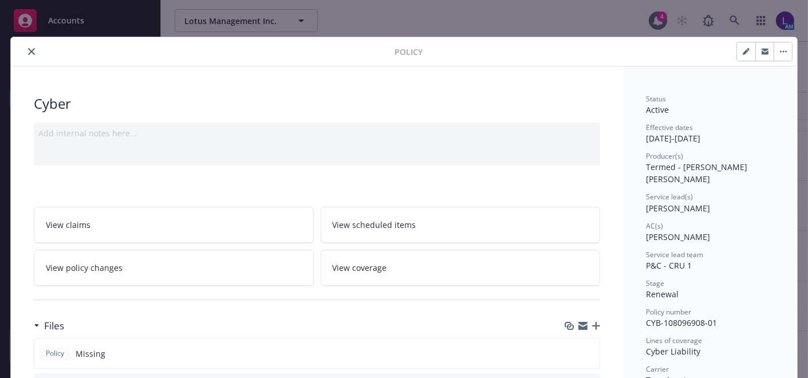
click at [738, 54] on button "button" at bounding box center [746, 51] width 18 height 18
select select "RENEWAL"
select select "12"
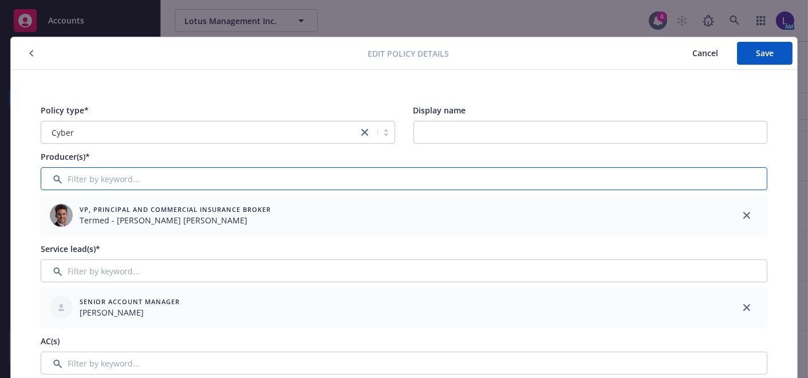
click at [180, 182] on input "Filter by keyword..." at bounding box center [404, 178] width 727 height 23
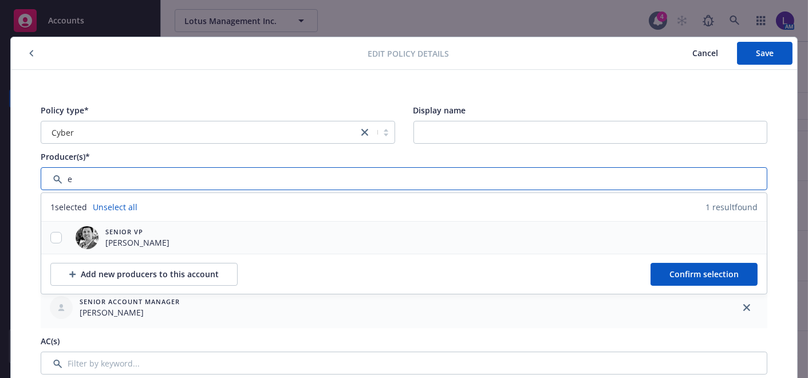
type input "e"
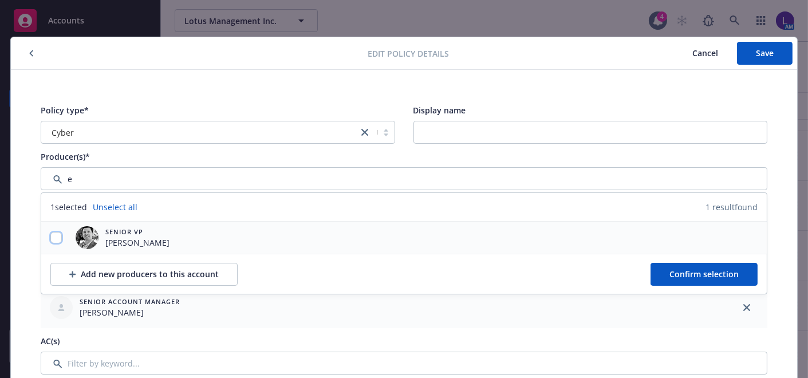
click at [56, 235] on input "checkbox" at bounding box center [55, 237] width 11 height 11
checkbox input "true"
click at [710, 270] on span "Confirm selection" at bounding box center [704, 274] width 69 height 11
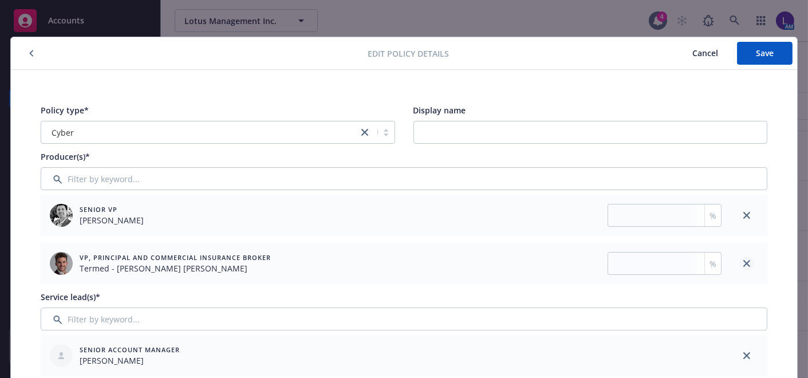
click at [744, 263] on icon "close" at bounding box center [747, 263] width 7 height 7
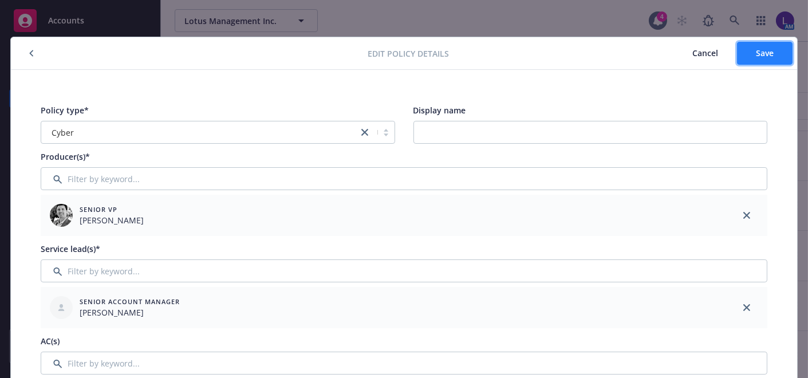
click at [749, 44] on button "Save" at bounding box center [765, 53] width 56 height 23
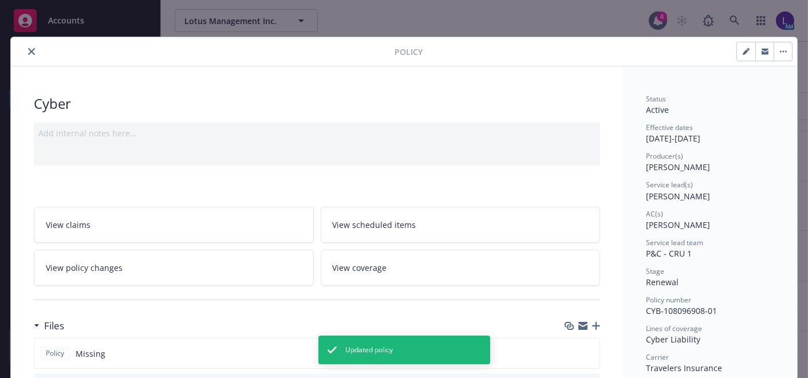
click at [26, 56] on button "close" at bounding box center [32, 52] width 14 height 14
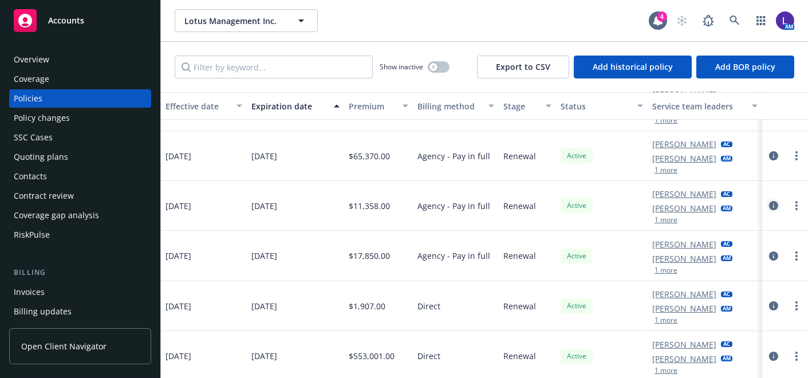
click at [769, 201] on icon "circleInformation" at bounding box center [773, 205] width 9 height 9
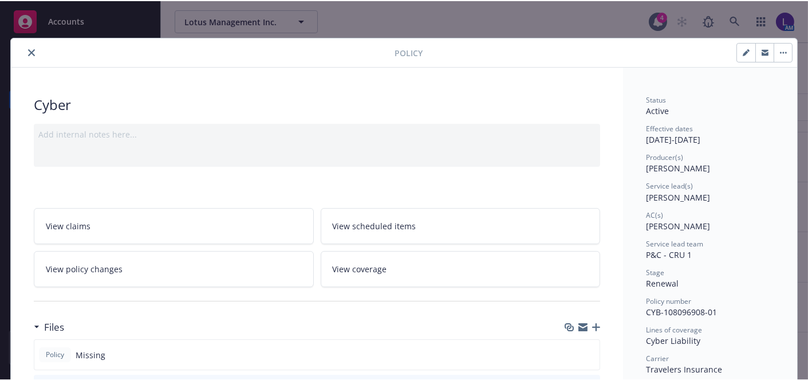
scroll to position [34, 0]
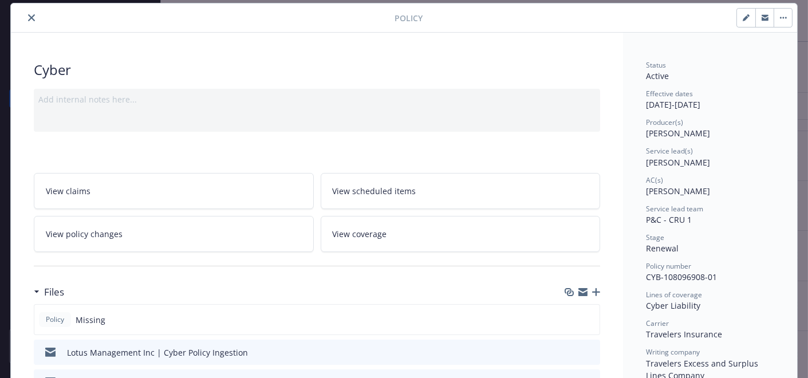
click at [746, 15] on button "button" at bounding box center [746, 18] width 18 height 18
select select "RENEWAL"
select select "12"
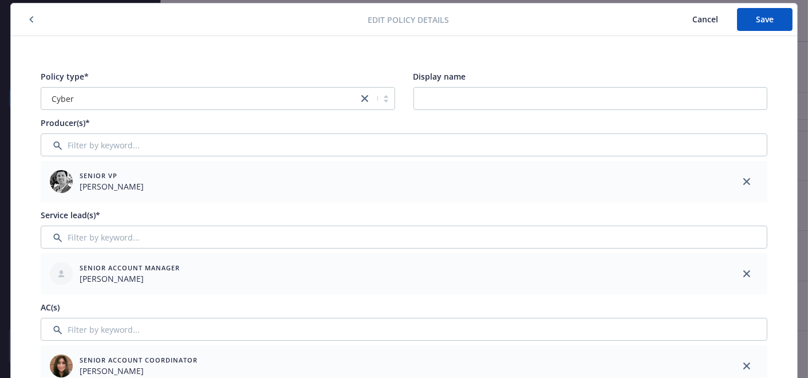
click at [693, 18] on span "Cancel" at bounding box center [706, 19] width 26 height 11
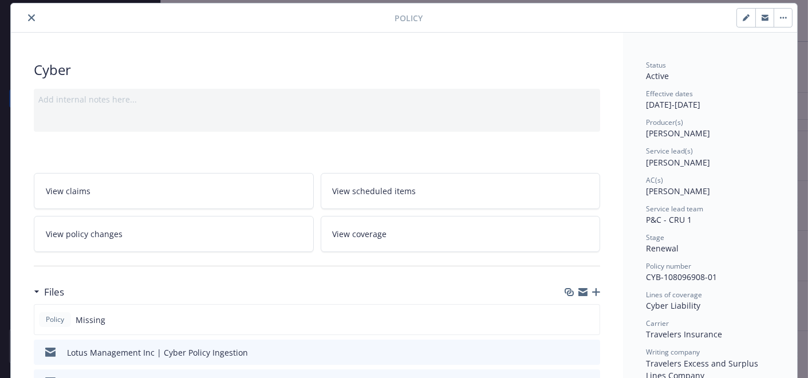
click at [29, 17] on icon "close" at bounding box center [31, 17] width 7 height 7
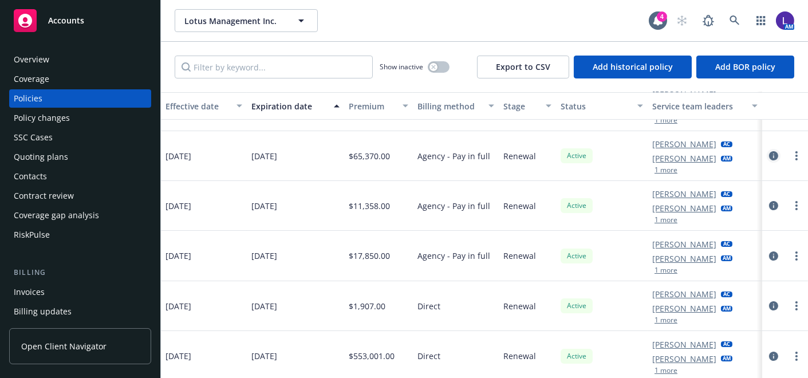
click at [769, 153] on icon "circleInformation" at bounding box center [773, 155] width 9 height 9
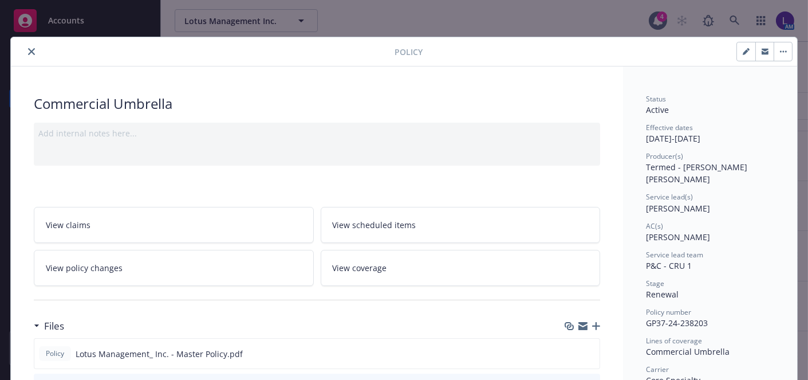
click at [738, 49] on button "button" at bounding box center [746, 51] width 18 height 18
select select "RENEWAL"
select select "12"
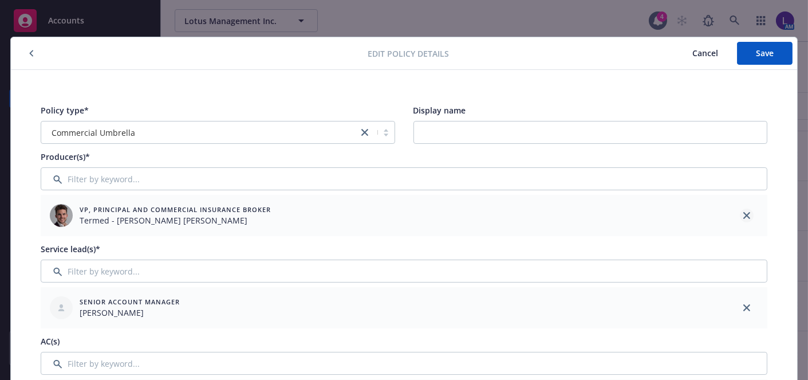
click at [744, 214] on icon "close" at bounding box center [747, 215] width 7 height 7
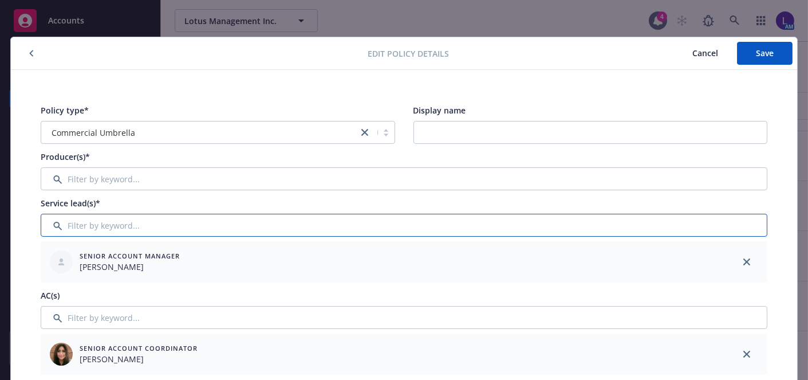
drag, startPoint x: 744, startPoint y: 214, endPoint x: 678, endPoint y: 192, distance: 69.6
click at [741, 212] on div "Service lead(s)* Senior Account Manager [PERSON_NAME]" at bounding box center [404, 239] width 727 height 85
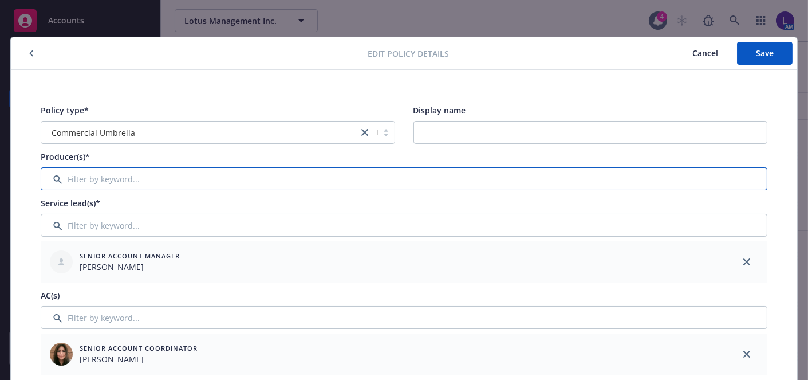
click at [396, 180] on input "Filter by keyword..." at bounding box center [404, 178] width 727 height 23
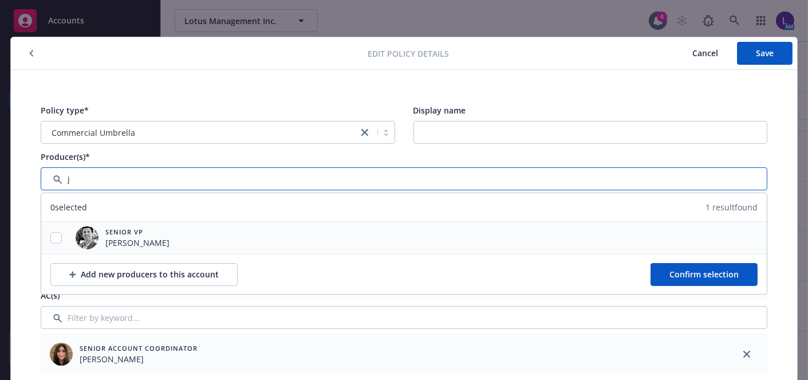
type input "j"
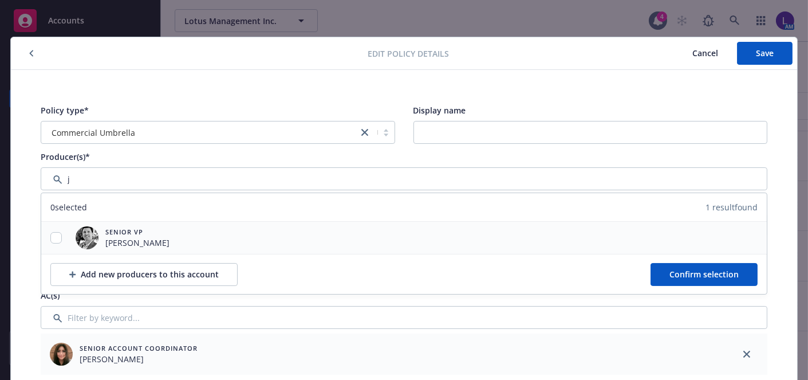
click at [62, 241] on div at bounding box center [56, 238] width 30 height 12
click at [50, 235] on input "checkbox" at bounding box center [55, 237] width 11 height 11
drag, startPoint x: 50, startPoint y: 235, endPoint x: 85, endPoint y: 225, distance: 36.4
click at [54, 235] on input "checkbox" at bounding box center [55, 237] width 11 height 11
checkbox input "false"
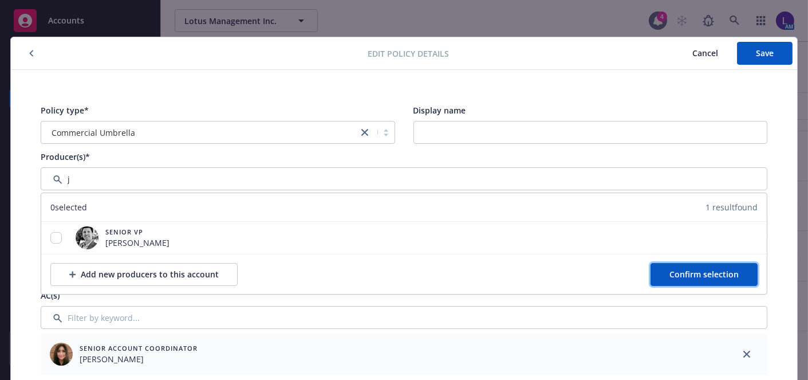
click at [732, 270] on span "Confirm selection" at bounding box center [704, 274] width 69 height 11
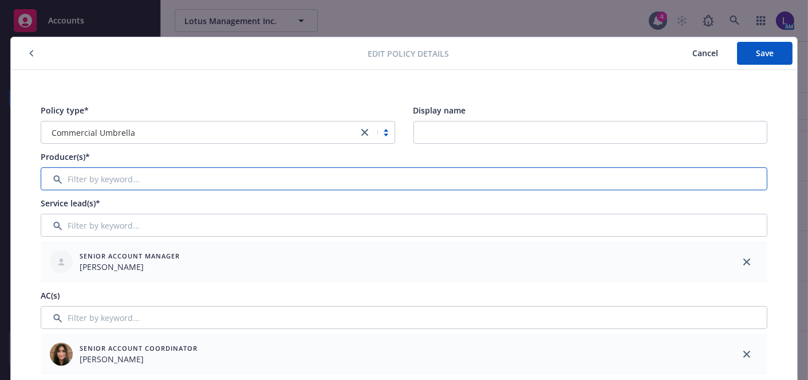
click at [137, 168] on input "Filter by keyword..." at bounding box center [404, 178] width 727 height 23
click at [121, 185] on input "Filter by keyword..." at bounding box center [404, 178] width 727 height 23
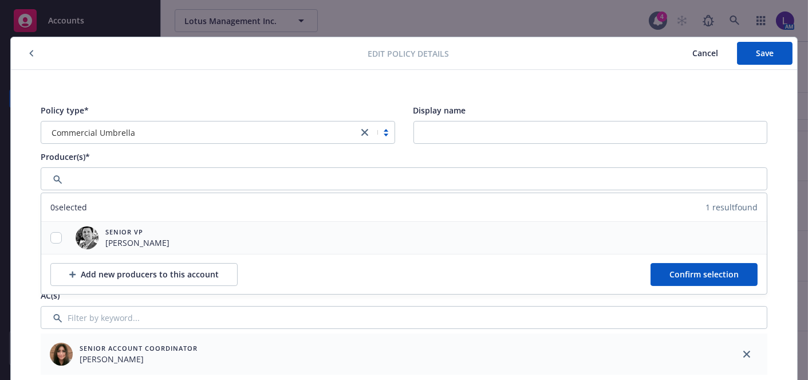
click at [52, 229] on div at bounding box center [56, 238] width 30 height 32
click at [56, 240] on input "checkbox" at bounding box center [55, 237] width 11 height 11
checkbox input "true"
drag, startPoint x: 56, startPoint y: 239, endPoint x: 734, endPoint y: 270, distance: 679.5
click at [734, 270] on span "Confirm selection" at bounding box center [704, 274] width 69 height 11
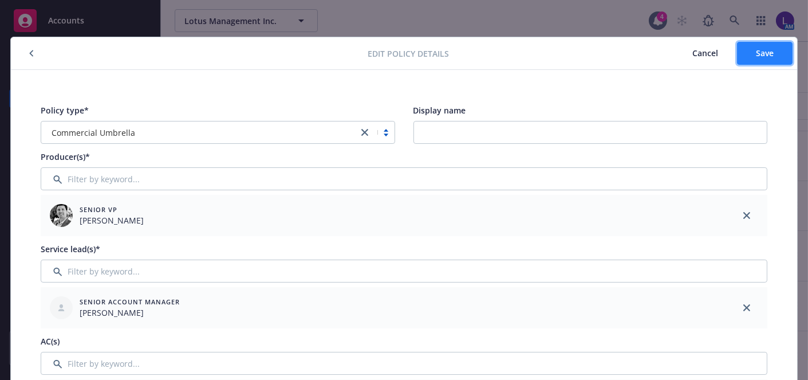
click at [757, 48] on span "Save" at bounding box center [765, 53] width 18 height 11
click at [29, 54] on icon "button" at bounding box center [31, 53] width 5 height 7
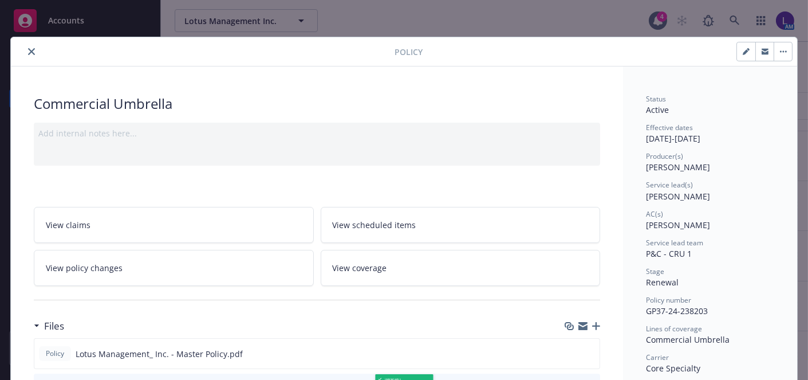
click at [28, 54] on icon "close" at bounding box center [31, 51] width 7 height 7
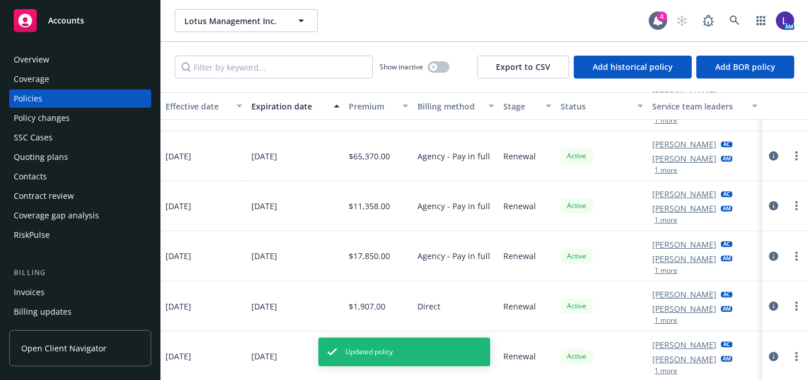
click at [662, 222] on button "1 more" at bounding box center [666, 220] width 23 height 7
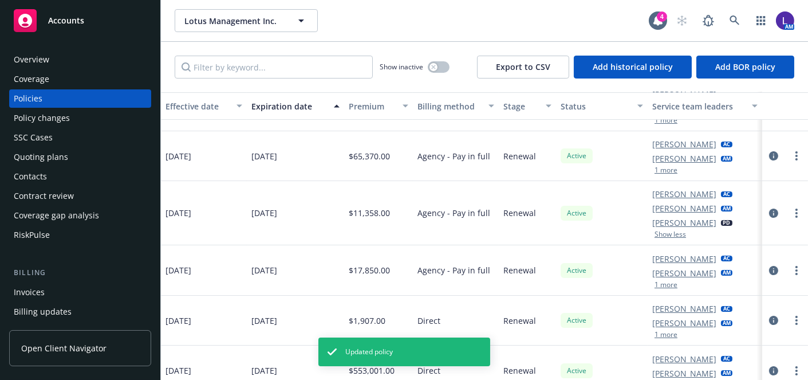
click at [662, 168] on button "1 more" at bounding box center [666, 170] width 23 height 7
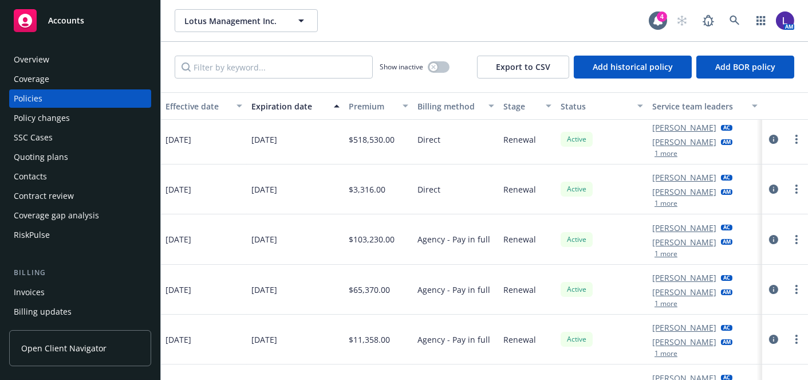
scroll to position [0, 470]
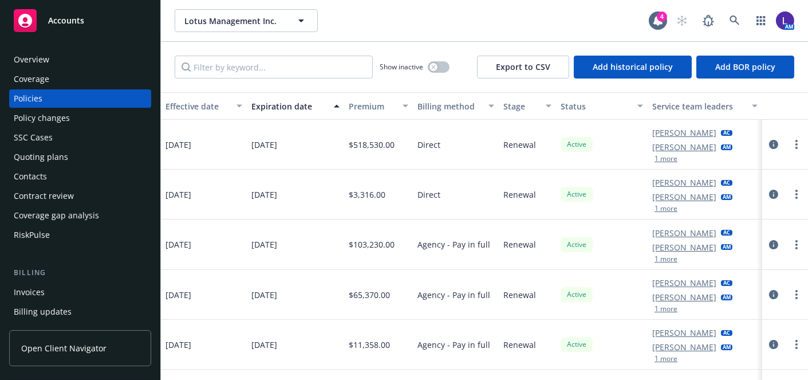
click at [655, 312] on button "1 more" at bounding box center [666, 308] width 23 height 7
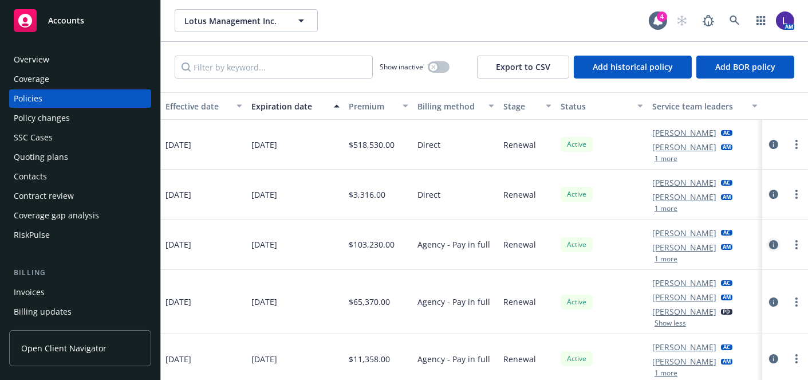
click at [769, 241] on icon "circleInformation" at bounding box center [773, 244] width 9 height 9
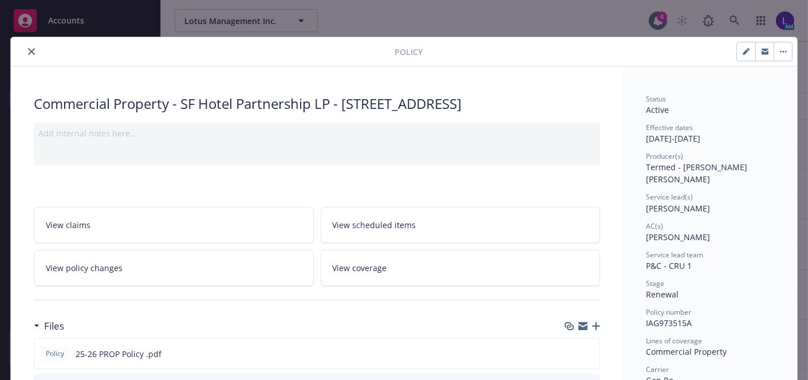
click at [737, 49] on button "button" at bounding box center [746, 51] width 18 height 18
select select "RENEWAL"
select select "12"
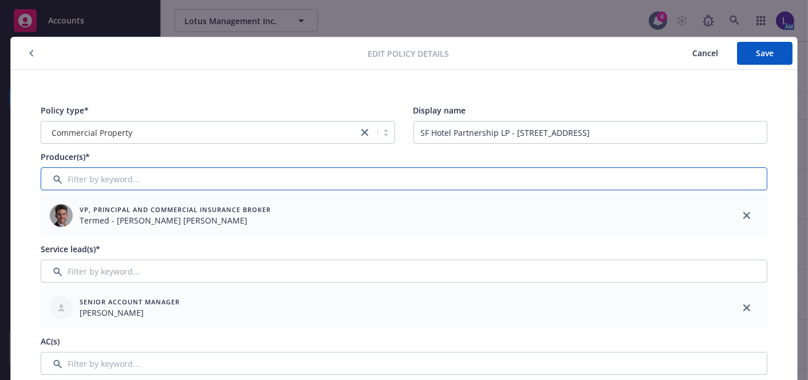
click at [103, 179] on input "Filter by keyword..." at bounding box center [404, 178] width 727 height 23
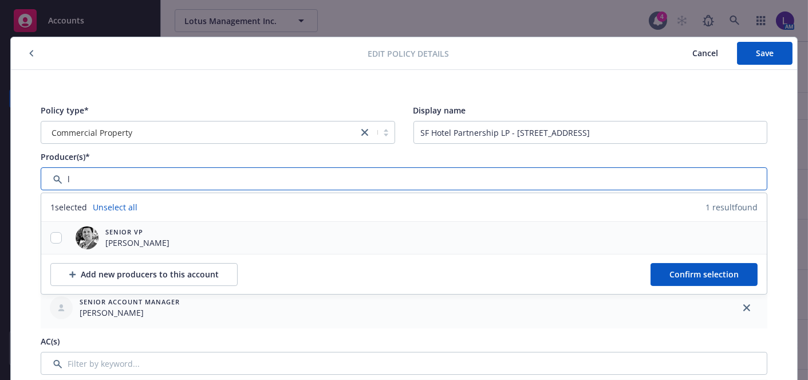
type input "l"
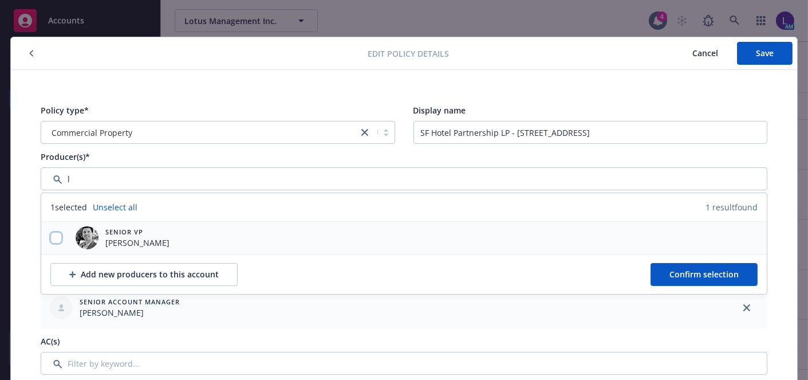
click at [50, 235] on input "checkbox" at bounding box center [55, 237] width 11 height 11
checkbox input "true"
click at [679, 275] on span "Confirm selection" at bounding box center [704, 274] width 69 height 11
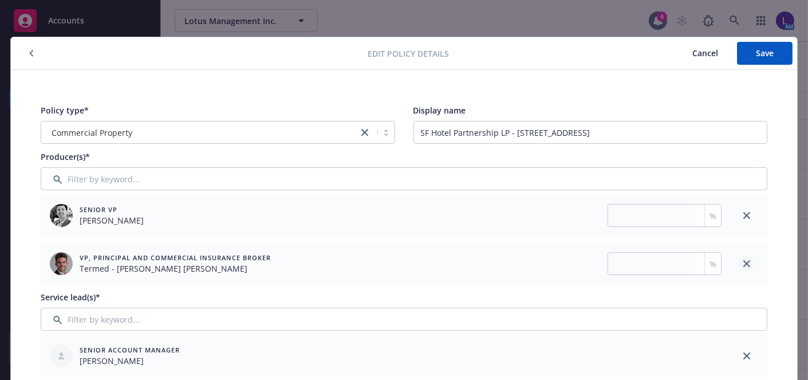
click at [745, 260] on icon "close" at bounding box center [747, 263] width 7 height 7
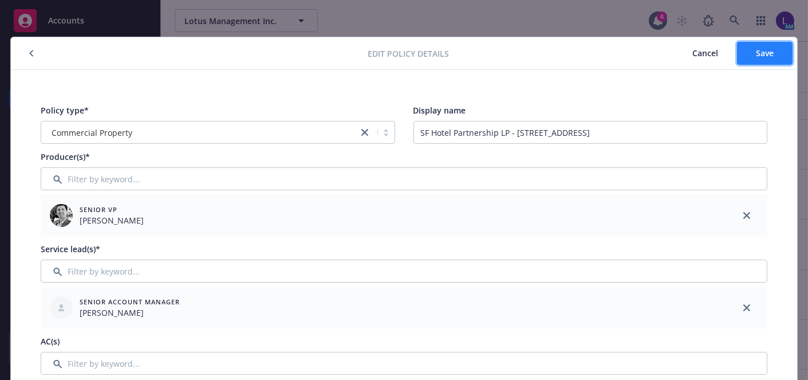
click at [756, 54] on span "Save" at bounding box center [765, 53] width 18 height 11
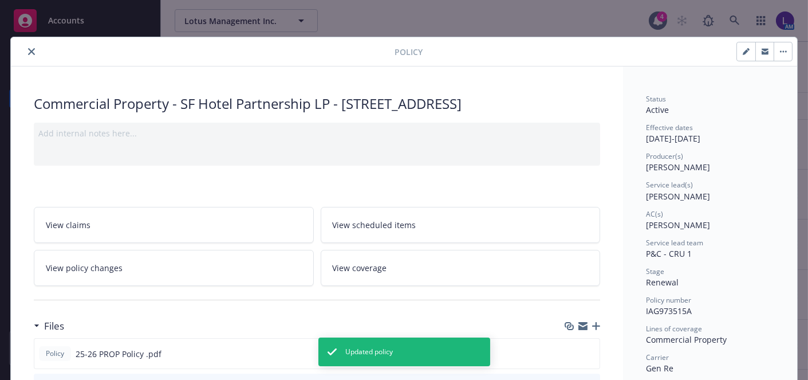
click at [28, 51] on icon "close" at bounding box center [31, 51] width 7 height 7
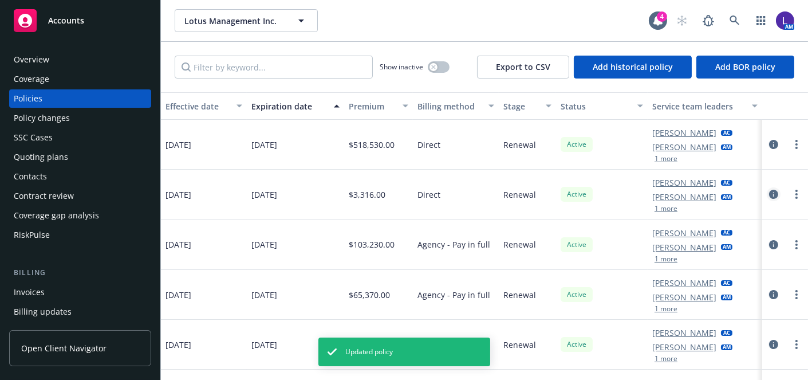
click at [769, 195] on icon "circleInformation" at bounding box center [773, 194] width 9 height 9
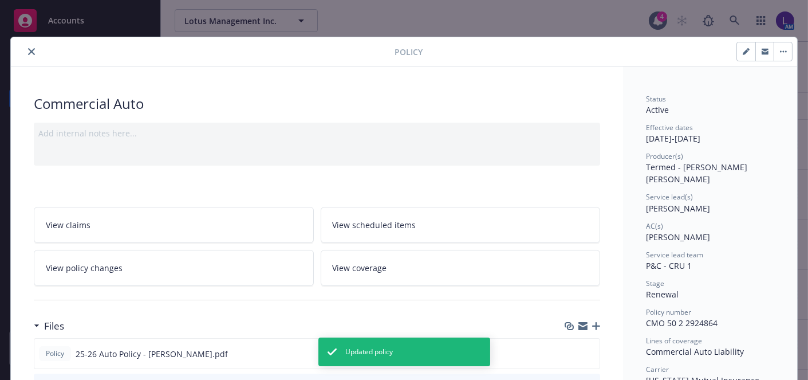
click at [743, 50] on icon "button" at bounding box center [746, 51] width 7 height 7
select select "RENEWAL"
select select "12"
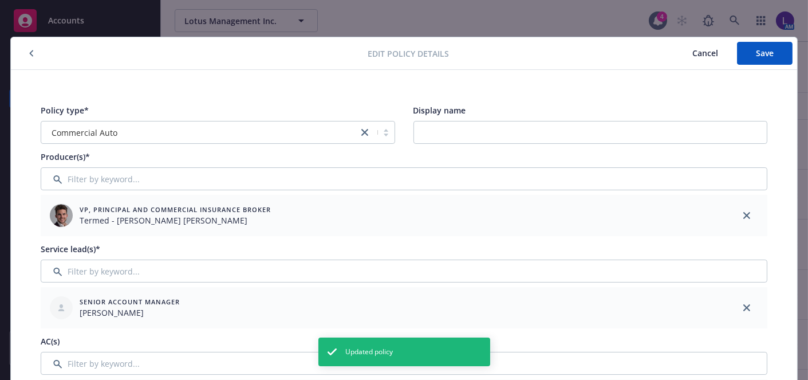
click at [742, 50] on button "Save" at bounding box center [765, 53] width 56 height 23
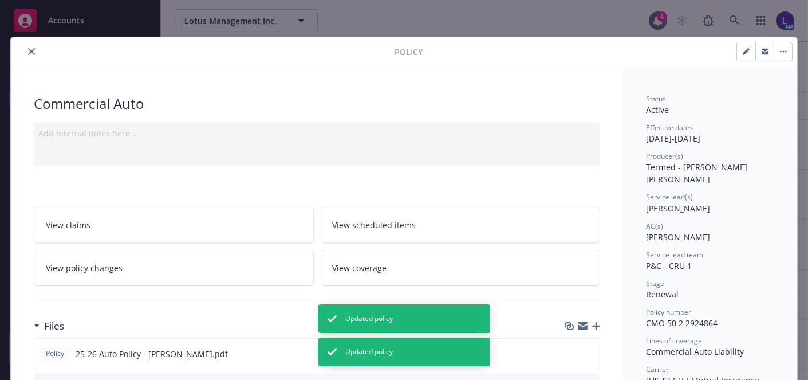
click at [743, 52] on icon "button" at bounding box center [746, 51] width 7 height 7
select select "RENEWAL"
select select "12"
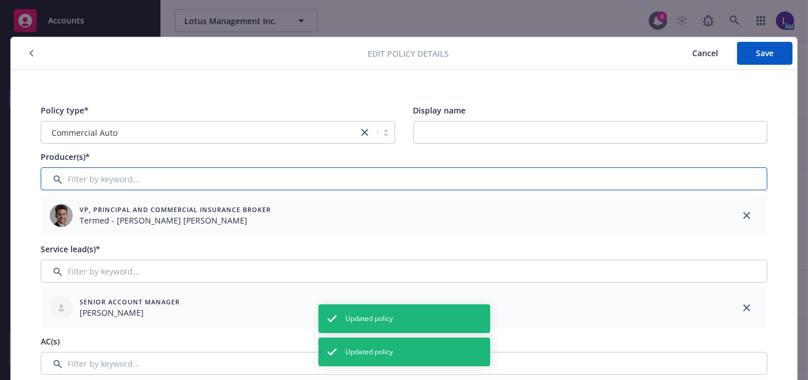
click at [218, 172] on input "Filter by keyword..." at bounding box center [404, 178] width 727 height 23
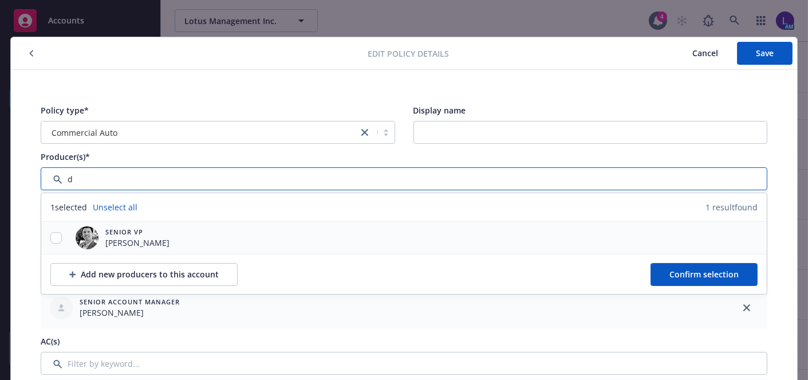
type input "d"
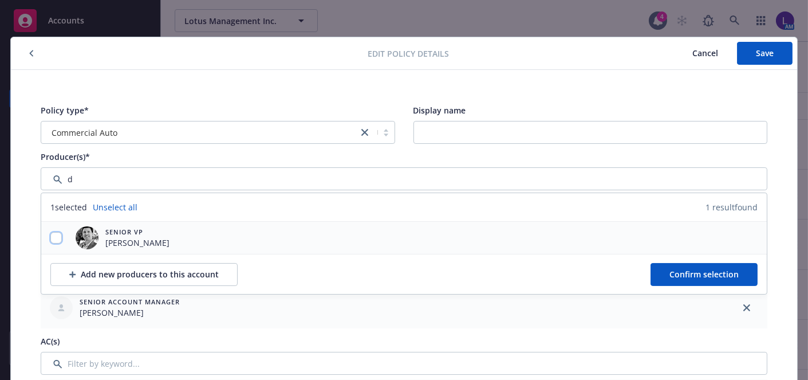
click at [50, 241] on input "checkbox" at bounding box center [55, 237] width 11 height 11
checkbox input "true"
click at [673, 270] on span "Confirm selection" at bounding box center [704, 274] width 69 height 11
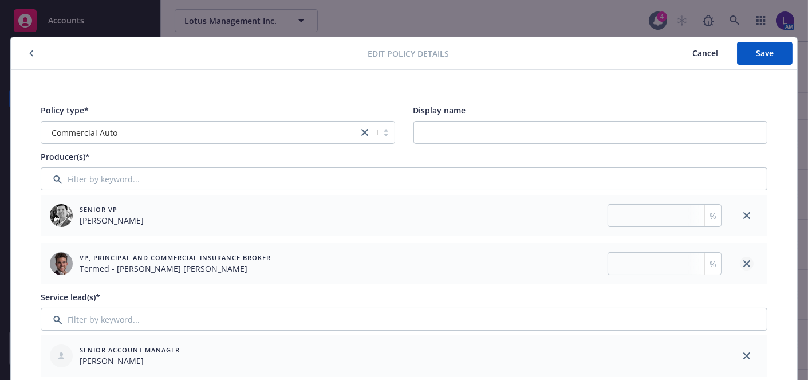
click at [744, 257] on link "close" at bounding box center [747, 264] width 14 height 14
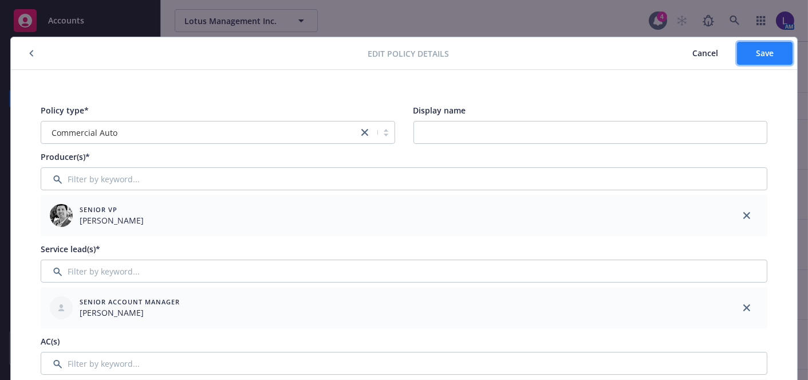
click at [742, 53] on button "Save" at bounding box center [765, 53] width 56 height 23
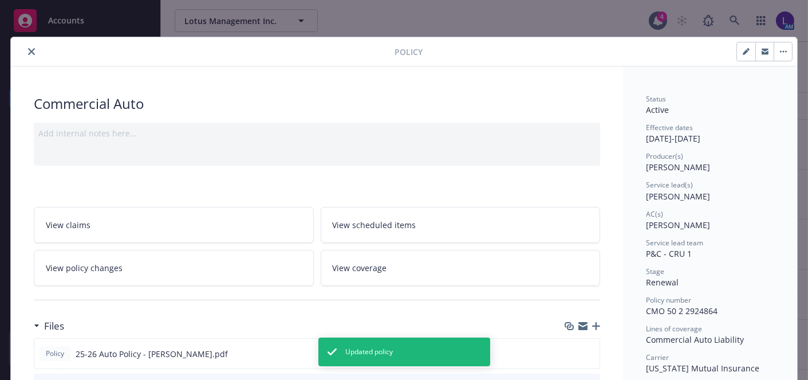
click at [28, 53] on icon "close" at bounding box center [31, 51] width 7 height 7
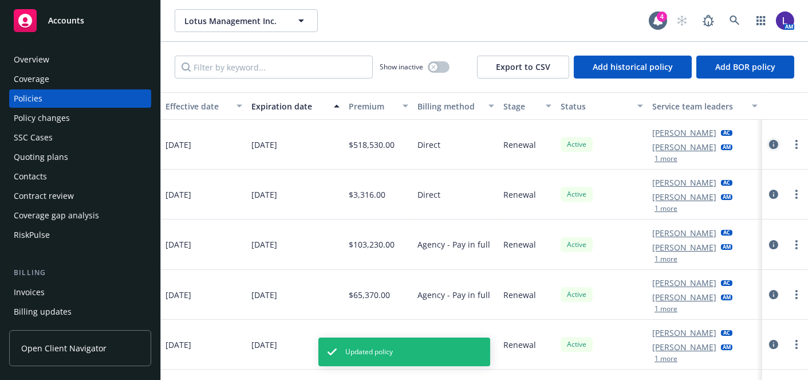
click at [769, 140] on icon "circleInformation" at bounding box center [773, 144] width 9 height 9
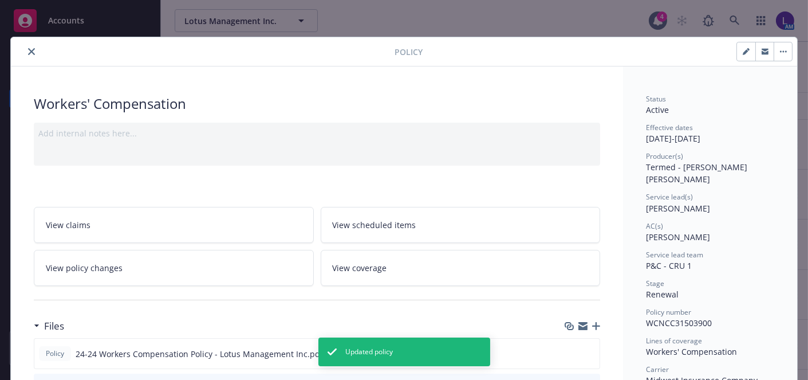
click at [743, 52] on icon "button" at bounding box center [746, 52] width 6 height 6
select select "RENEWAL"
select select "12"
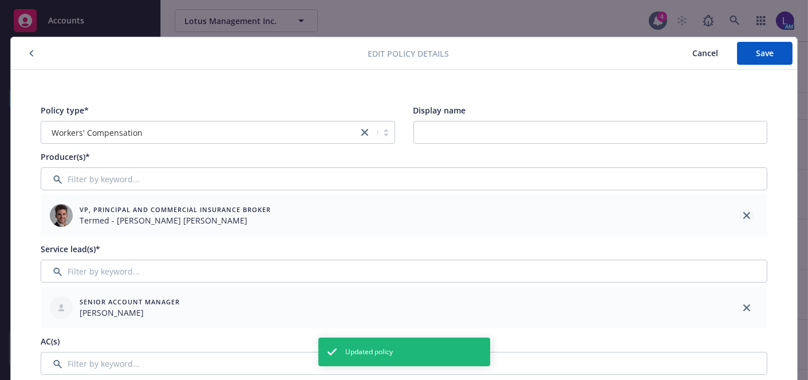
click at [744, 217] on icon "close" at bounding box center [747, 215] width 7 height 7
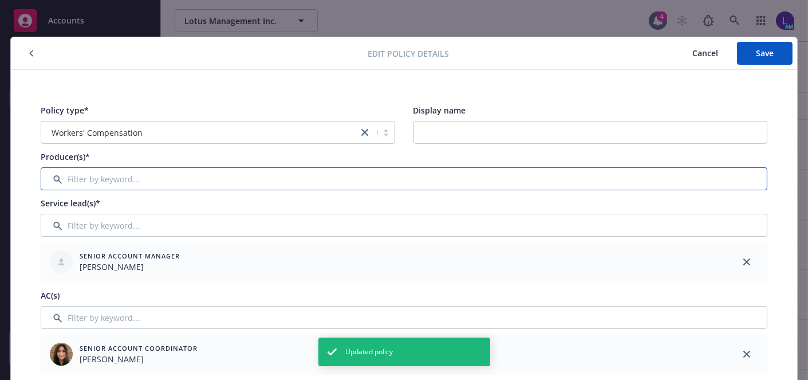
click at [107, 174] on input "Filter by keyword..." at bounding box center [404, 178] width 727 height 23
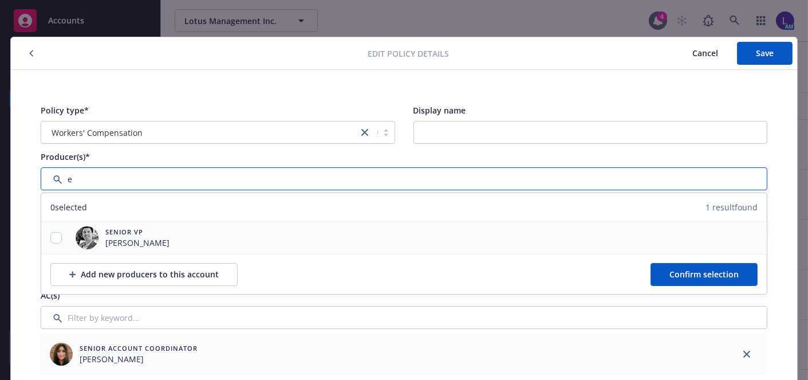
type input "e"
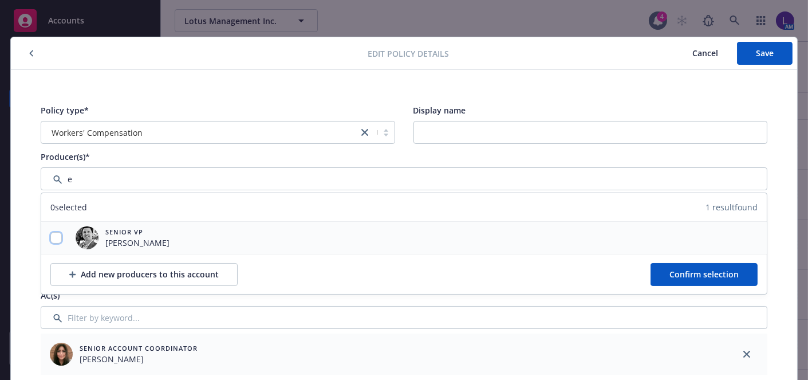
click at [52, 239] on input "checkbox" at bounding box center [55, 237] width 11 height 11
checkbox input "true"
click at [688, 269] on span "Confirm selection" at bounding box center [704, 274] width 69 height 11
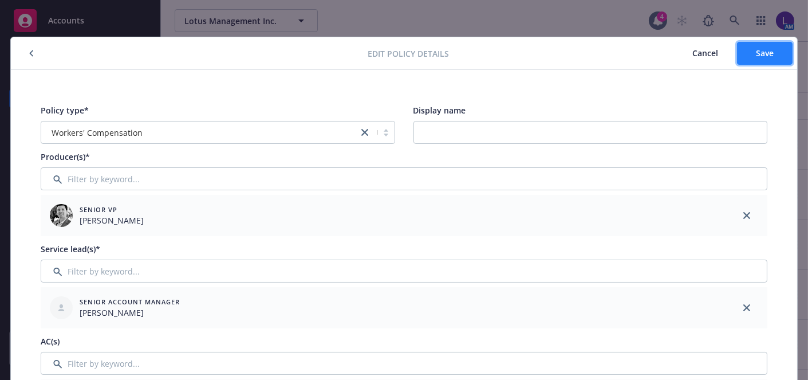
click at [759, 49] on span "Save" at bounding box center [765, 53] width 18 height 11
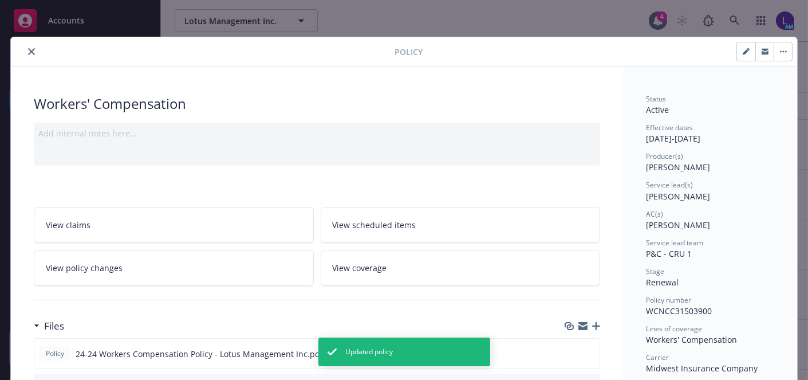
click at [28, 50] on icon "close" at bounding box center [31, 51] width 7 height 7
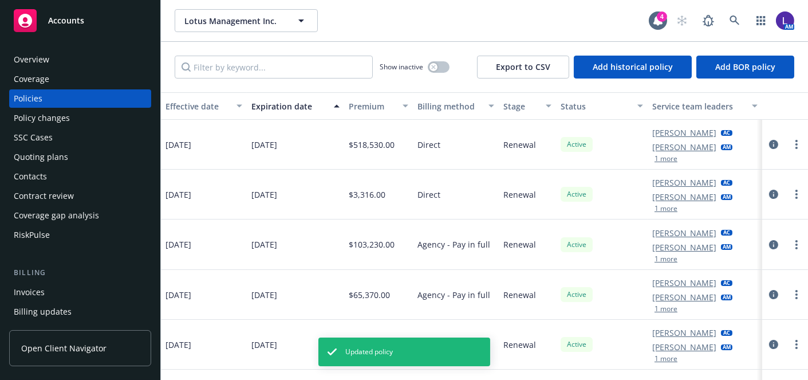
click at [655, 258] on button "1 more" at bounding box center [666, 258] width 23 height 7
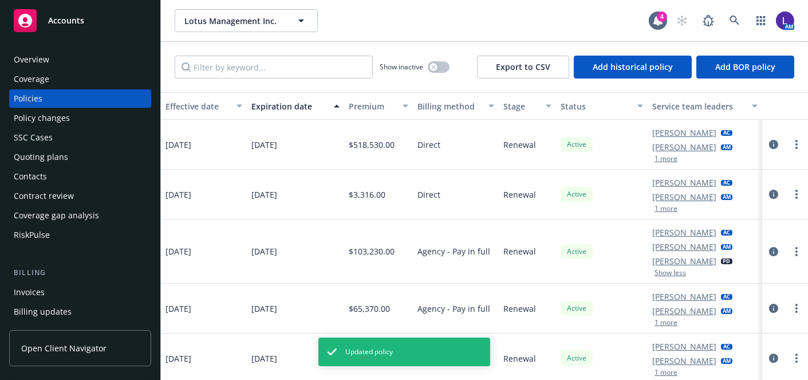
click at [660, 322] on button "1 more" at bounding box center [666, 322] width 23 height 7
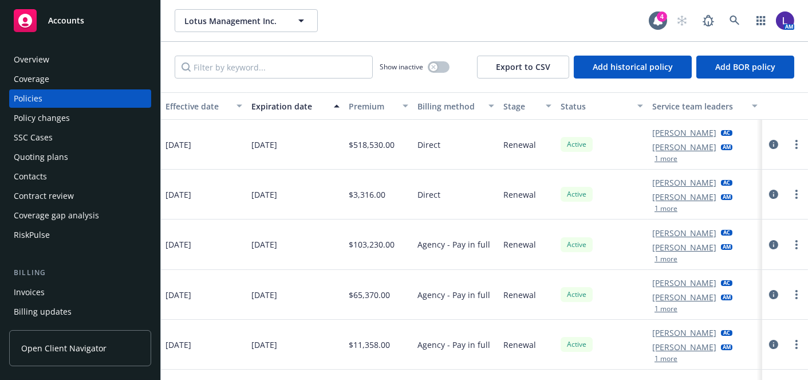
click at [655, 210] on button "1 more" at bounding box center [666, 208] width 23 height 7
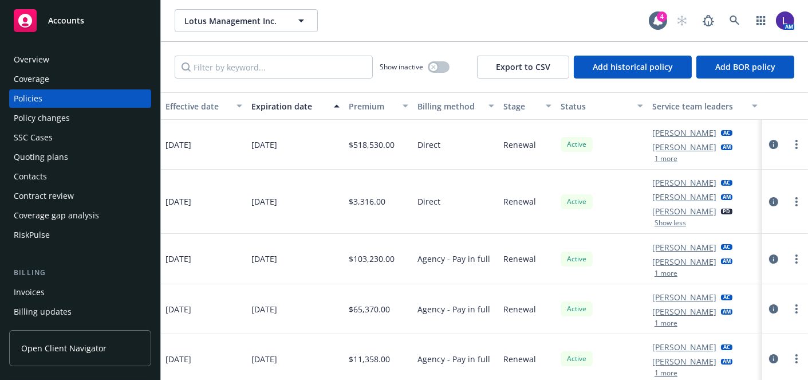
click at [655, 156] on button "1 more" at bounding box center [666, 158] width 23 height 7
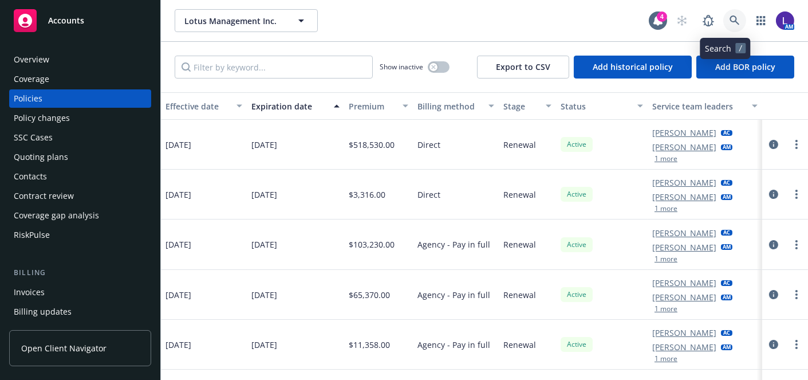
click at [732, 23] on link at bounding box center [735, 20] width 23 height 23
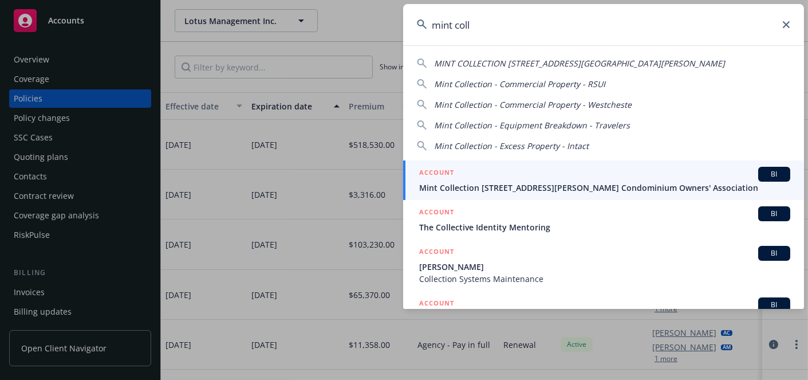
type input "mint coll"
click at [497, 179] on div "ACCOUNT BI" at bounding box center [604, 174] width 371 height 15
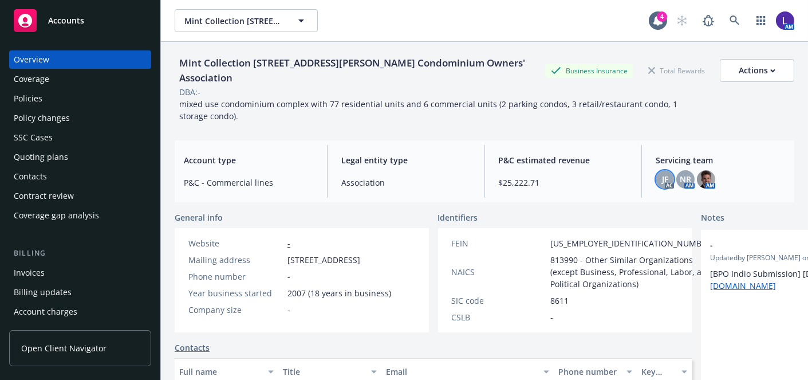
click at [662, 173] on span "JF" at bounding box center [665, 179] width 6 height 12
click at [684, 175] on span "NR" at bounding box center [685, 179] width 11 height 12
click at [702, 171] on img at bounding box center [706, 179] width 18 height 18
click at [44, 97] on div "Policies" at bounding box center [80, 98] width 133 height 18
